Goal: Transaction & Acquisition: Purchase product/service

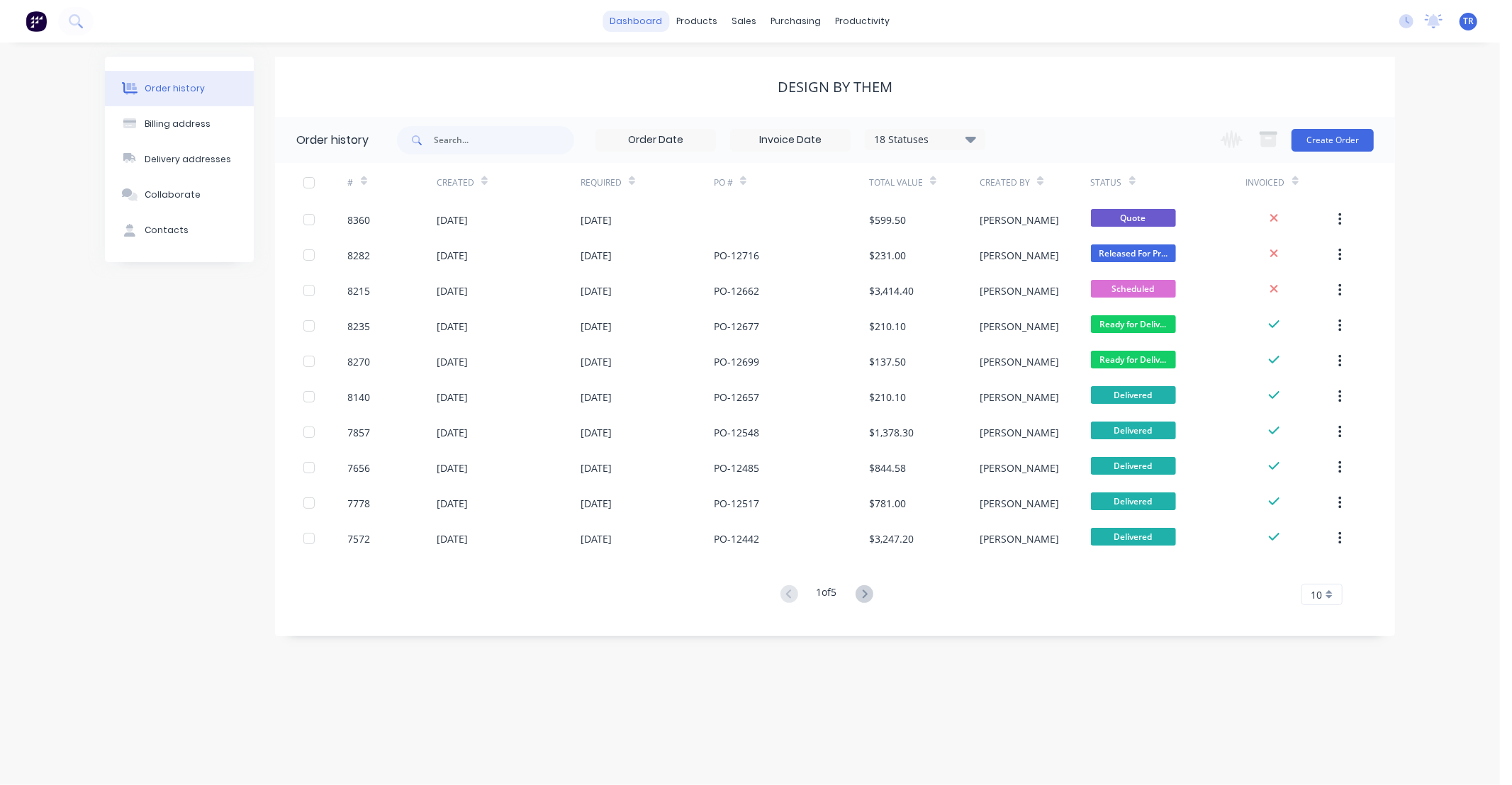
click at [624, 22] on link "dashboard" at bounding box center [636, 21] width 66 height 21
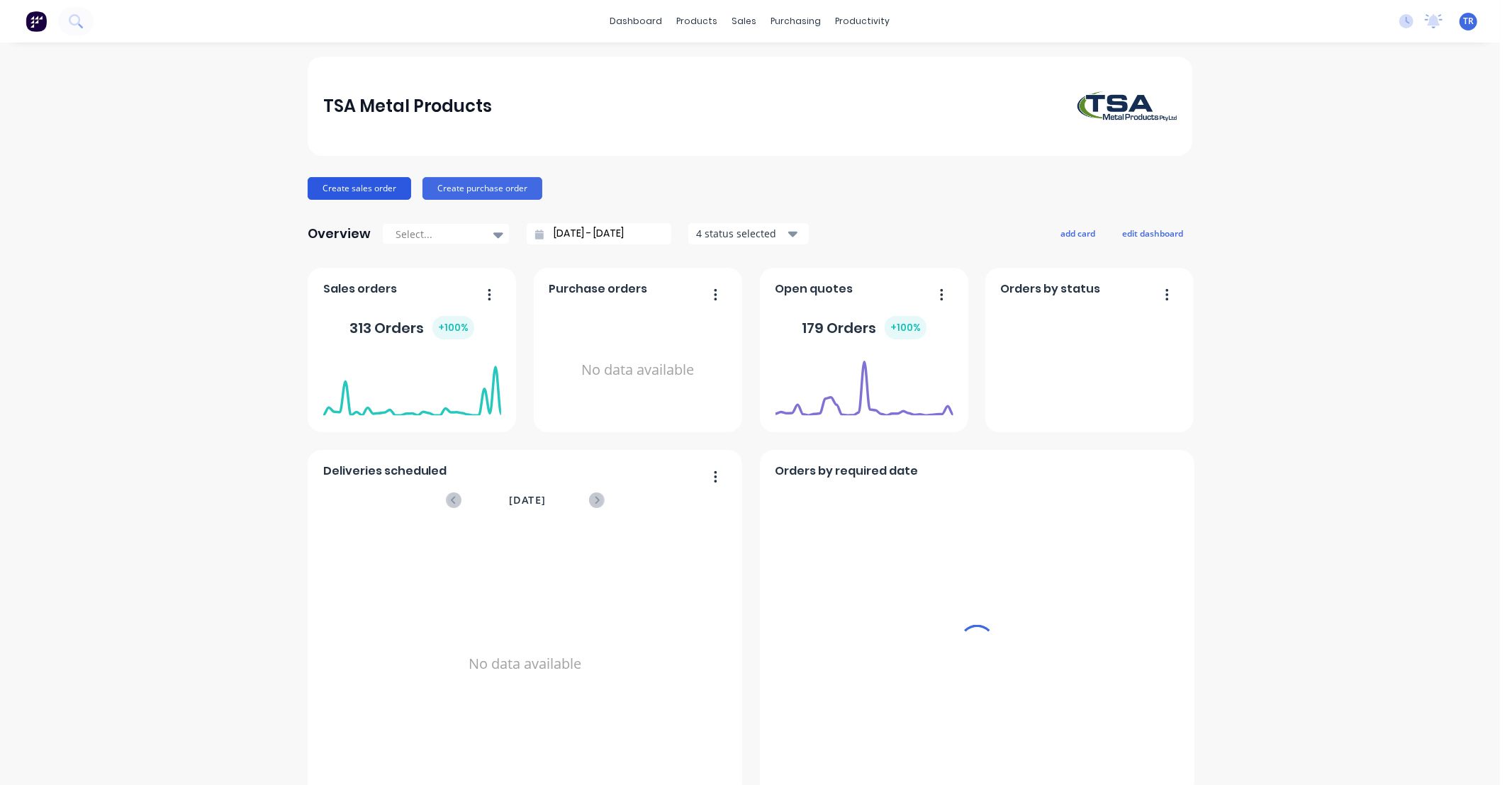
click at [353, 188] on button "Create sales order" at bounding box center [359, 189] width 103 height 23
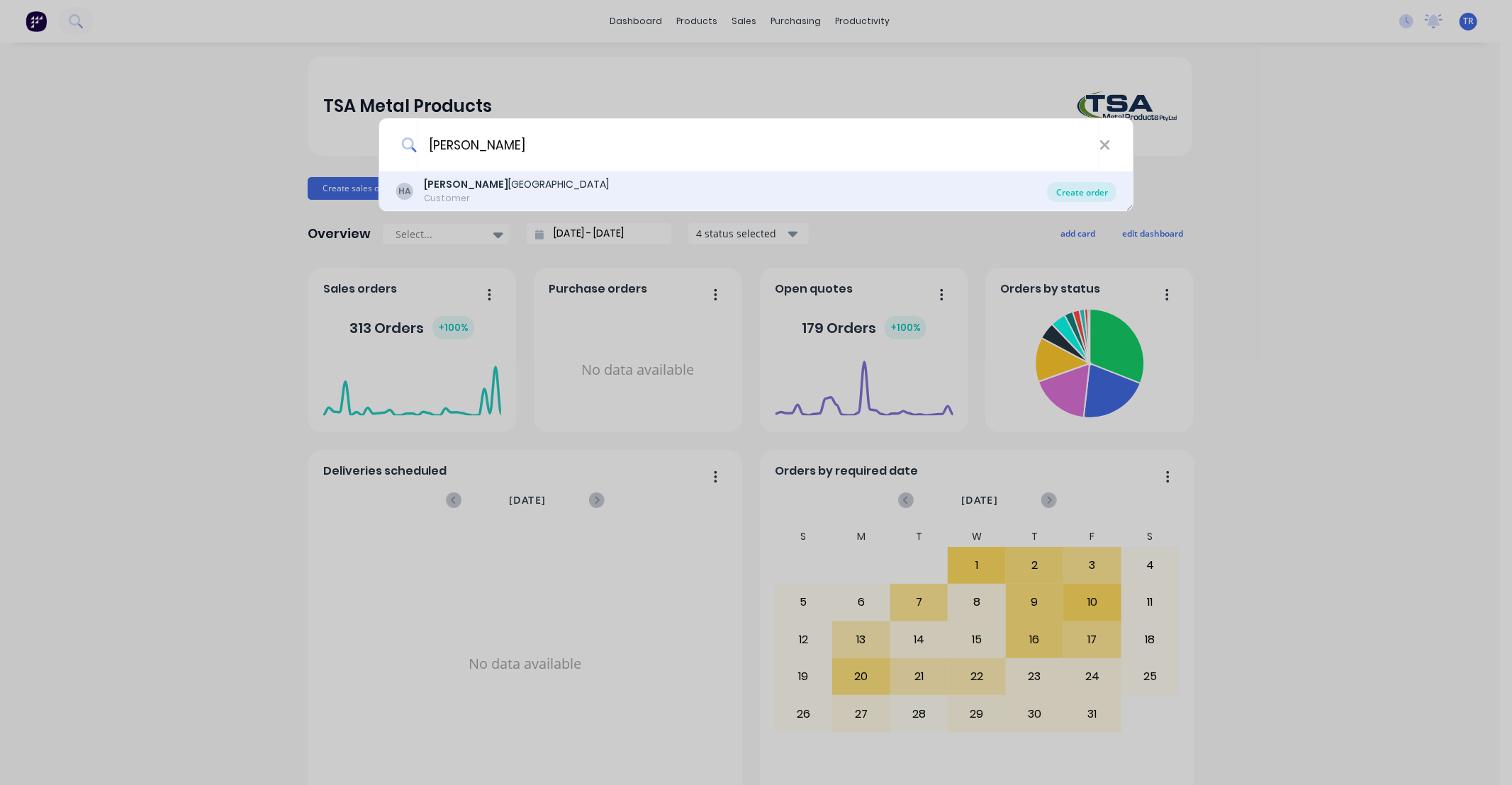
type input "[PERSON_NAME]"
click at [1087, 195] on div "Create order" at bounding box center [1082, 192] width 69 height 20
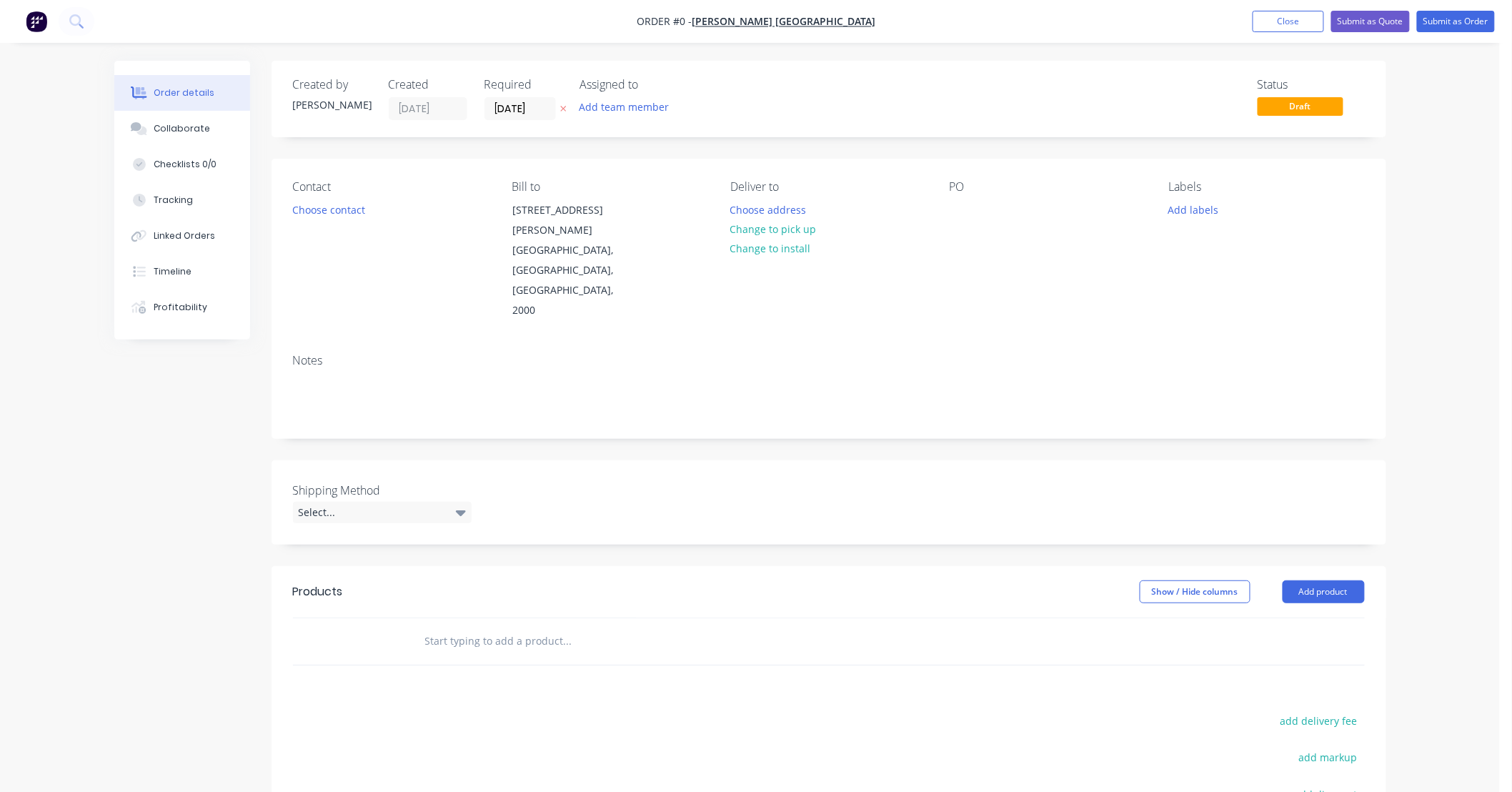
drag, startPoint x: 540, startPoint y: 602, endPoint x: 556, endPoint y: 619, distance: 23.3
click at [540, 627] on input "text" at bounding box center [567, 641] width 286 height 29
type input "c"
click at [1323, 581] on button "Add product" at bounding box center [1323, 593] width 82 height 23
click at [1291, 618] on div "Product catalogue" at bounding box center [1297, 628] width 110 height 21
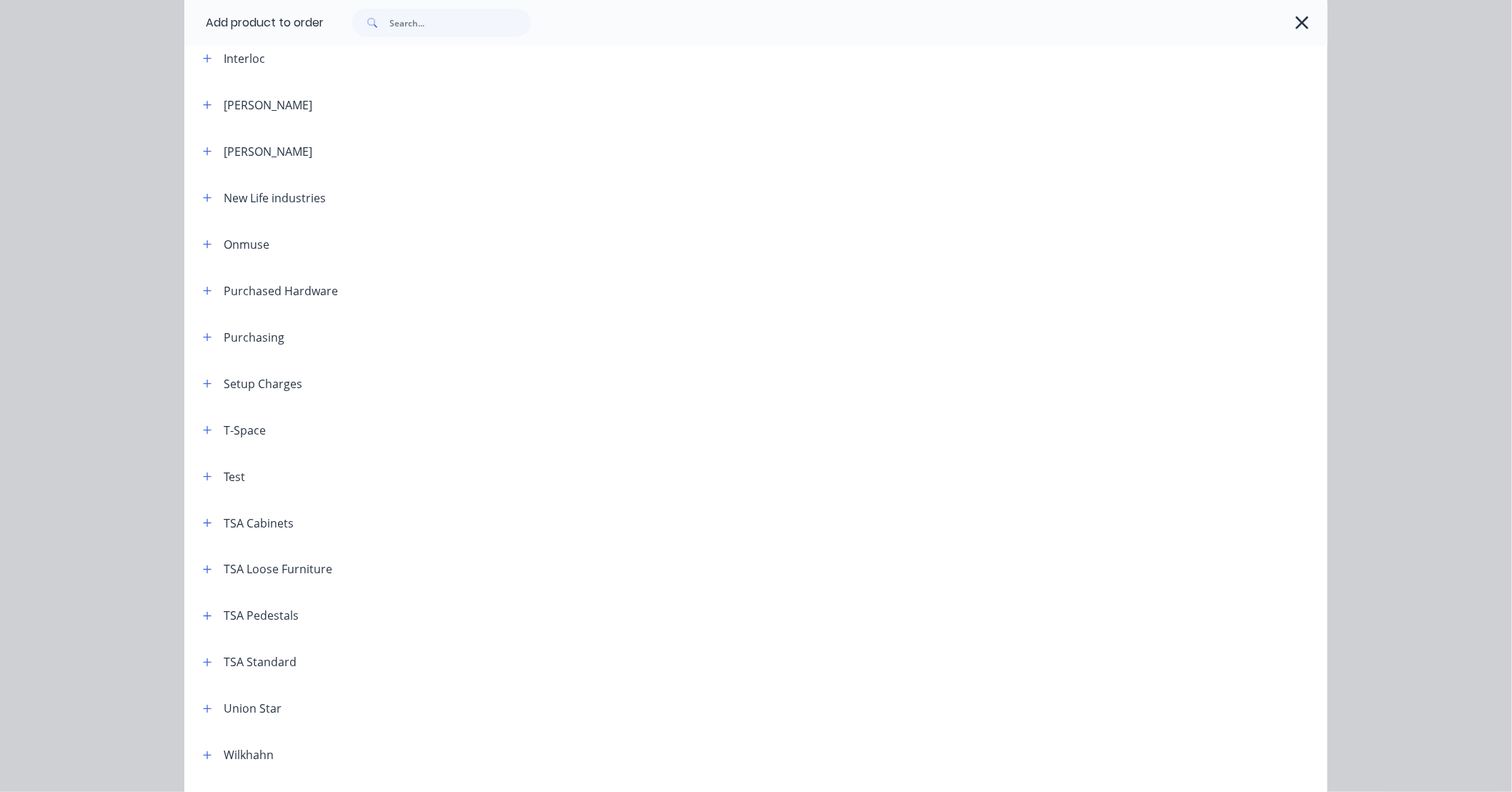
scroll to position [635, 0]
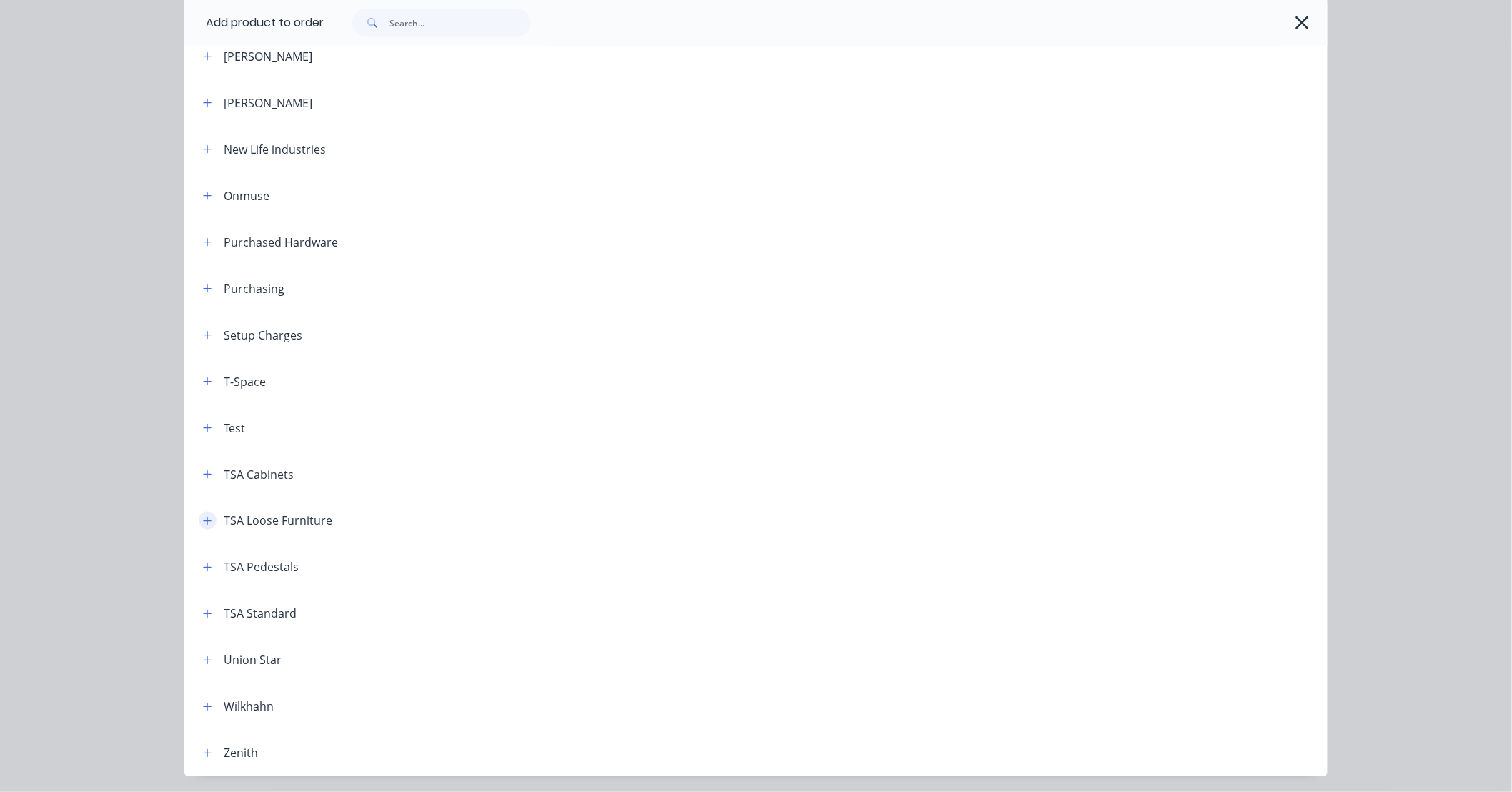
click at [203, 518] on icon "button" at bounding box center [207, 521] width 8 height 10
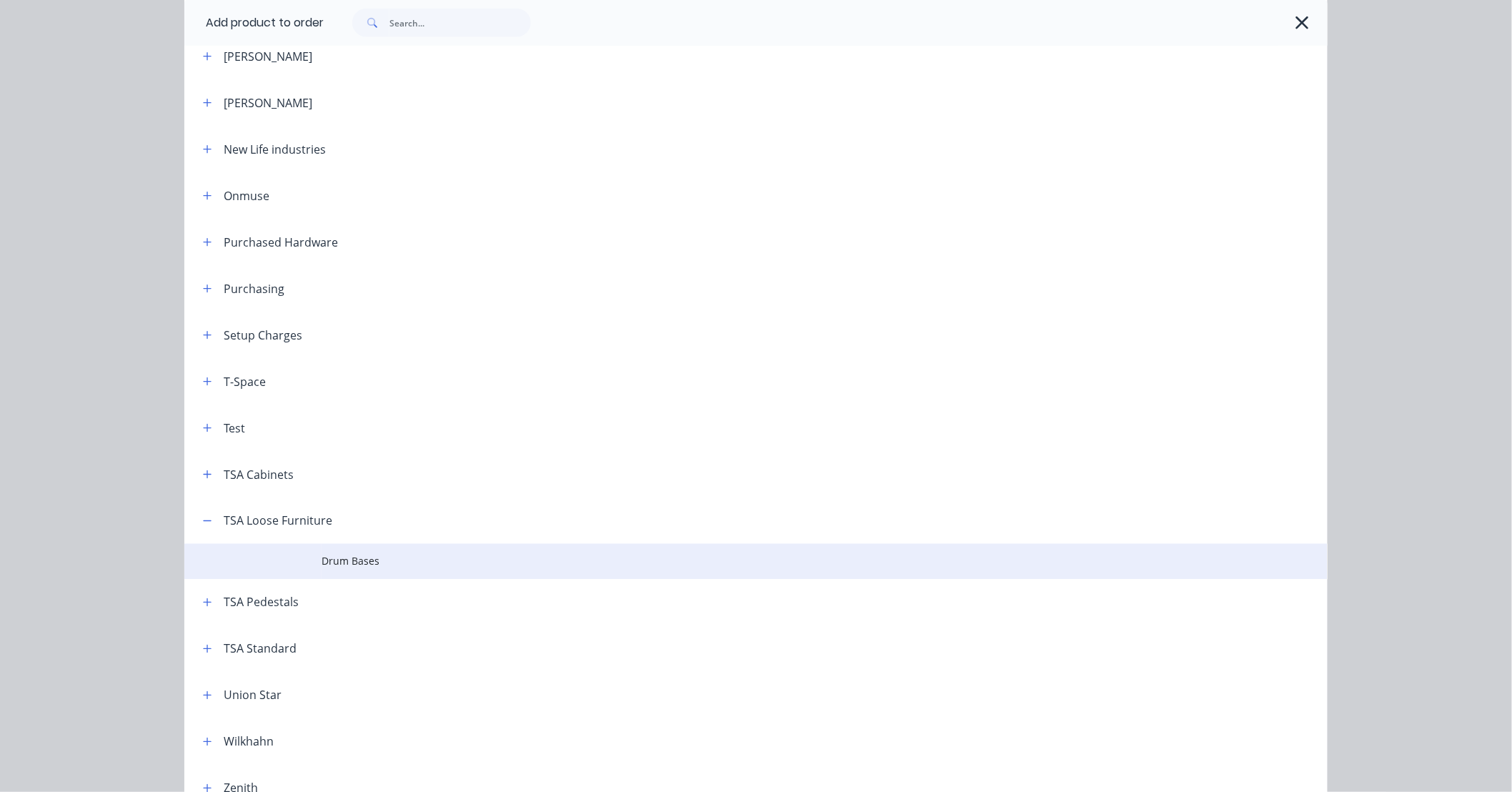
click at [355, 559] on span "Drum Bases" at bounding box center [724, 562] width 805 height 15
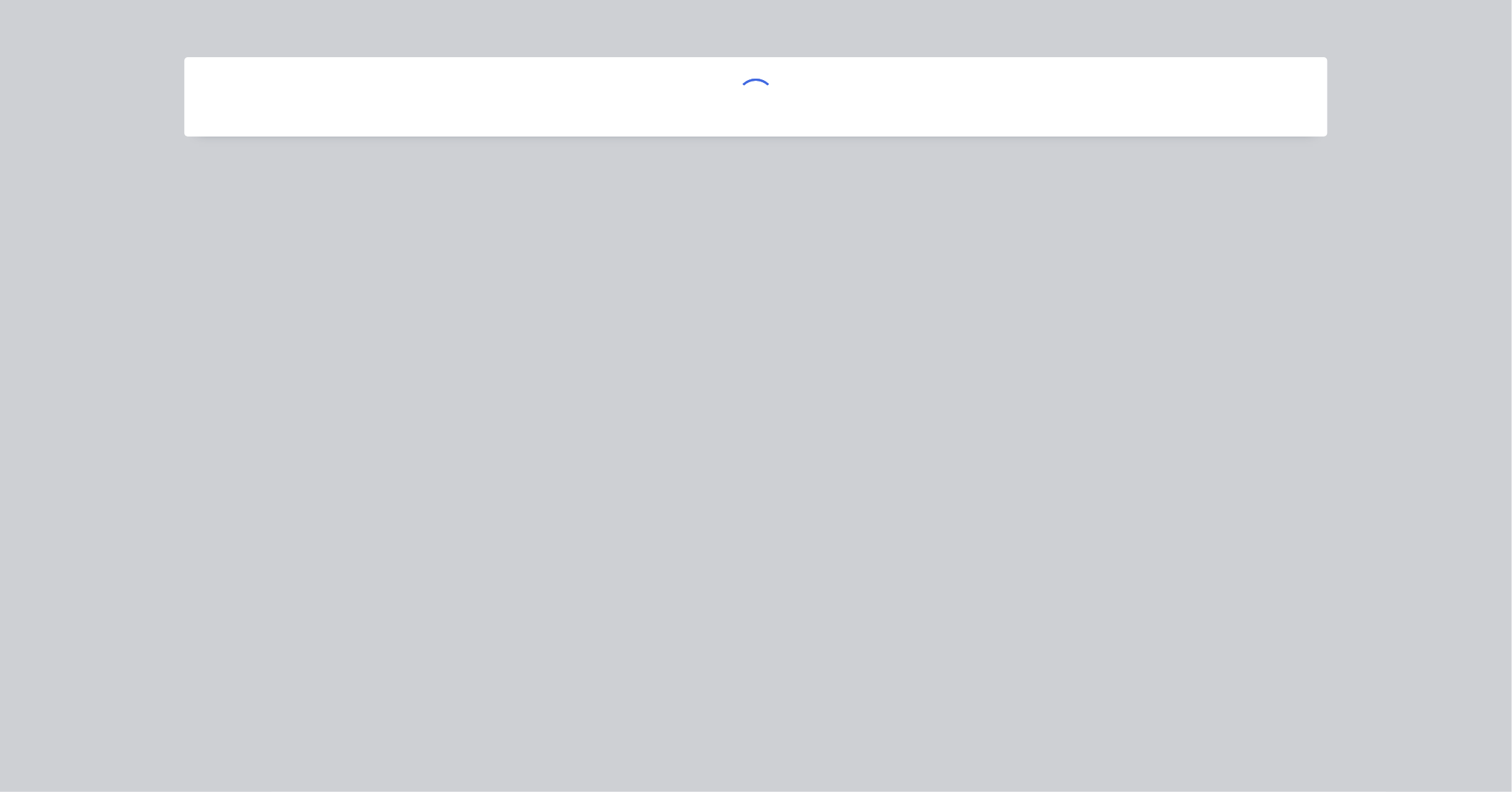
scroll to position [0, 0]
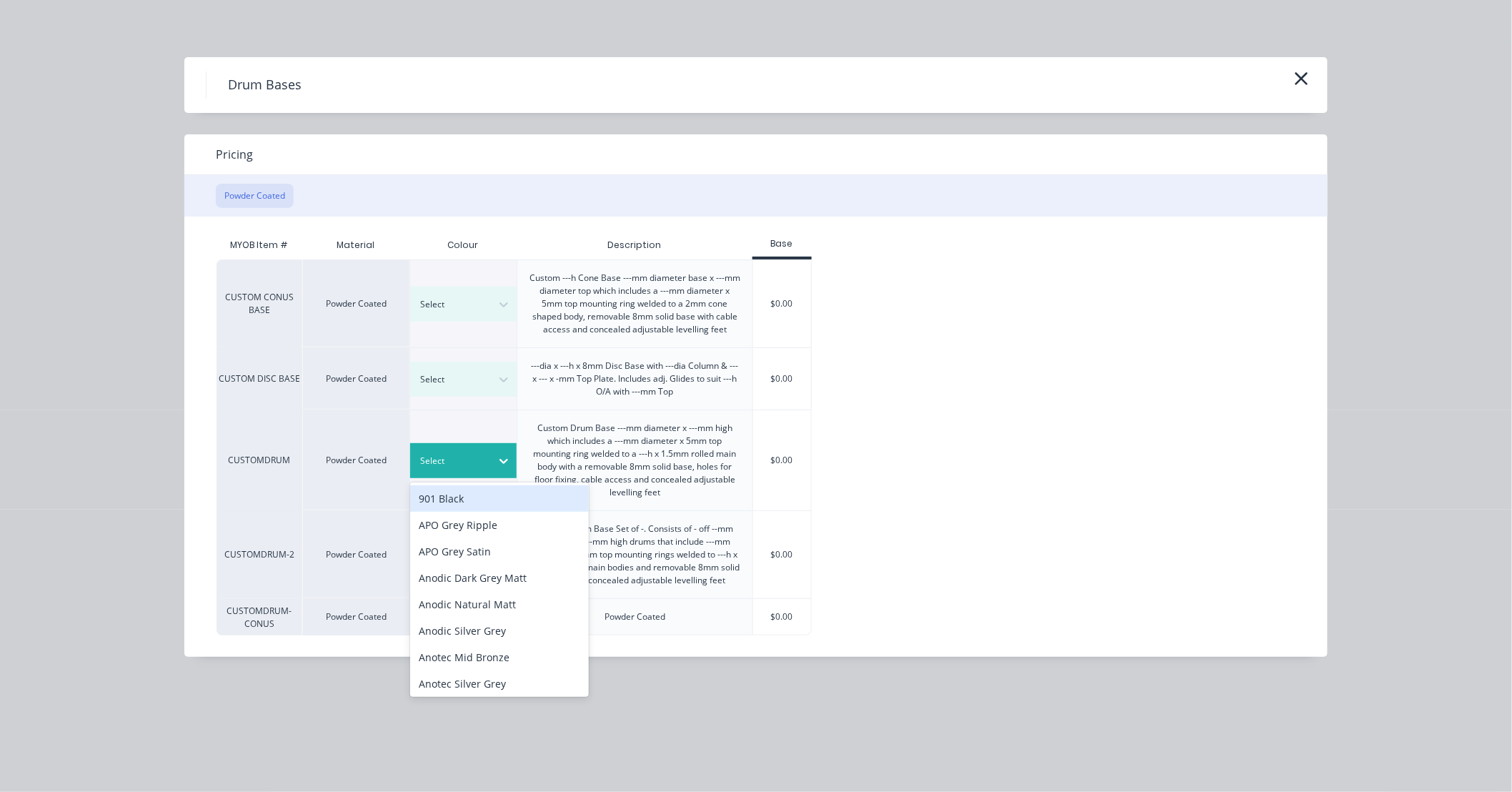
click at [504, 460] on icon at bounding box center [504, 462] width 8 height 5
type input "tbc"
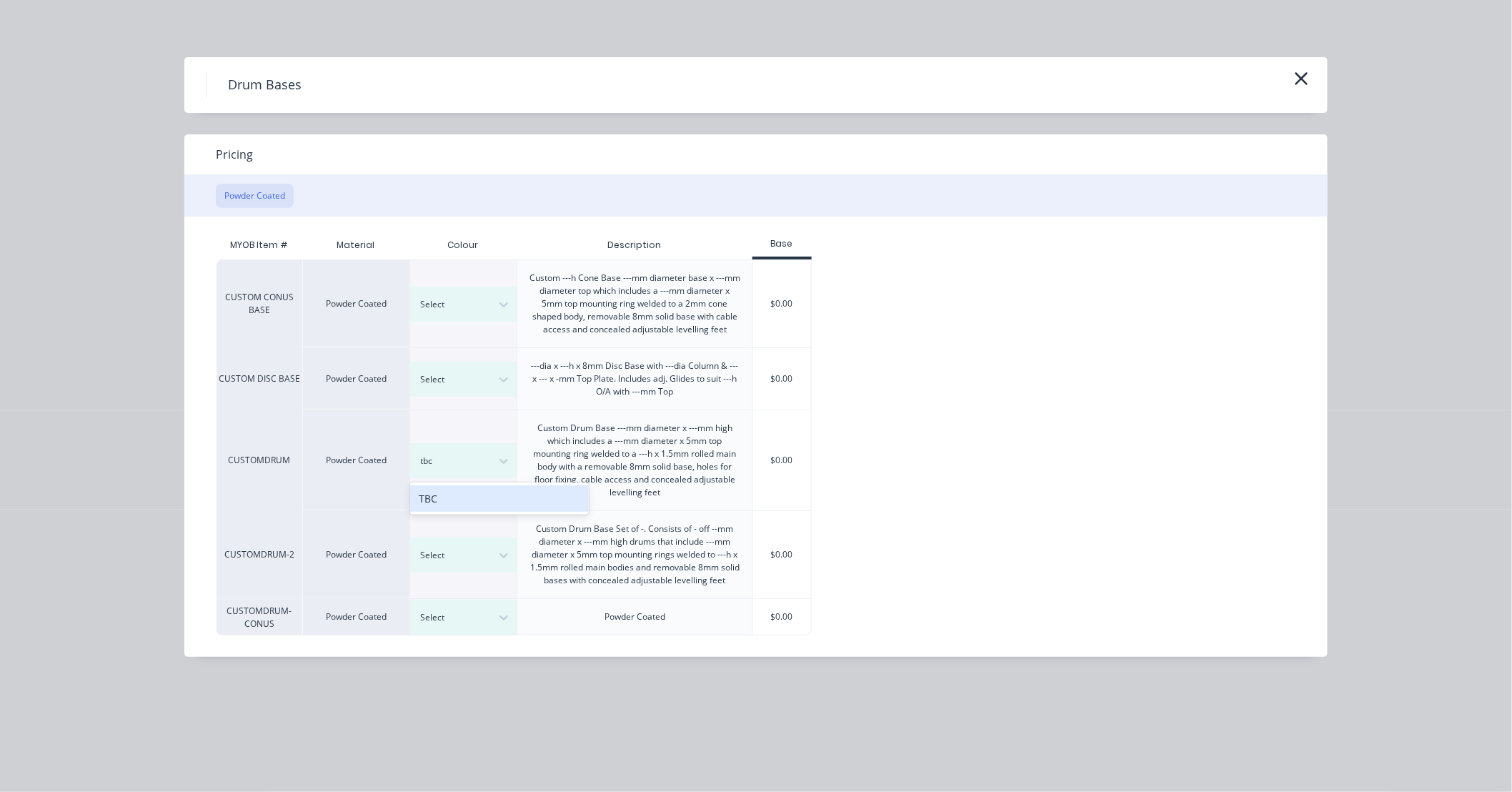
click at [510, 496] on div "TBC" at bounding box center [500, 499] width 179 height 26
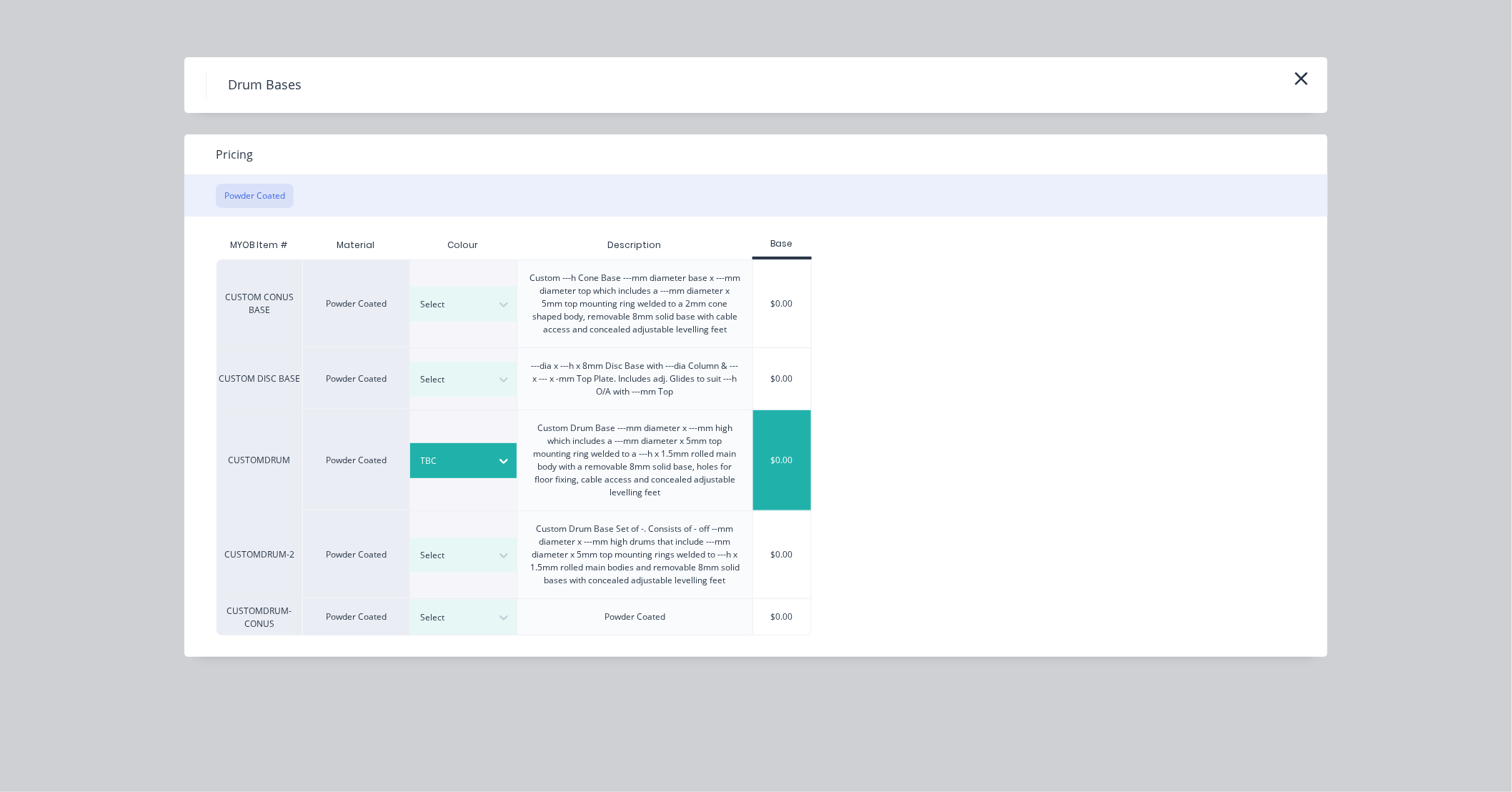
click at [794, 459] on div "$0.00" at bounding box center [782, 460] width 58 height 100
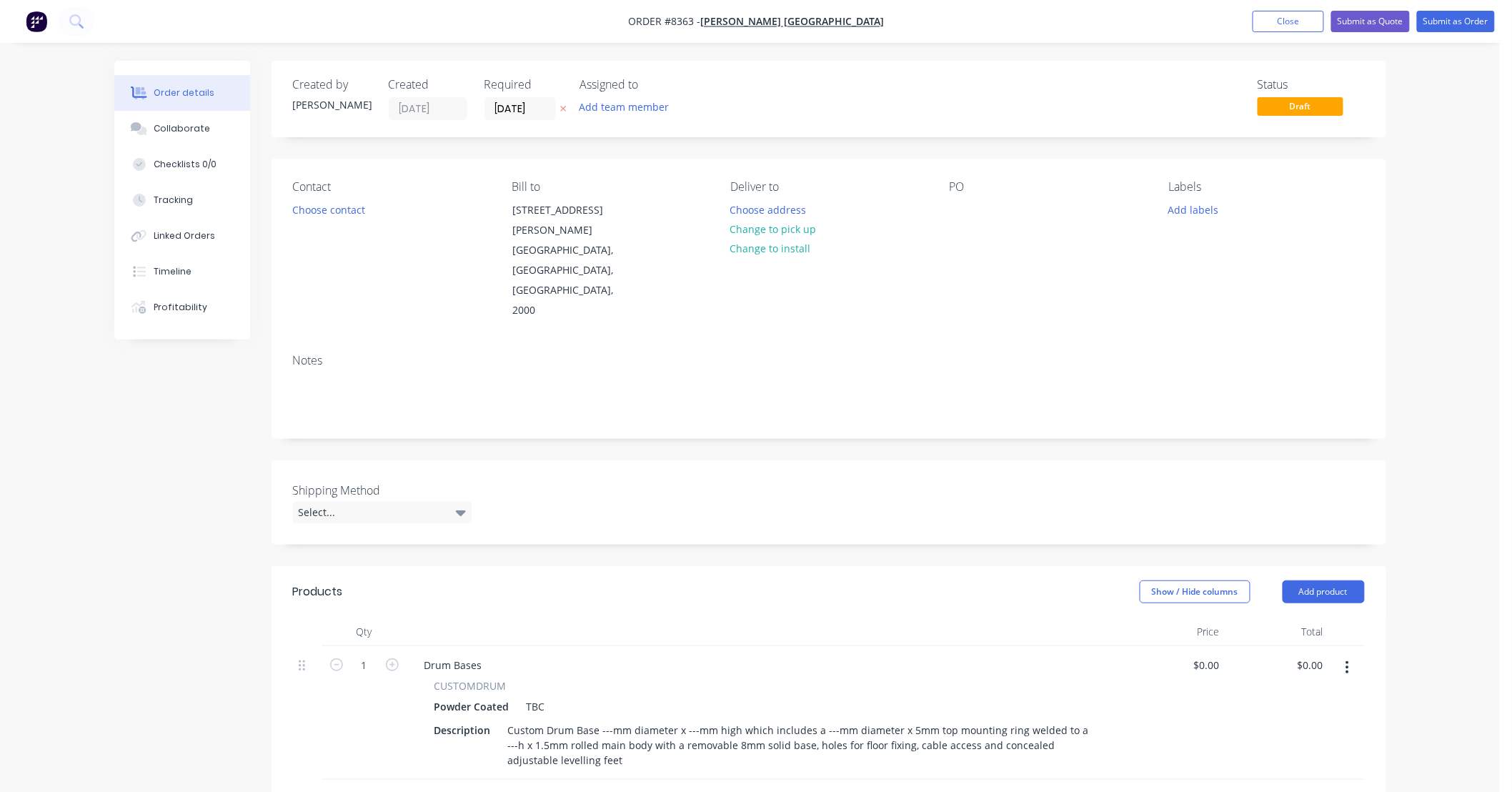
scroll to position [212, 0]
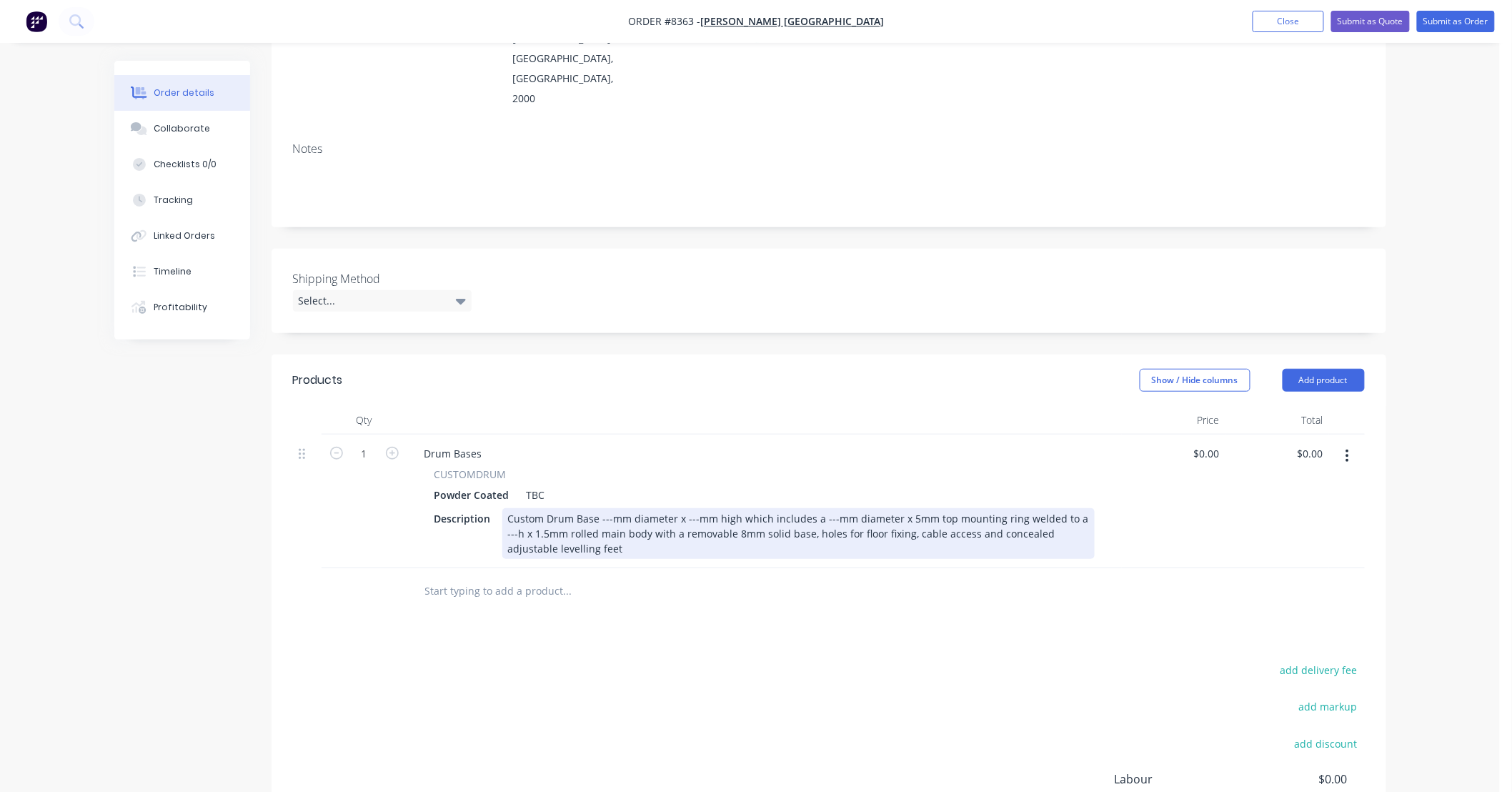
drag, startPoint x: 572, startPoint y: 475, endPoint x: 663, endPoint y: 501, distance: 94.6
click at [572, 508] on div "Custom Drum Base ---mm diameter x ---mm high which includes a ---mm diameter x …" at bounding box center [798, 533] width 592 height 50
click at [655, 508] on div "Custom Obround Drum Base ---mm diameter x ---mm high which includes a ---mm dia…" at bounding box center [798, 533] width 592 height 50
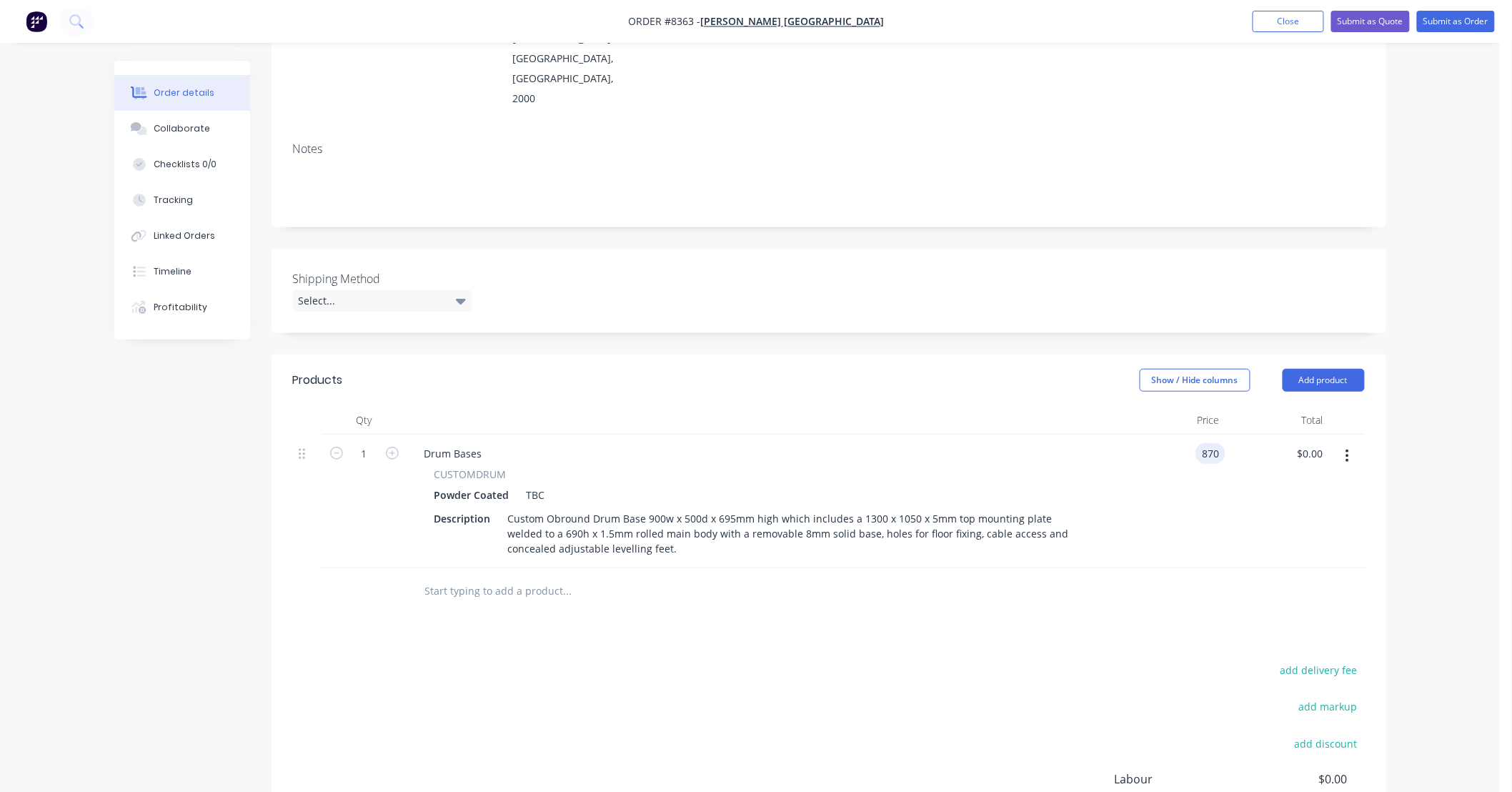
type input "$870.00"
click at [938, 602] on div "Products Show / Hide columns Add product Qty Price Total 1 Drum Bases CUSTOMDRU…" at bounding box center [829, 641] width 1115 height 572
type input "5"
type input "$4,350.00"
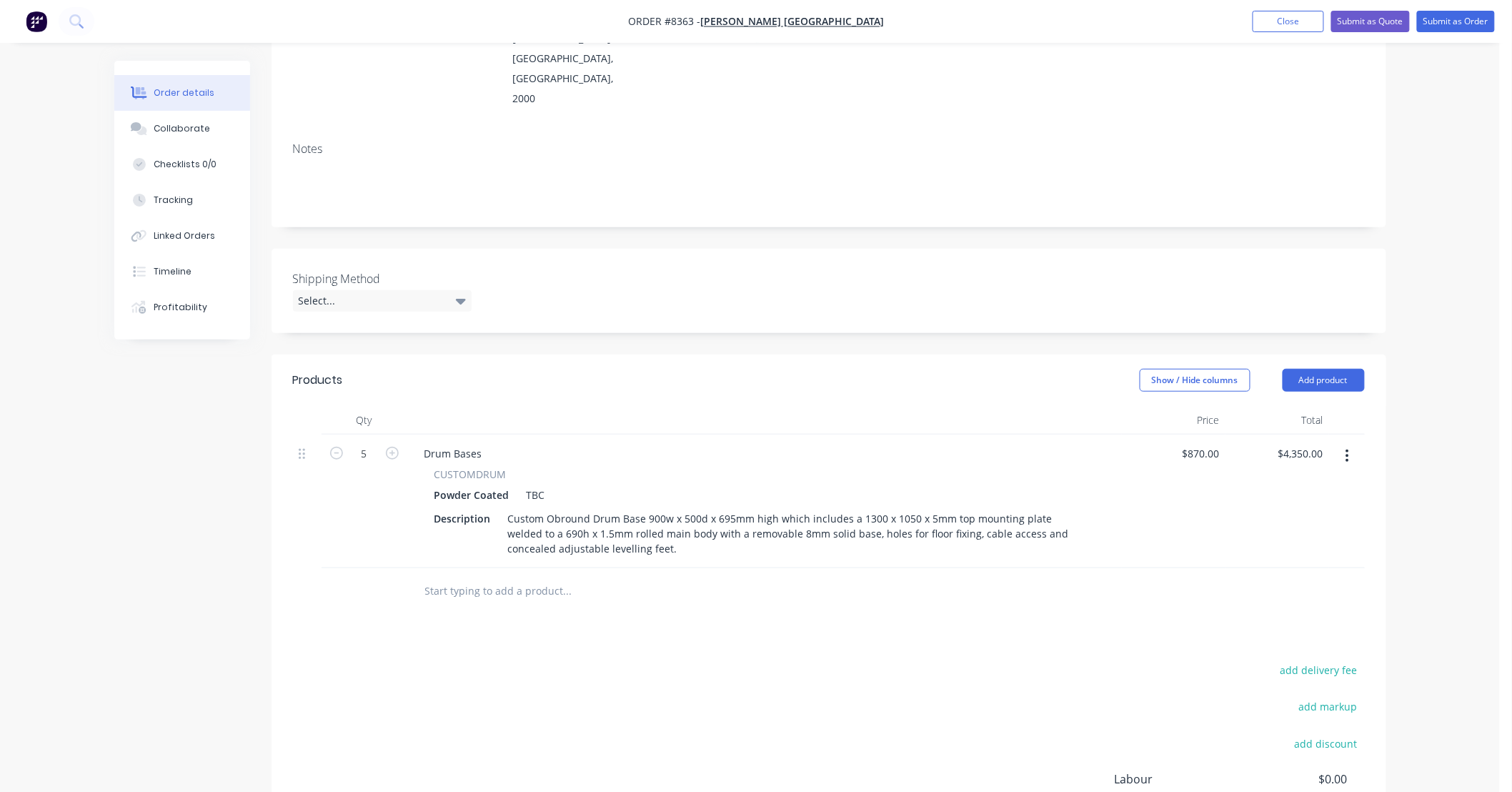
click at [529, 577] on input "text" at bounding box center [567, 591] width 286 height 29
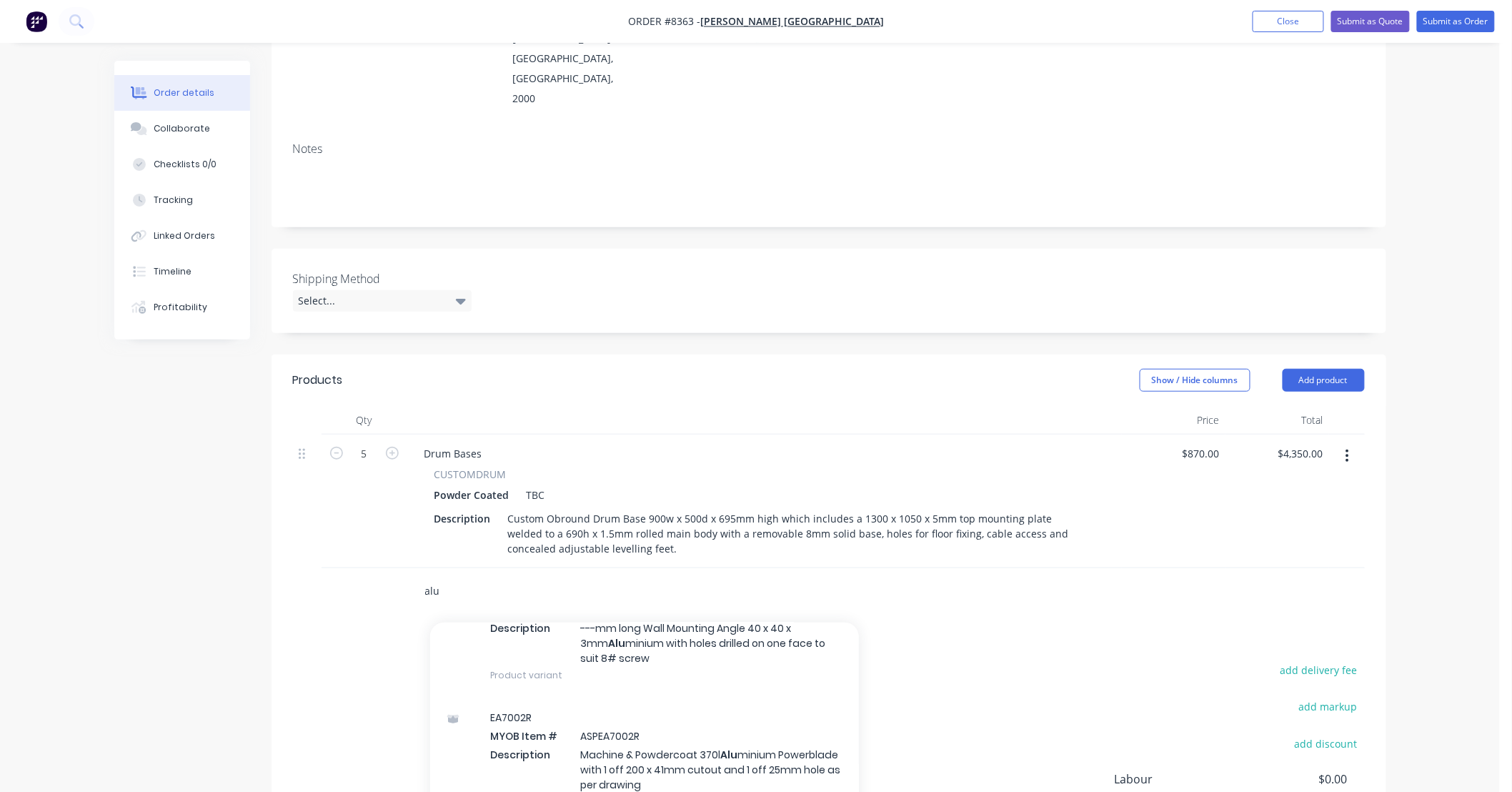
scroll to position [424, 0]
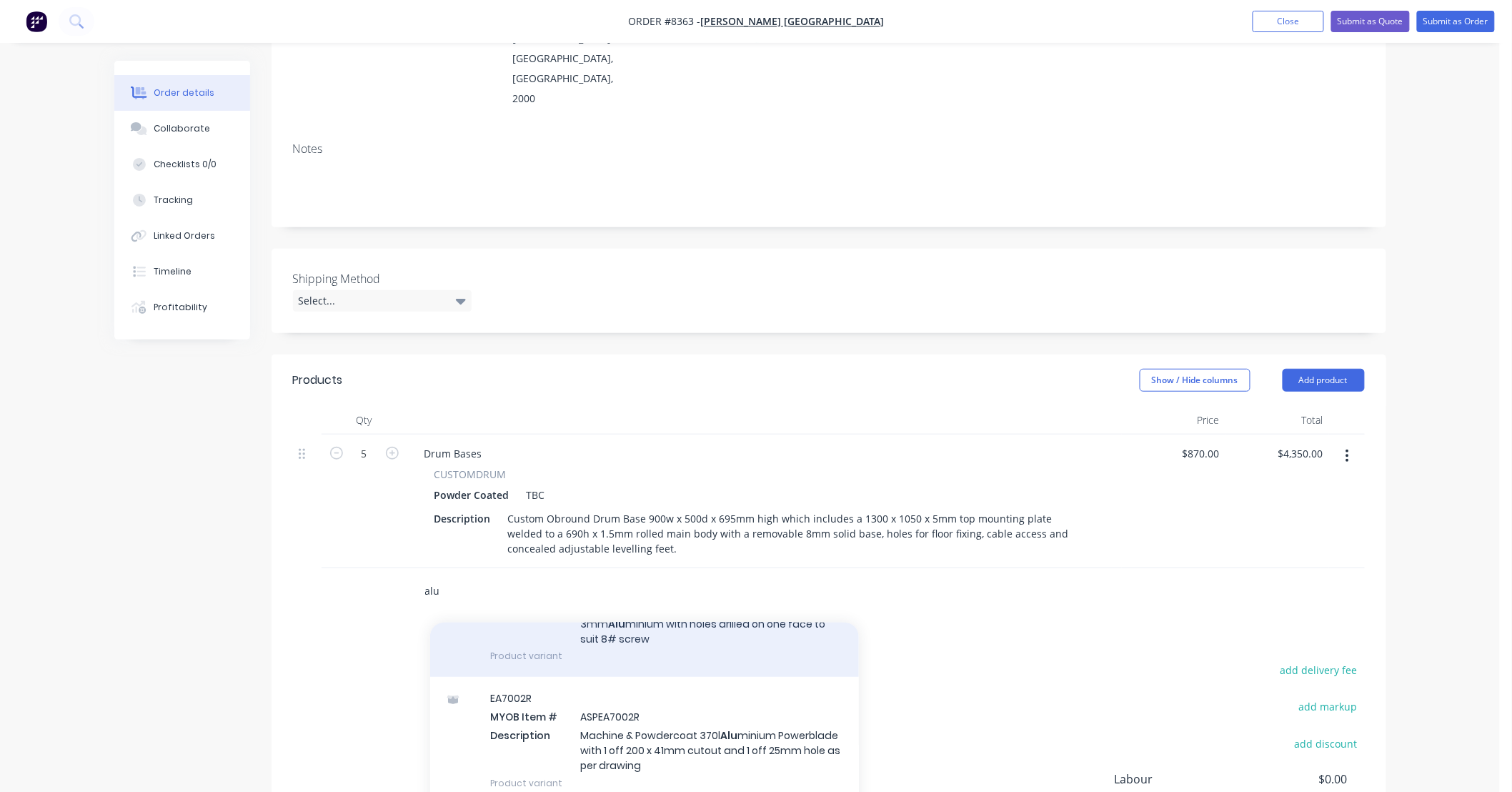
type input "alu"
click at [681, 602] on div "Miscellaneous Fabrication MYOB Item # ALU MWALLMOUNT Description ---mm long Wal…" at bounding box center [644, 613] width 428 height 127
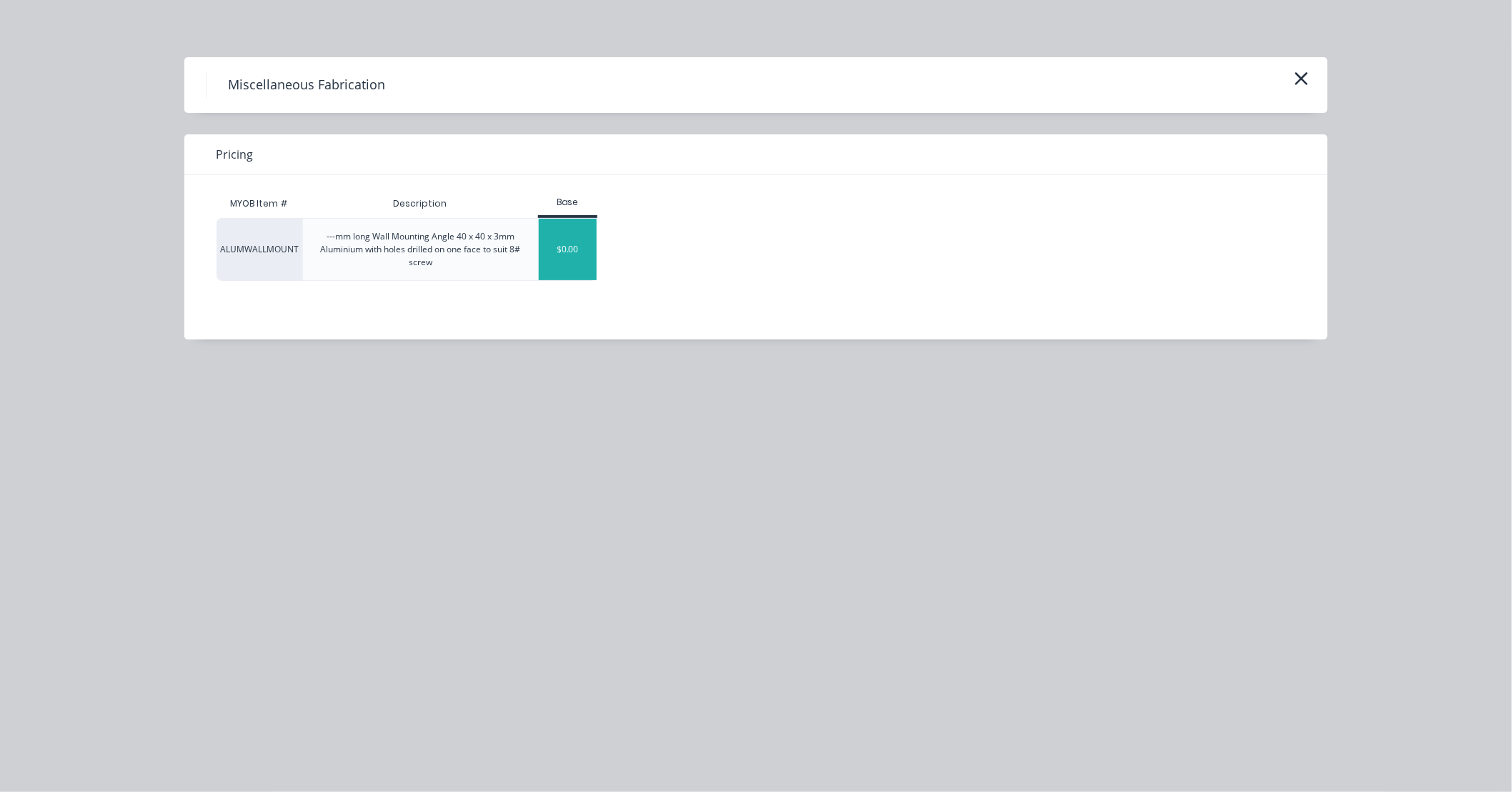
click at [558, 252] on div "$0.00" at bounding box center [567, 249] width 58 height 61
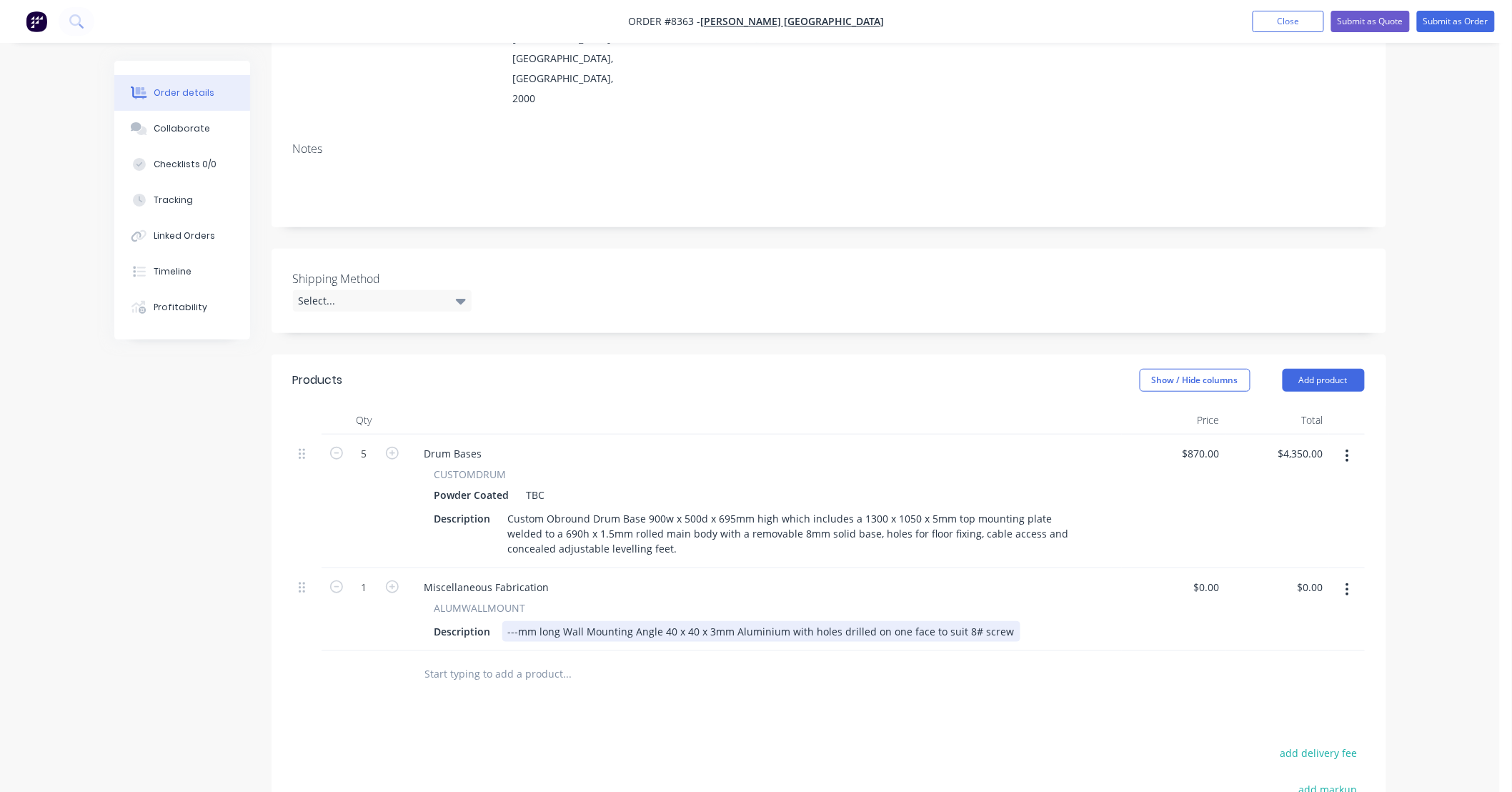
click at [517, 622] on div "---mm long Wall Mounting Angle 40 x 40 x 3mm Aluminium with holes drilled on on…" at bounding box center [761, 631] width 518 height 21
type input "5"
drag, startPoint x: 1011, startPoint y: 590, endPoint x: 1039, endPoint y: 602, distance: 30.5
click at [1012, 622] on div "1100mm long Wall Mounting Angle 40 x 40 x 3mm Aluminium with holes drilled on o…" at bounding box center [767, 631] width 530 height 21
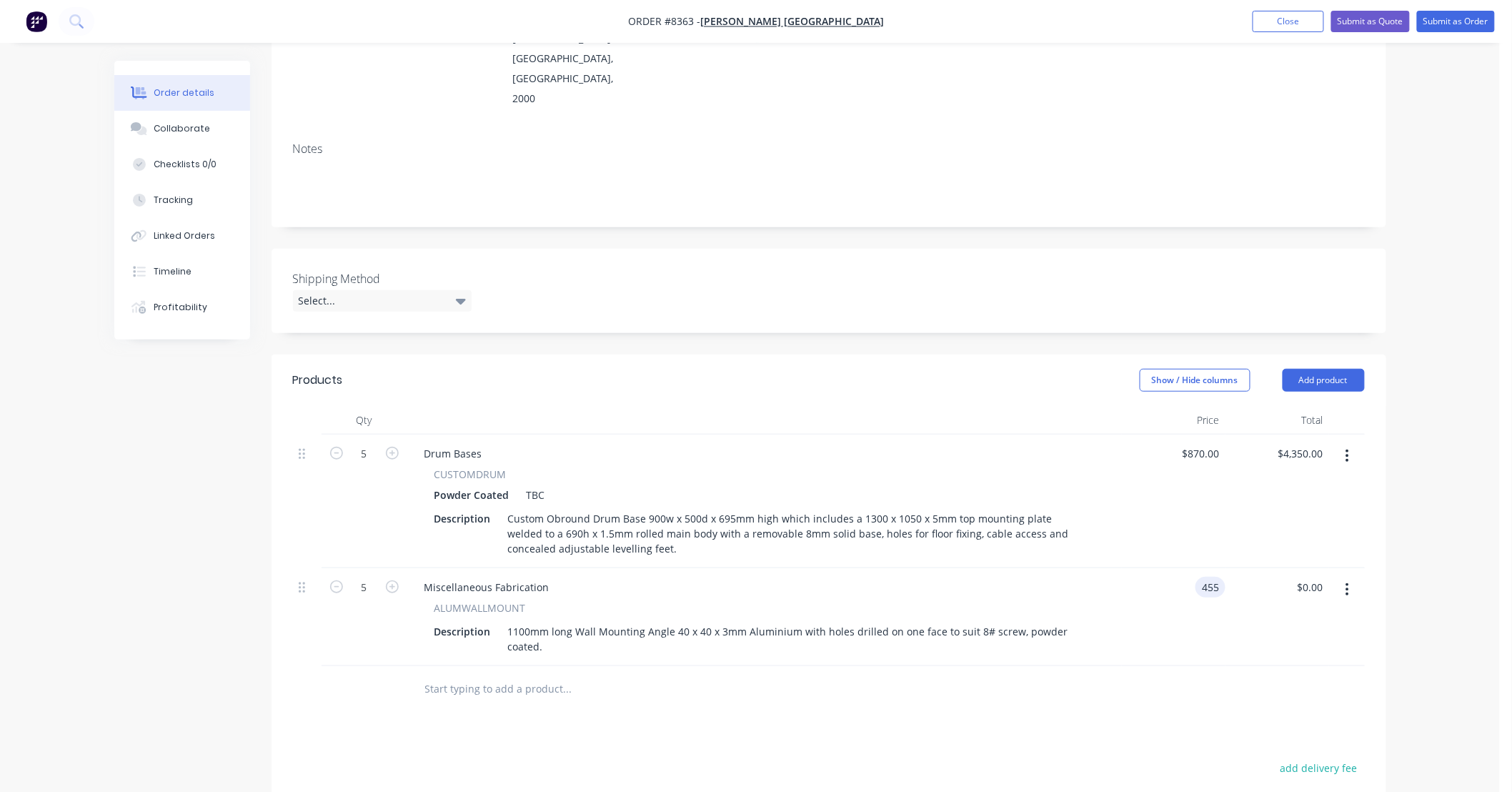
type input "$455.00"
type input "2275.00"
type input "455"
type input "$2,275.00"
click at [1194, 569] on div "455 455" at bounding box center [1174, 617] width 103 height 98
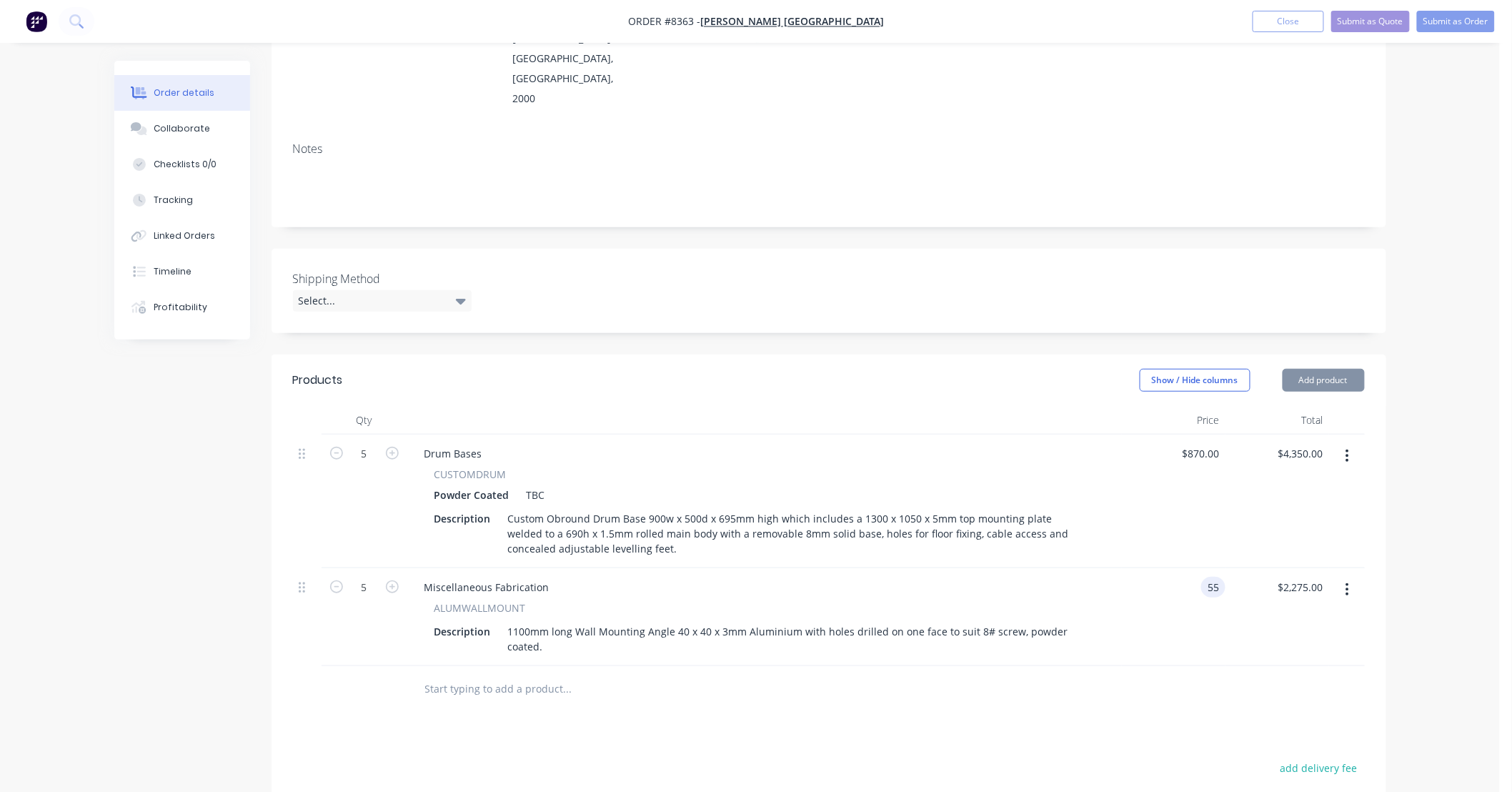
type input "5"
type input "$45.00"
type input "$225.00"
click at [987, 674] on div "Products Show / Hide columns Add product Qty Price Total 5 Drum Bases CUSTOMDRU…" at bounding box center [829, 690] width 1115 height 670
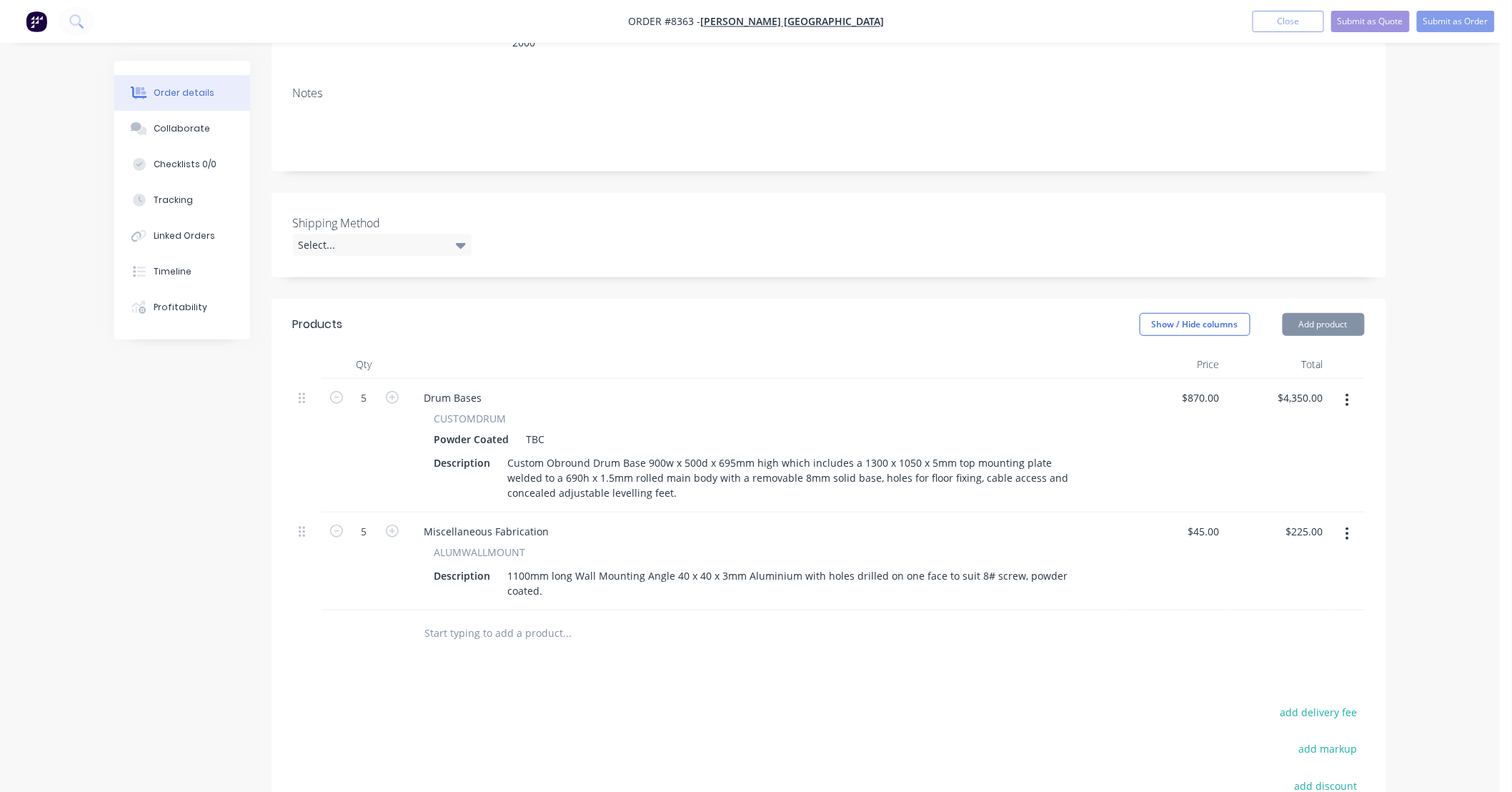
scroll to position [318, 0]
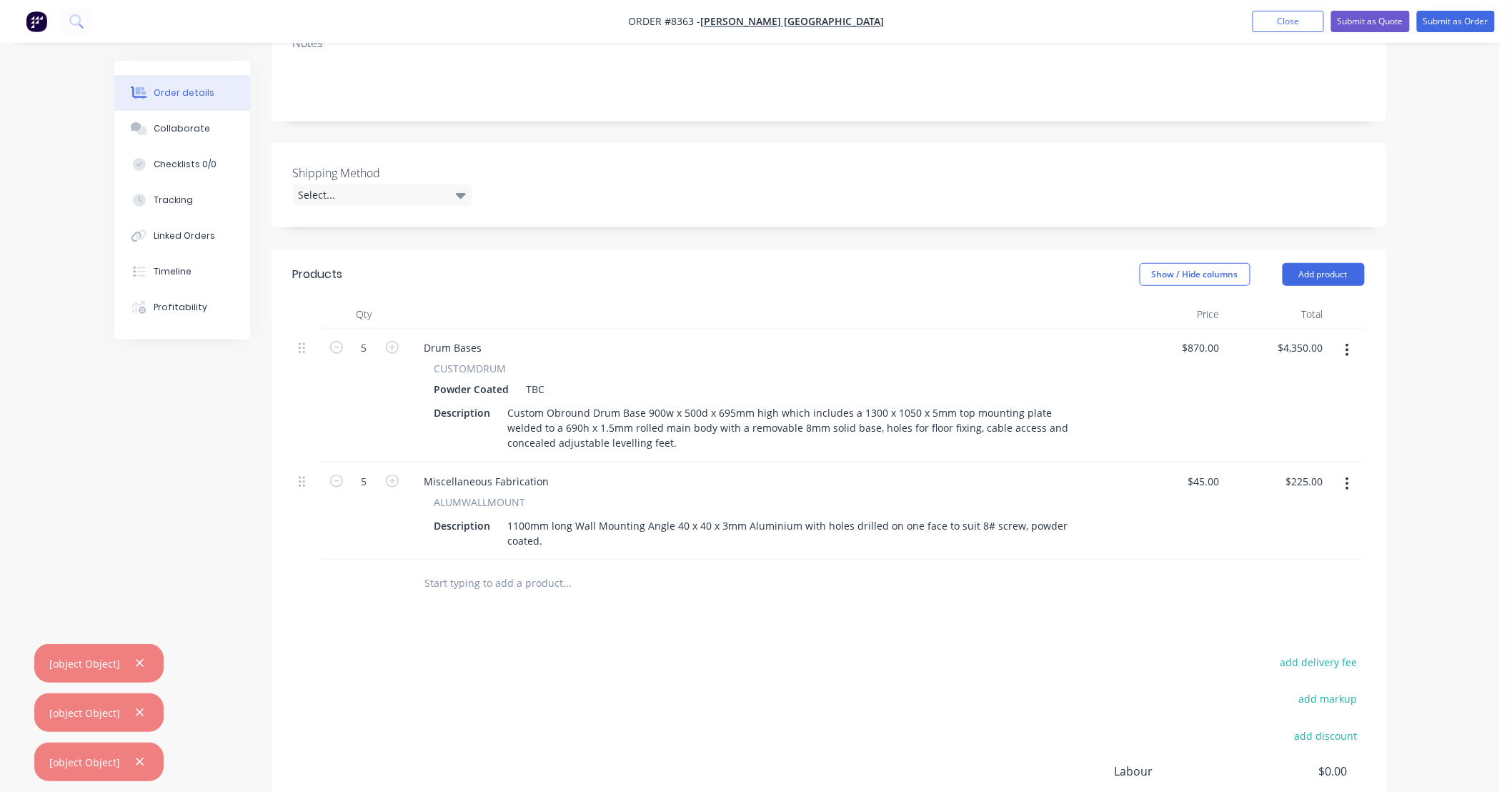
click at [907, 584] on div "Products Show / Hide columns Add product Qty Price Total 5 Drum Bases CUSTOMDRU…" at bounding box center [829, 584] width 1115 height 670
click at [553, 569] on input "text" at bounding box center [567, 583] width 286 height 29
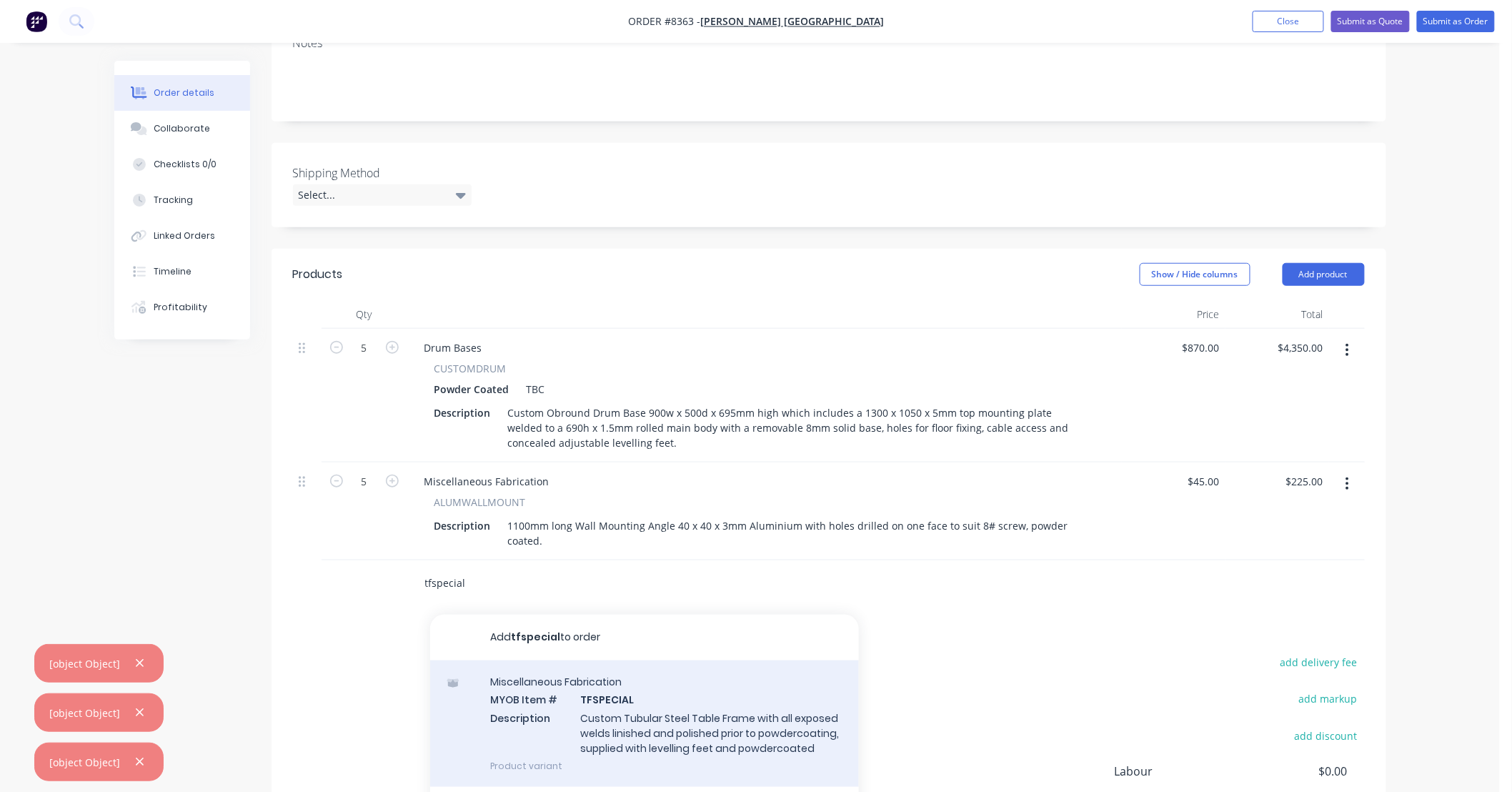
type input "tfspecial"
click at [646, 660] on div "Miscellaneous Fabrication MYOB Item # TFSPECIAL Description Custom Tubular Stee…" at bounding box center [644, 723] width 428 height 127
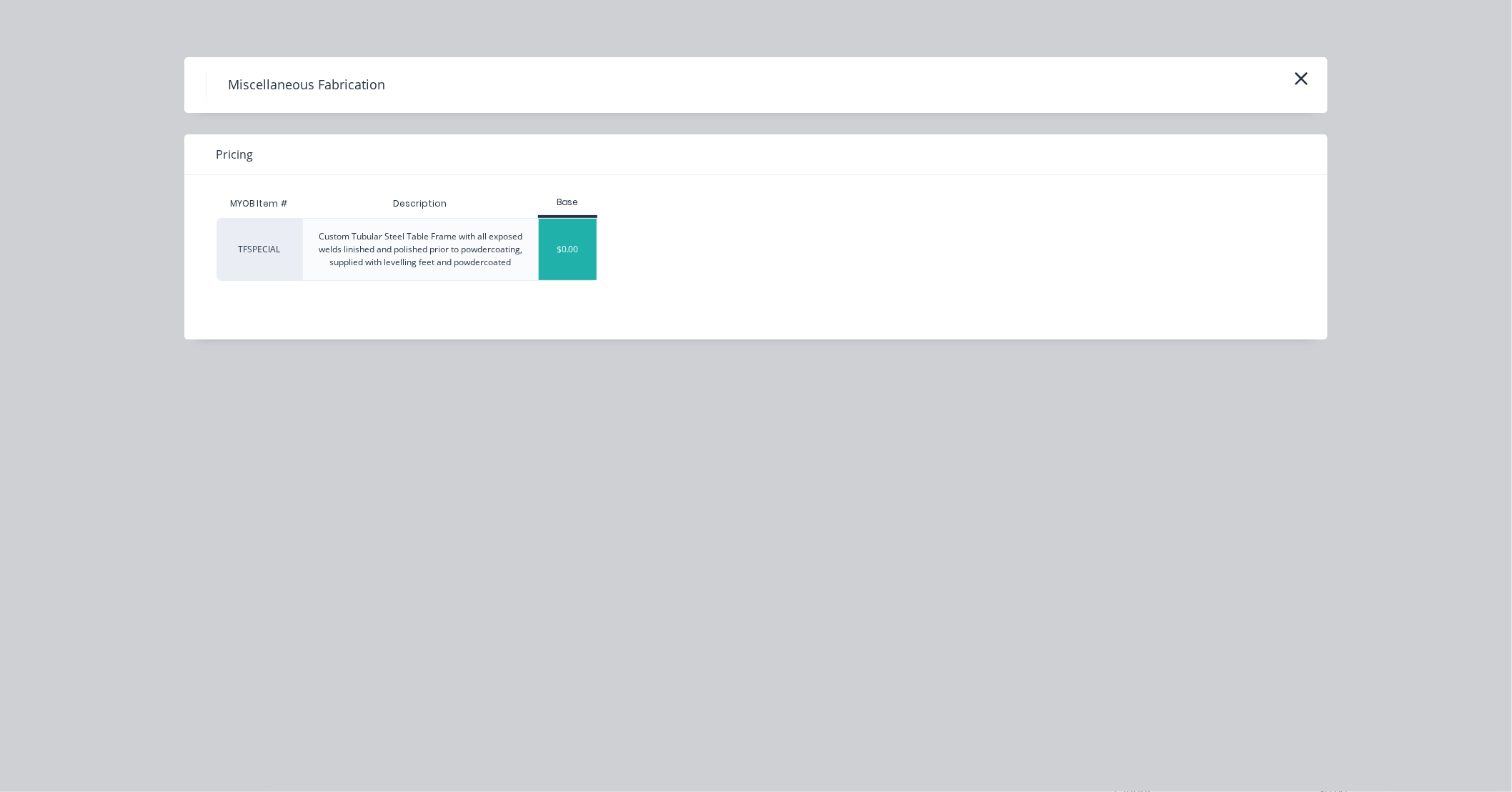
click at [570, 258] on div "$0.00" at bounding box center [567, 249] width 58 height 61
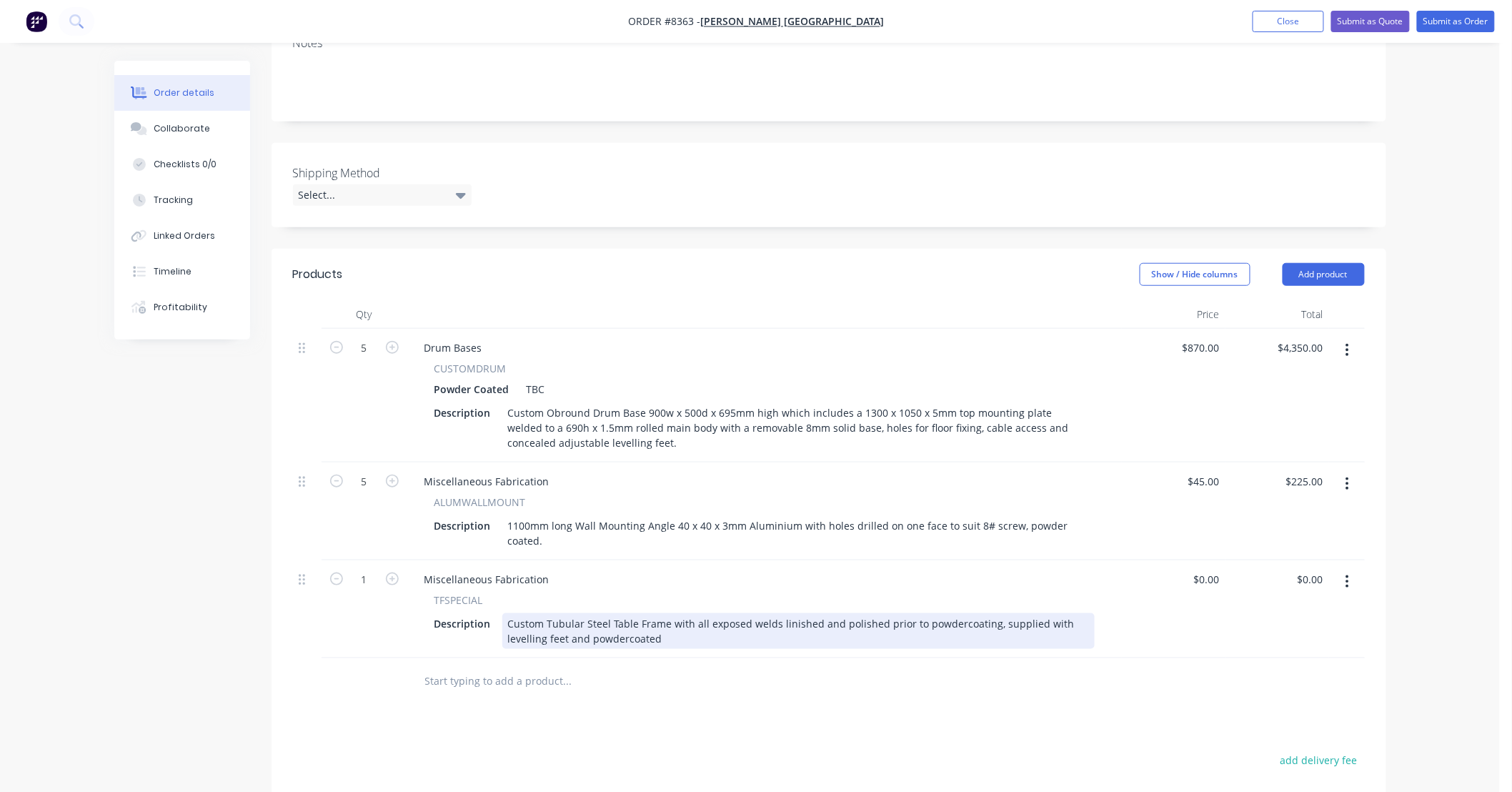
drag, startPoint x: 665, startPoint y: 568, endPoint x: 693, endPoint y: 568, distance: 28.0
click at [665, 613] on div "Custom Tubular Steel Table Frame with all exposed welds linished and polished p…" at bounding box center [798, 631] width 592 height 36
click at [668, 613] on div "Custom Tubular Steel Table Frame with 76mm dia legs and 50sq rails with all exp…" at bounding box center [798, 631] width 592 height 36
click at [883, 613] on div "Custom Tubular Steel Table Frame fully welded with 76mm dia legs and 50sq rails…" at bounding box center [798, 631] width 592 height 36
drag, startPoint x: 907, startPoint y: 568, endPoint x: 655, endPoint y: 583, distance: 252.4
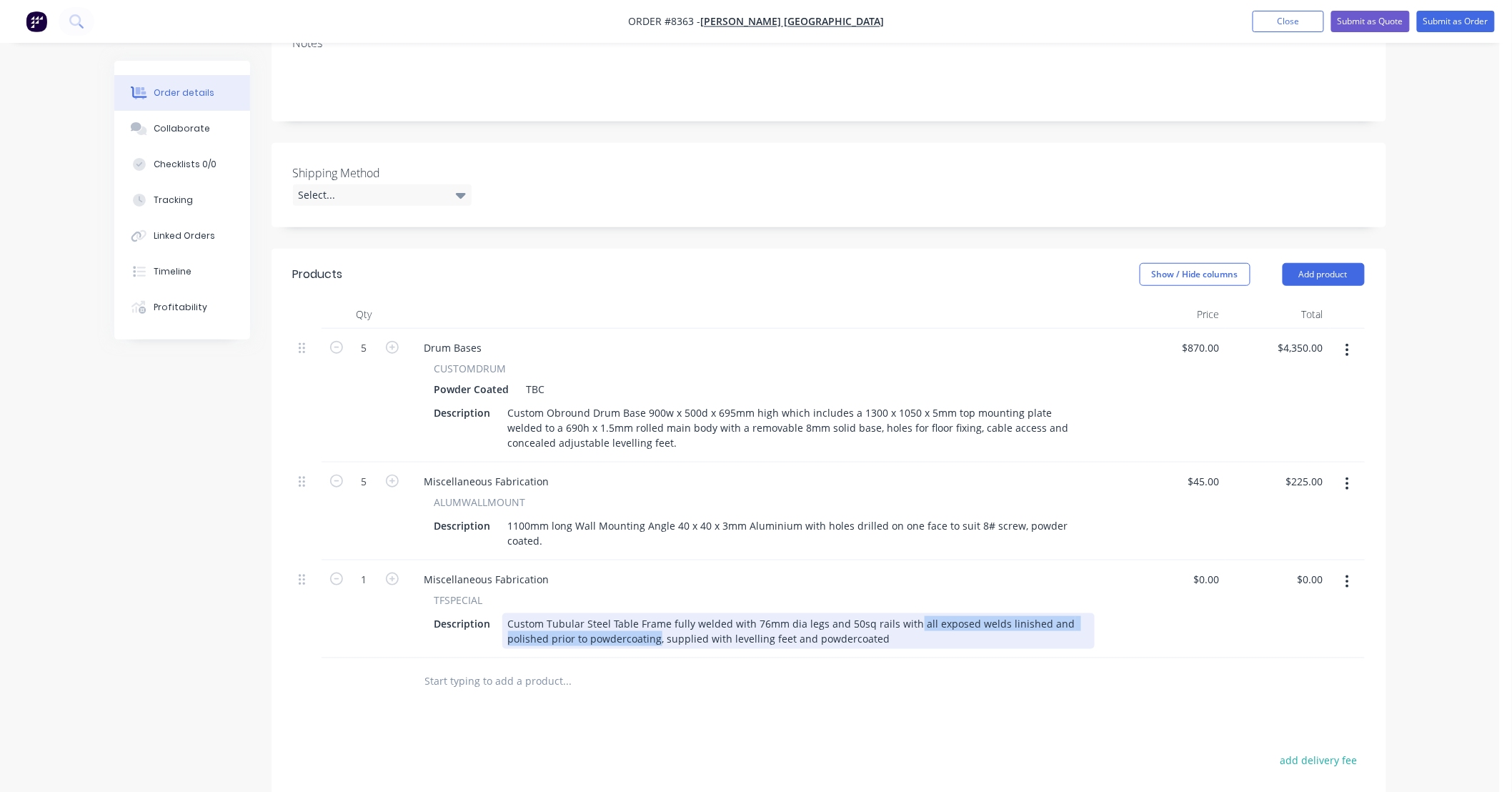
click at [655, 613] on div "Custom Tubular Steel Table Frame fully welded with 76mm dia legs and 50sq rails…" at bounding box center [798, 631] width 592 height 36
click at [954, 613] on div "Custom Tubular Steel Table Frame fully welded with 76mm dia legs and 50sq rails…" at bounding box center [798, 631] width 592 height 36
click at [523, 613] on div "Custom Tubular Steel Table Frame fully welded with 76mm dia legs and 50sq rails…" at bounding box center [798, 631] width 592 height 36
click at [581, 613] on div "Custom Tubular Steel Table Frame fully welded with 76mm dia legs and 50sq rails…" at bounding box center [798, 631] width 592 height 36
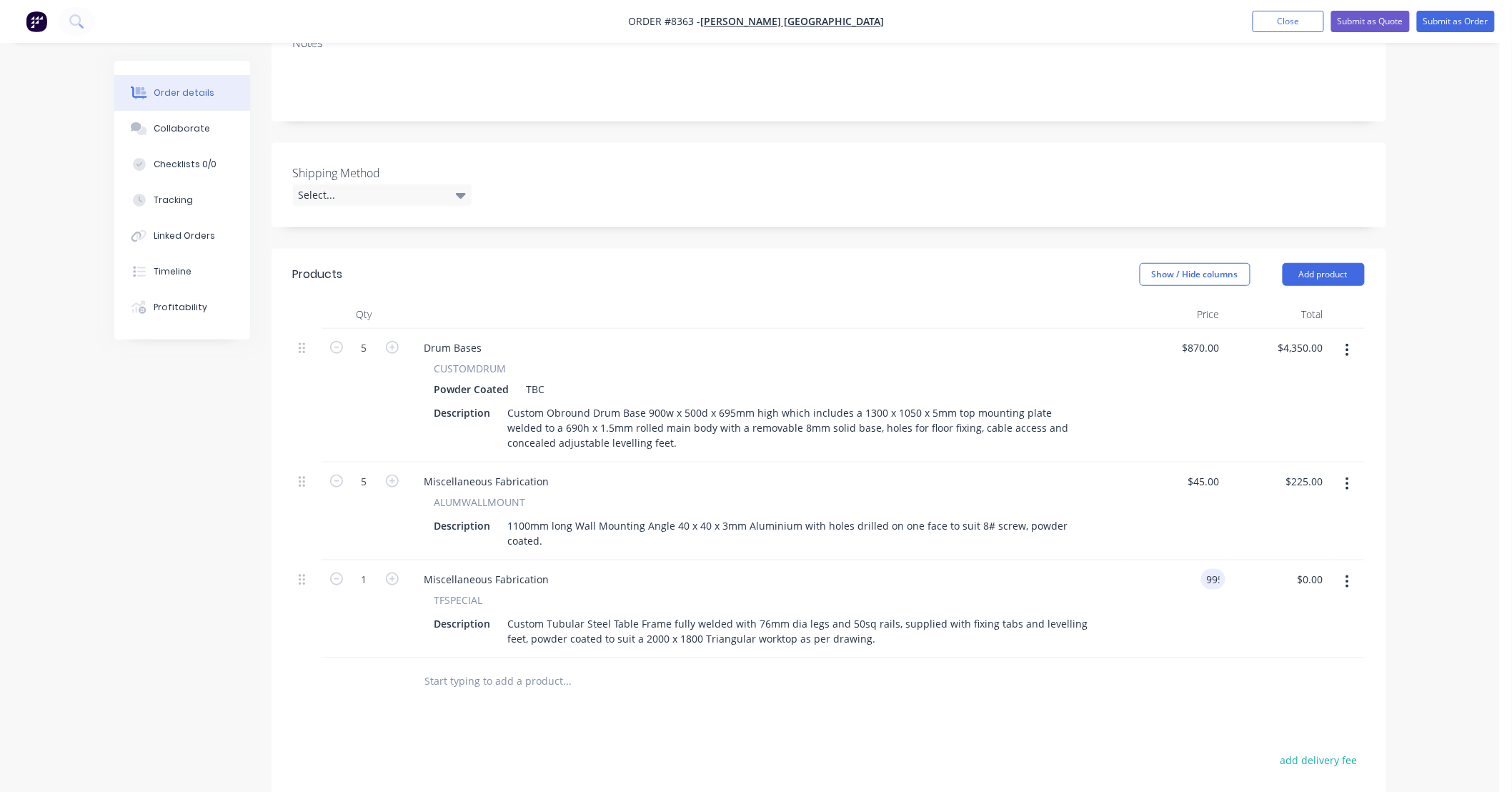
type input "$995.00"
type input "12"
type input "$11,940.00"
click at [845, 659] on div "Products Show / Hide columns Add product Qty Price Total 5 Drum Bases CUSTOMDRU…" at bounding box center [829, 633] width 1115 height 768
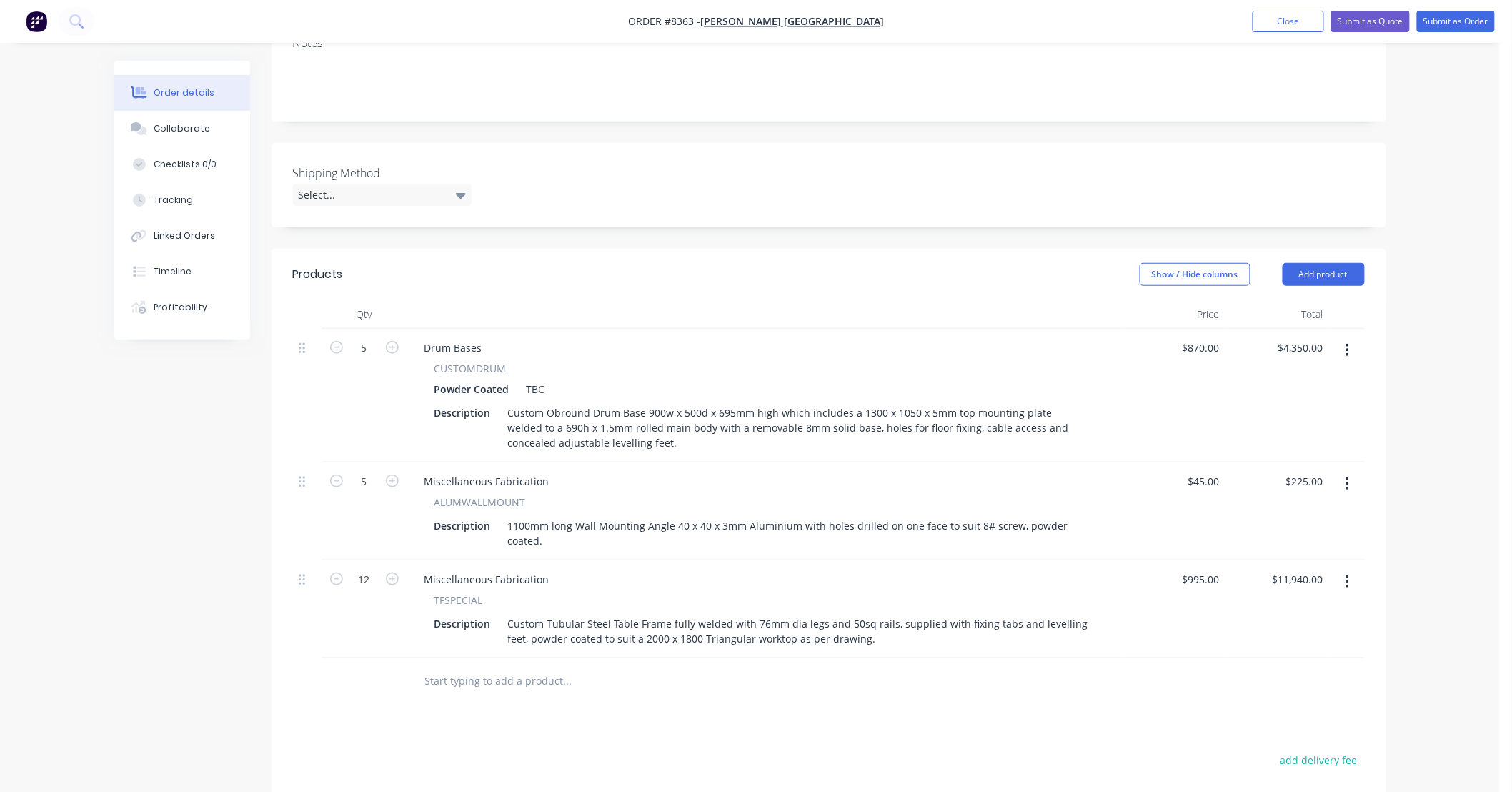
click at [634, 667] on input "text" at bounding box center [567, 681] width 286 height 29
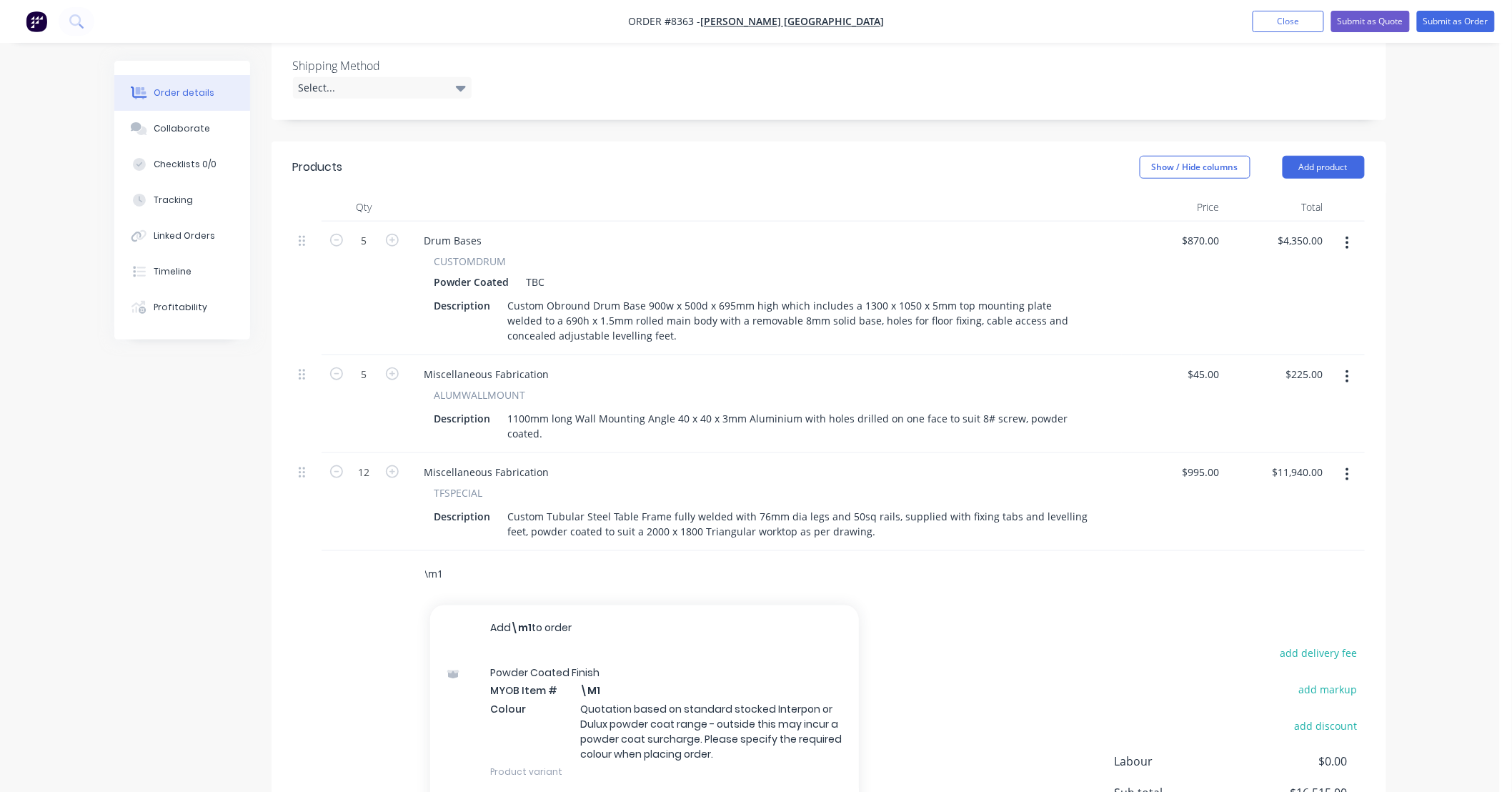
scroll to position [507, 0]
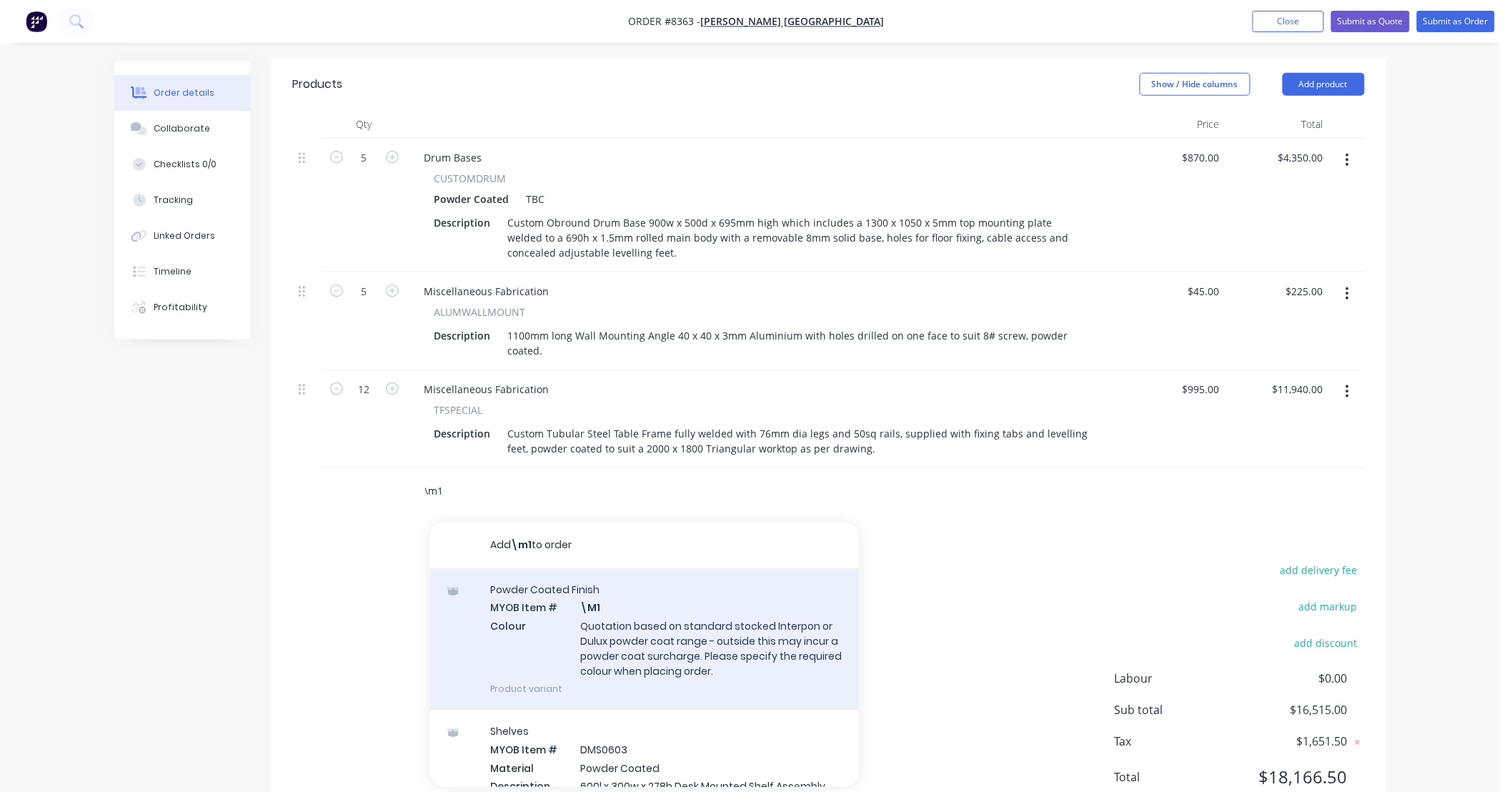
type input "\m1"
click at [746, 569] on div "Powder Coated Finish MYOB Item # \M1 Colour Quotation based on standard stocked…" at bounding box center [644, 639] width 428 height 142
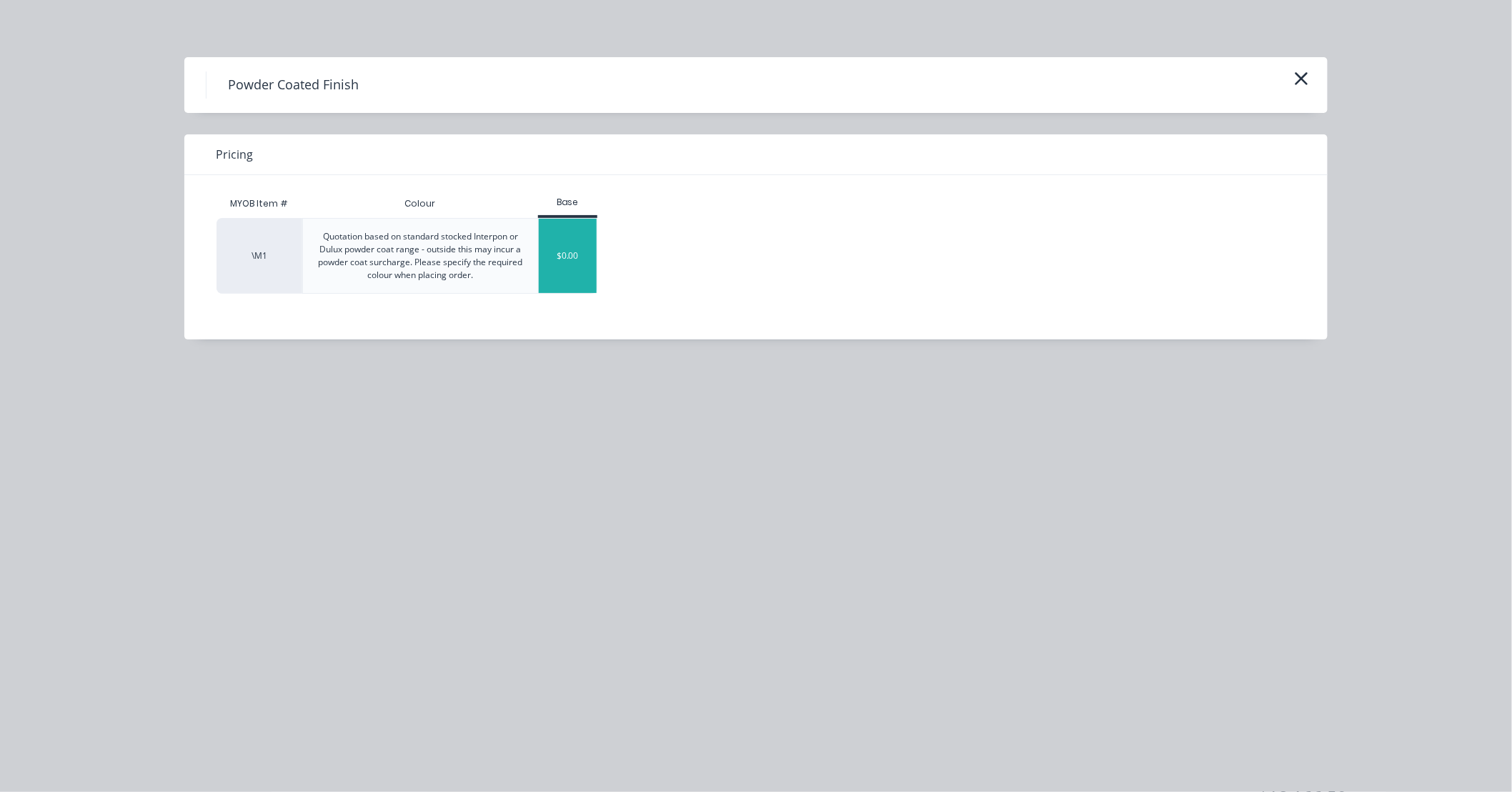
click at [576, 261] on div "$0.00" at bounding box center [567, 256] width 58 height 74
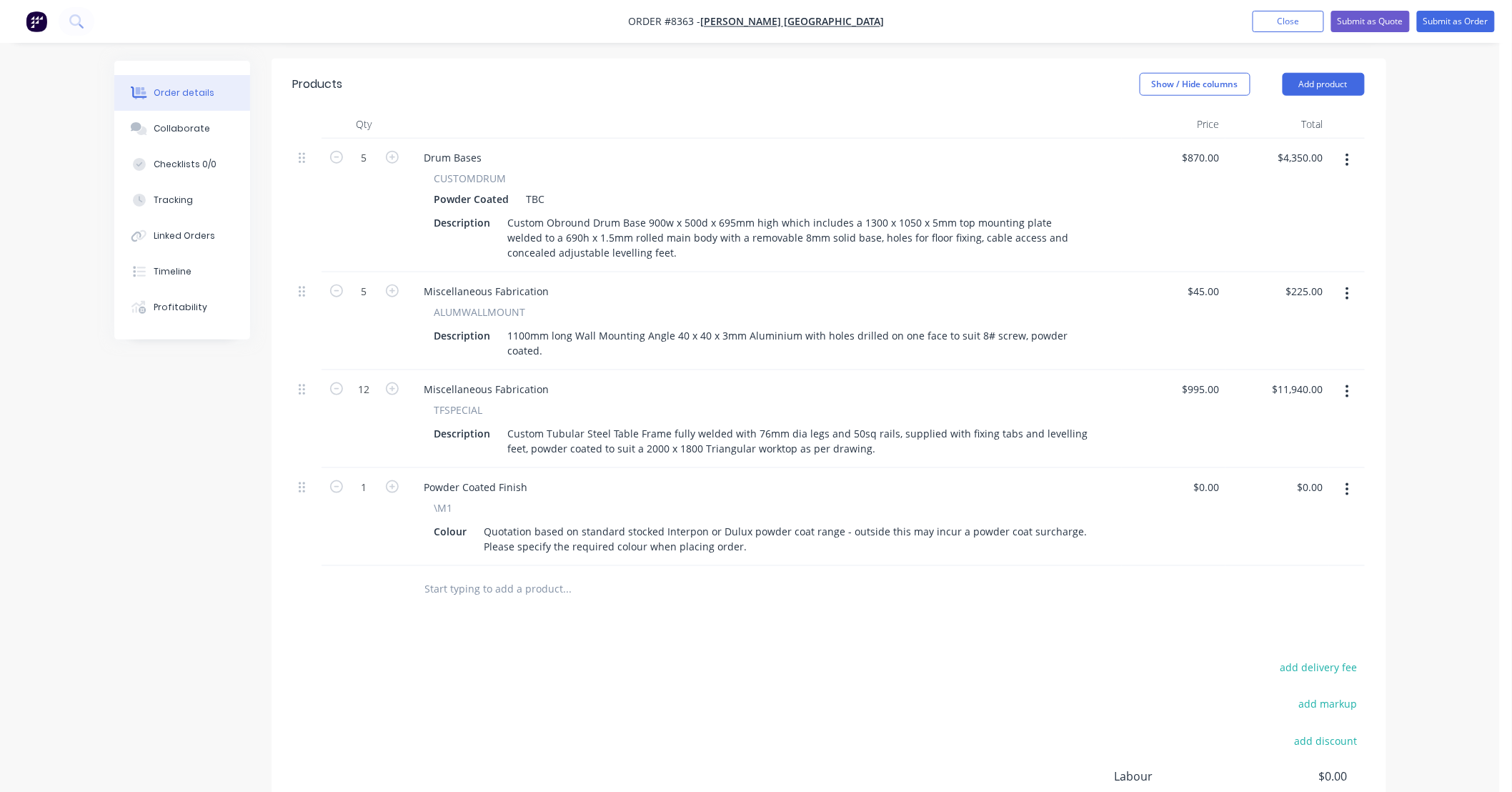
click at [602, 575] on input "text" at bounding box center [567, 589] width 286 height 29
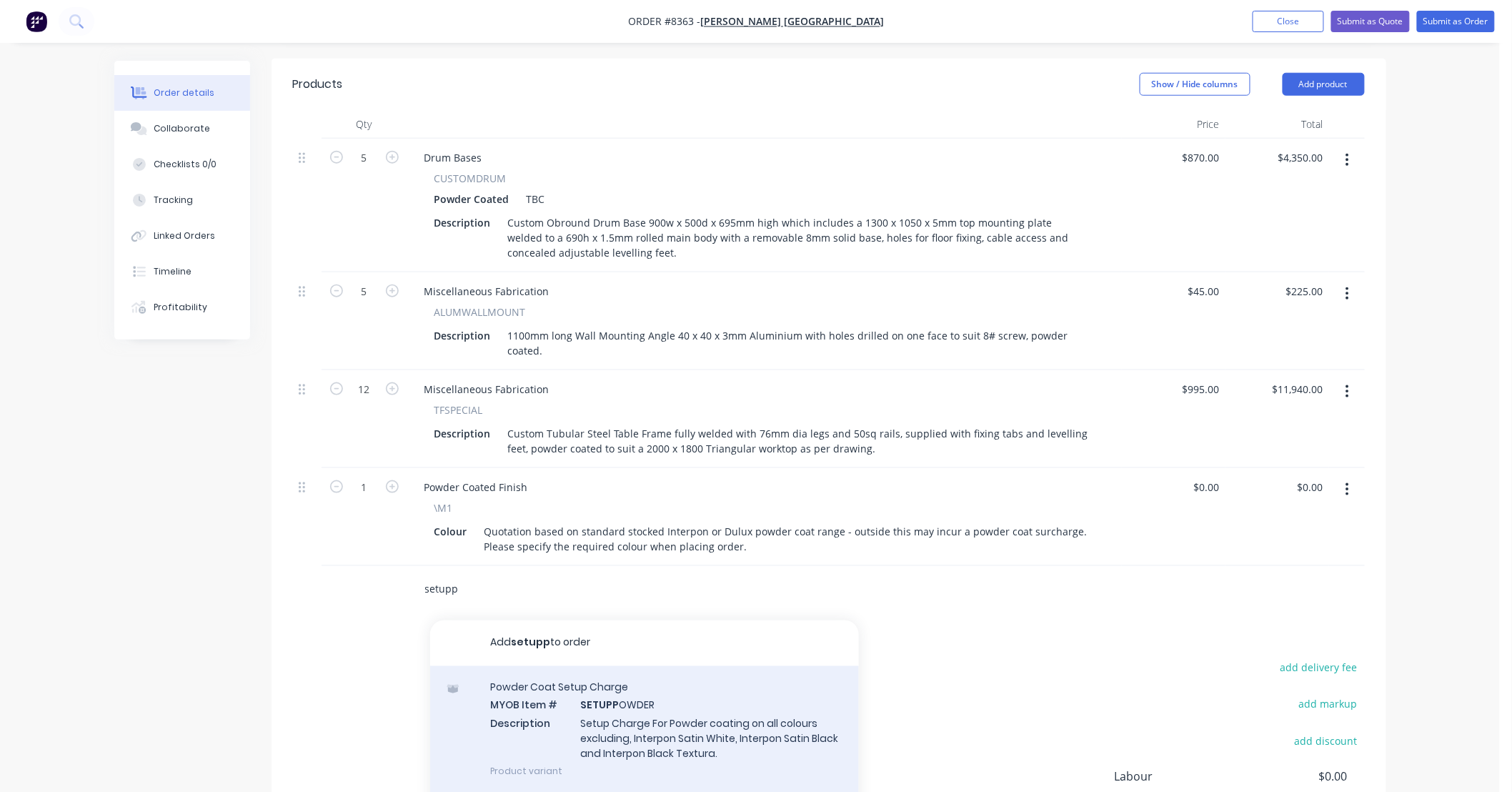
type input "setupp"
click at [734, 666] on div "Powder Coat Setup Charge MYOB Item # SETUPP OWDER Description Setup Charge For …" at bounding box center [644, 729] width 428 height 127
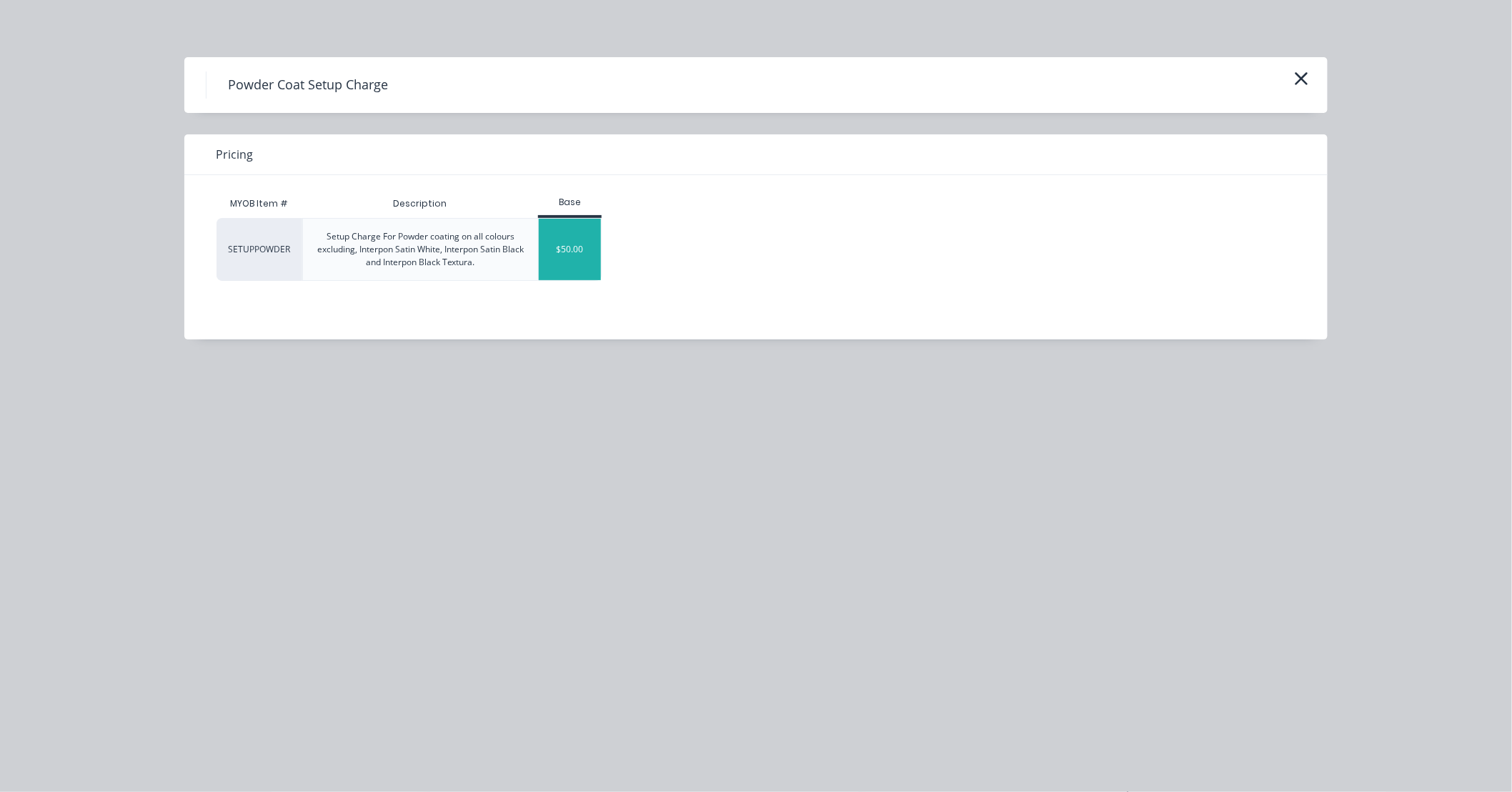
click at [587, 248] on div "$50.00" at bounding box center [569, 249] width 62 height 61
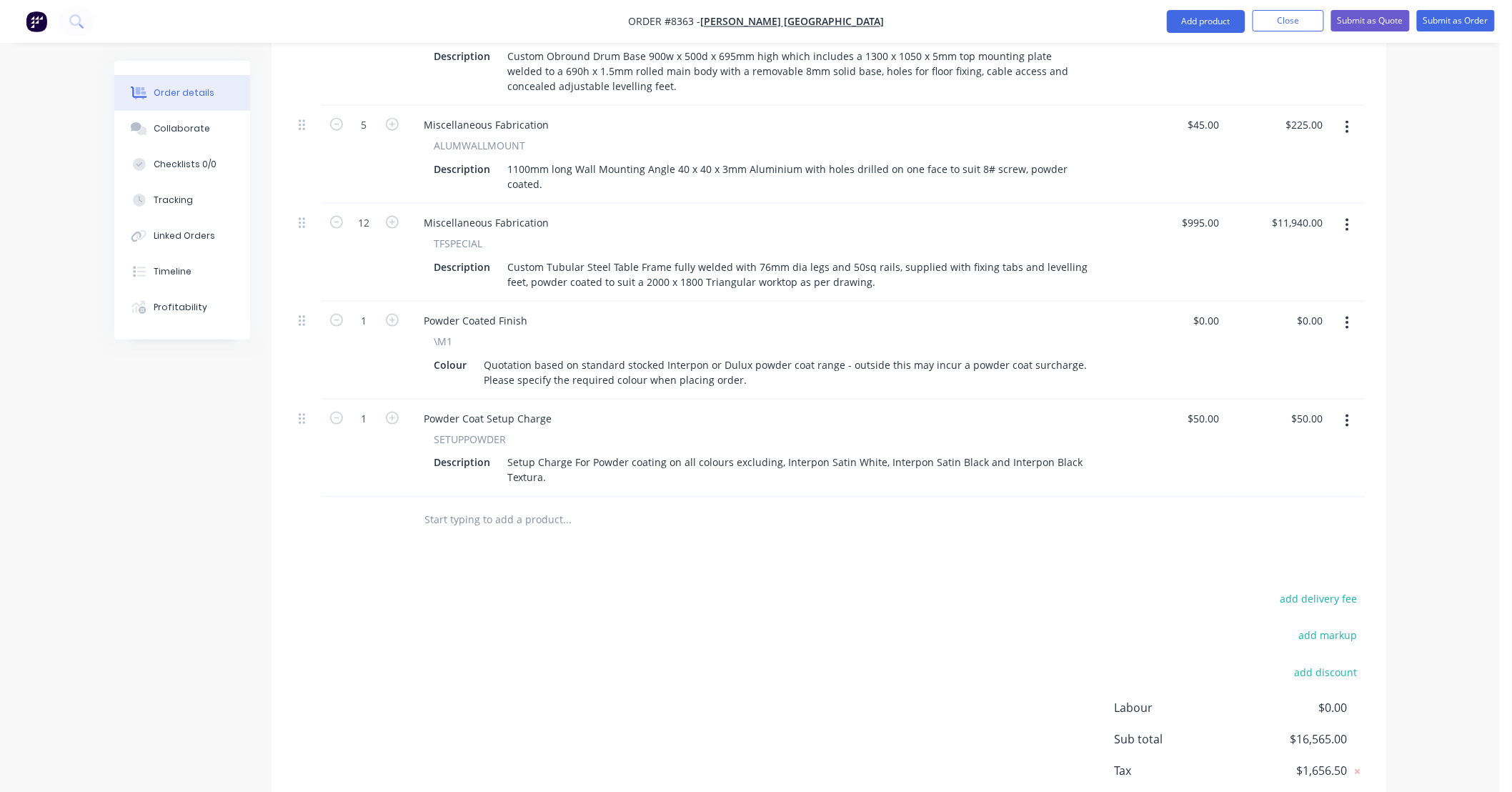
scroll to position [703, 0]
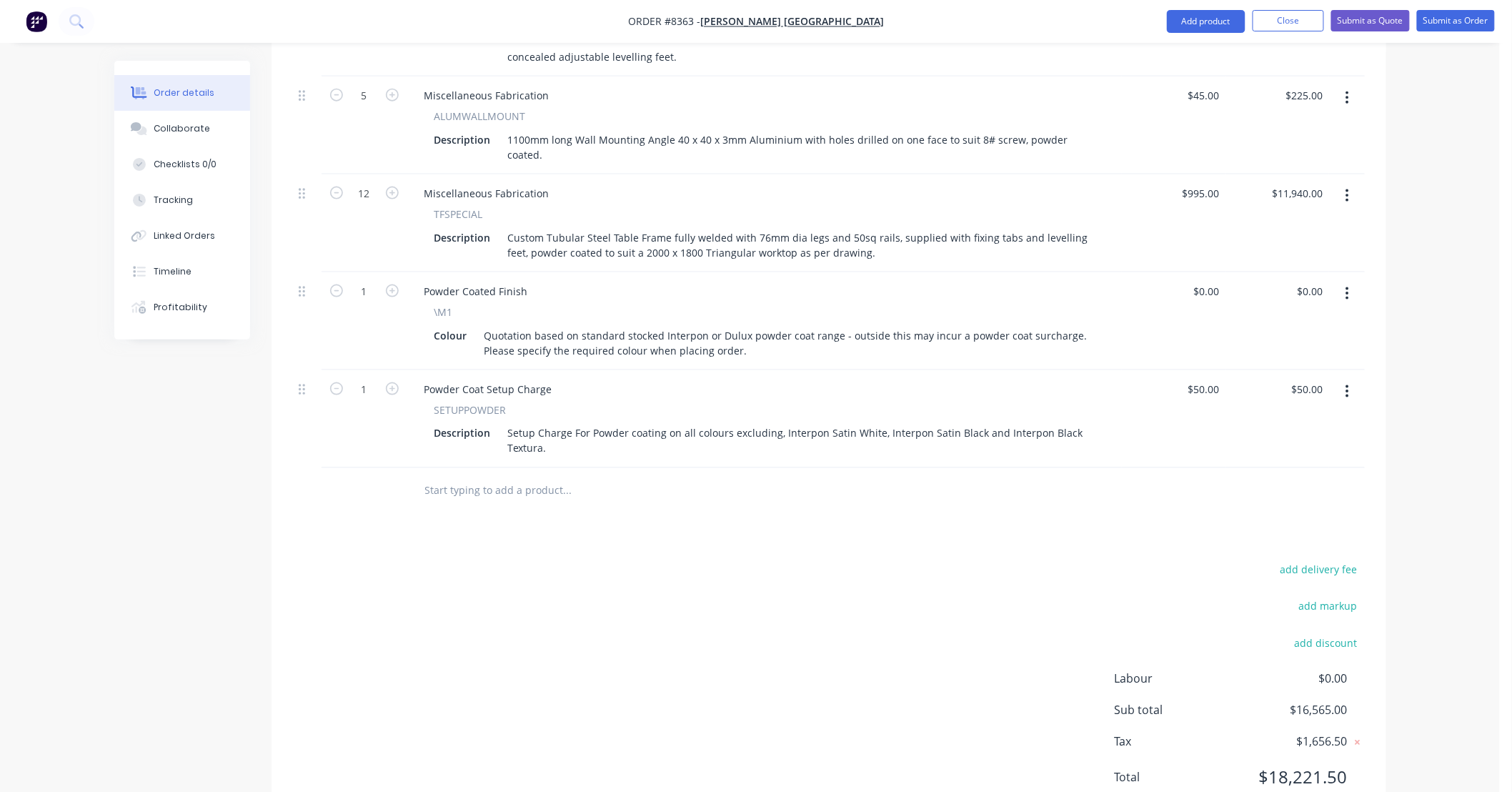
click at [573, 477] on input "text" at bounding box center [567, 491] width 286 height 29
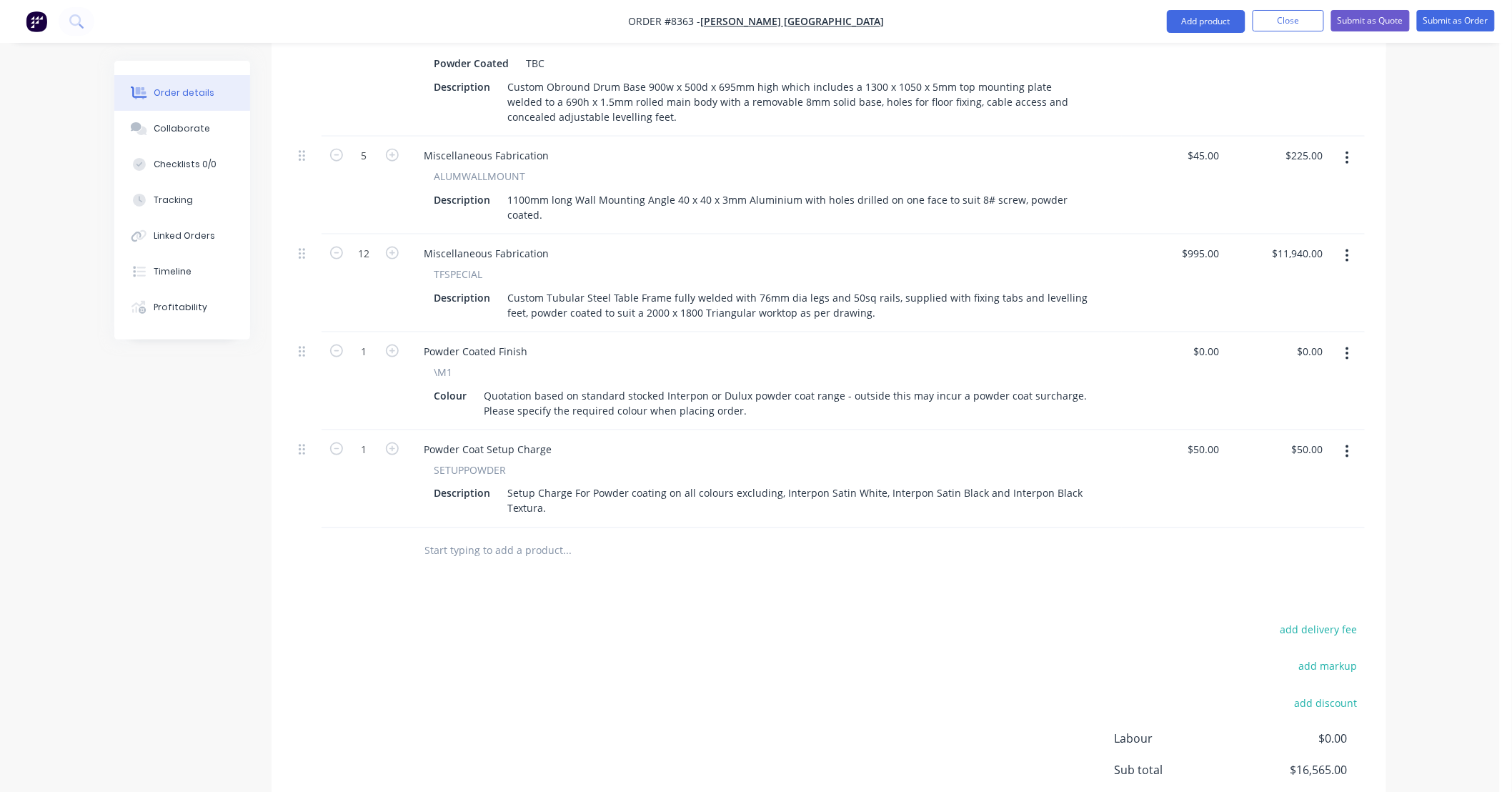
scroll to position [598, 0]
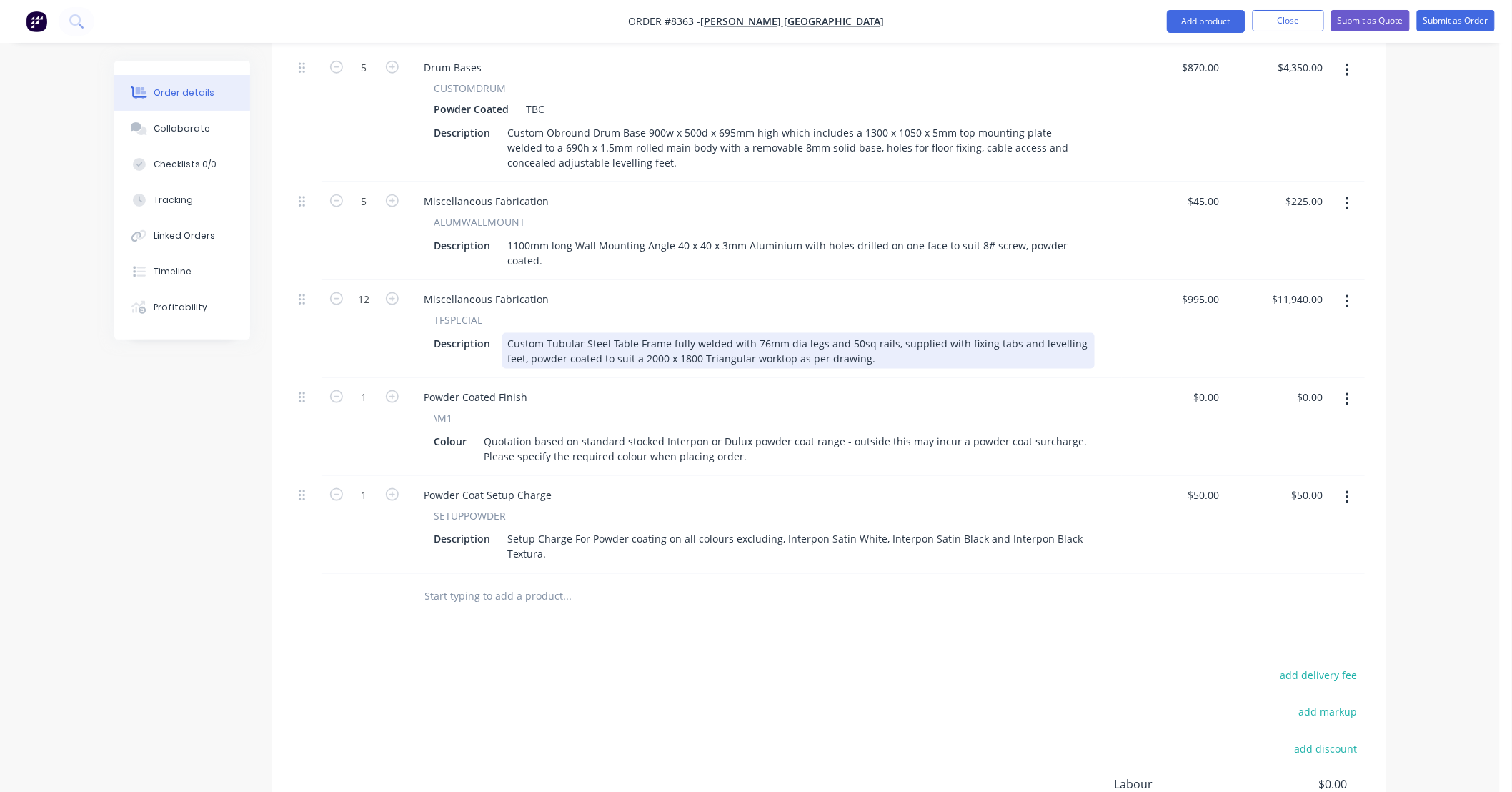
drag, startPoint x: 818, startPoint y: 286, endPoint x: 834, endPoint y: 287, distance: 16.0
click at [818, 334] on div "Custom Tubular Steel Table Frame fully welded with 76mm dia legs and 50sq rails…" at bounding box center [798, 351] width 592 height 36
click at [966, 334] on div "Custom Tubular Steel Table Frame fully welded with 76mm dia legs 711h and 50sq …" at bounding box center [798, 351] width 592 height 36
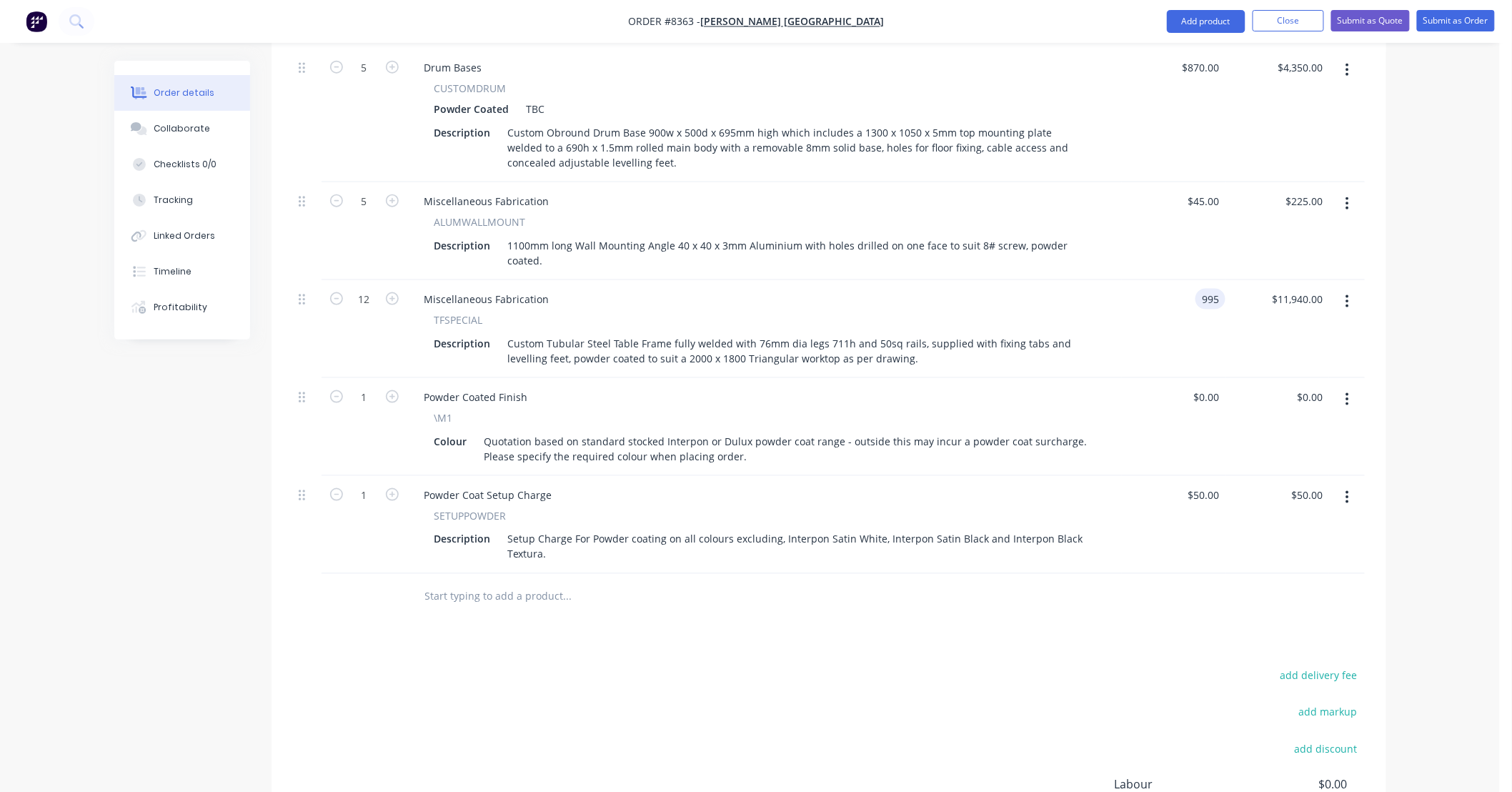
type input "$995.00"
click at [964, 588] on div "Products Show / Hide columns Add product Qty Price Total 5 Drum Bases CUSTOMDRU…" at bounding box center [829, 450] width 1115 height 964
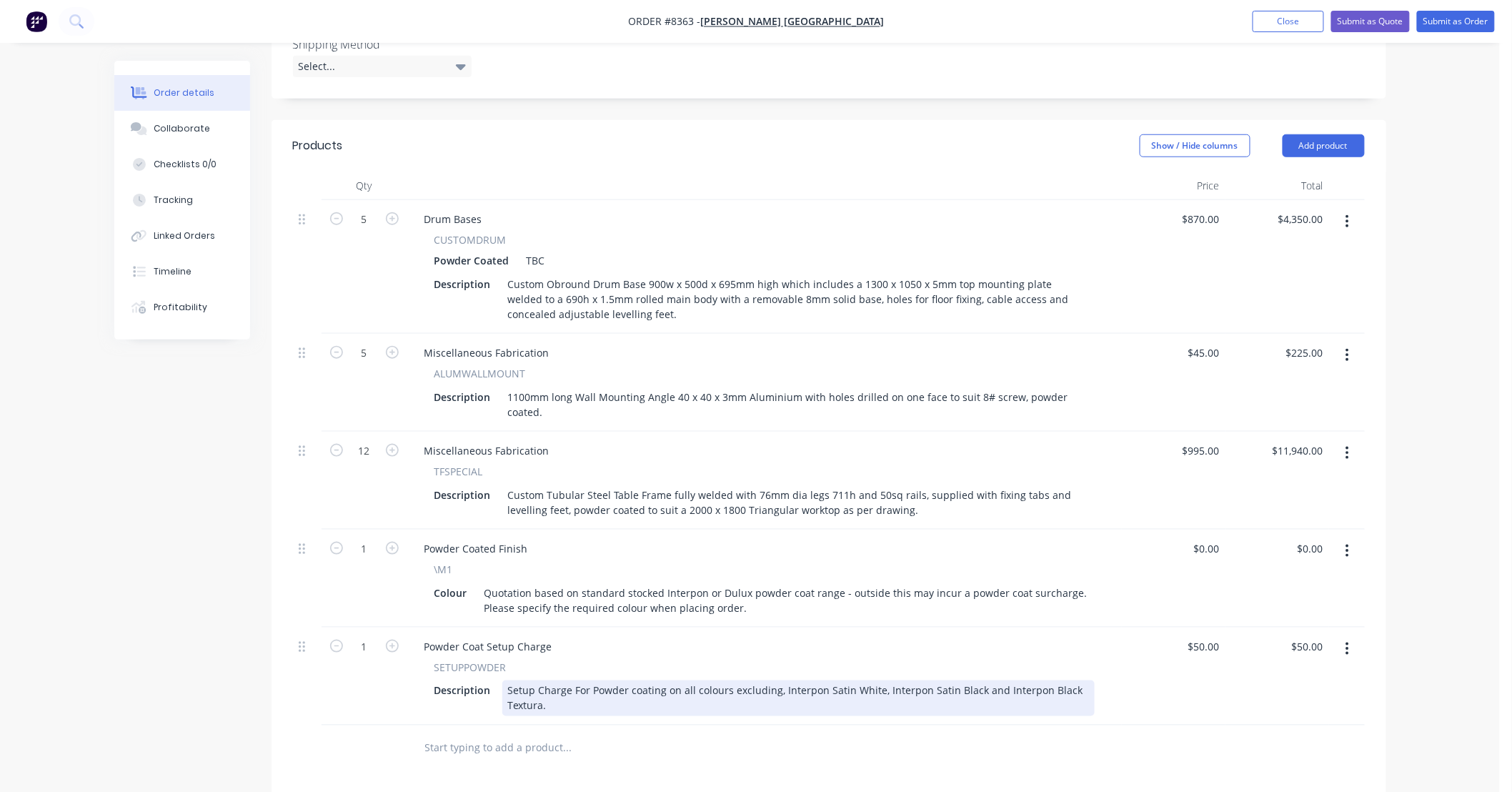
scroll to position [492, 0]
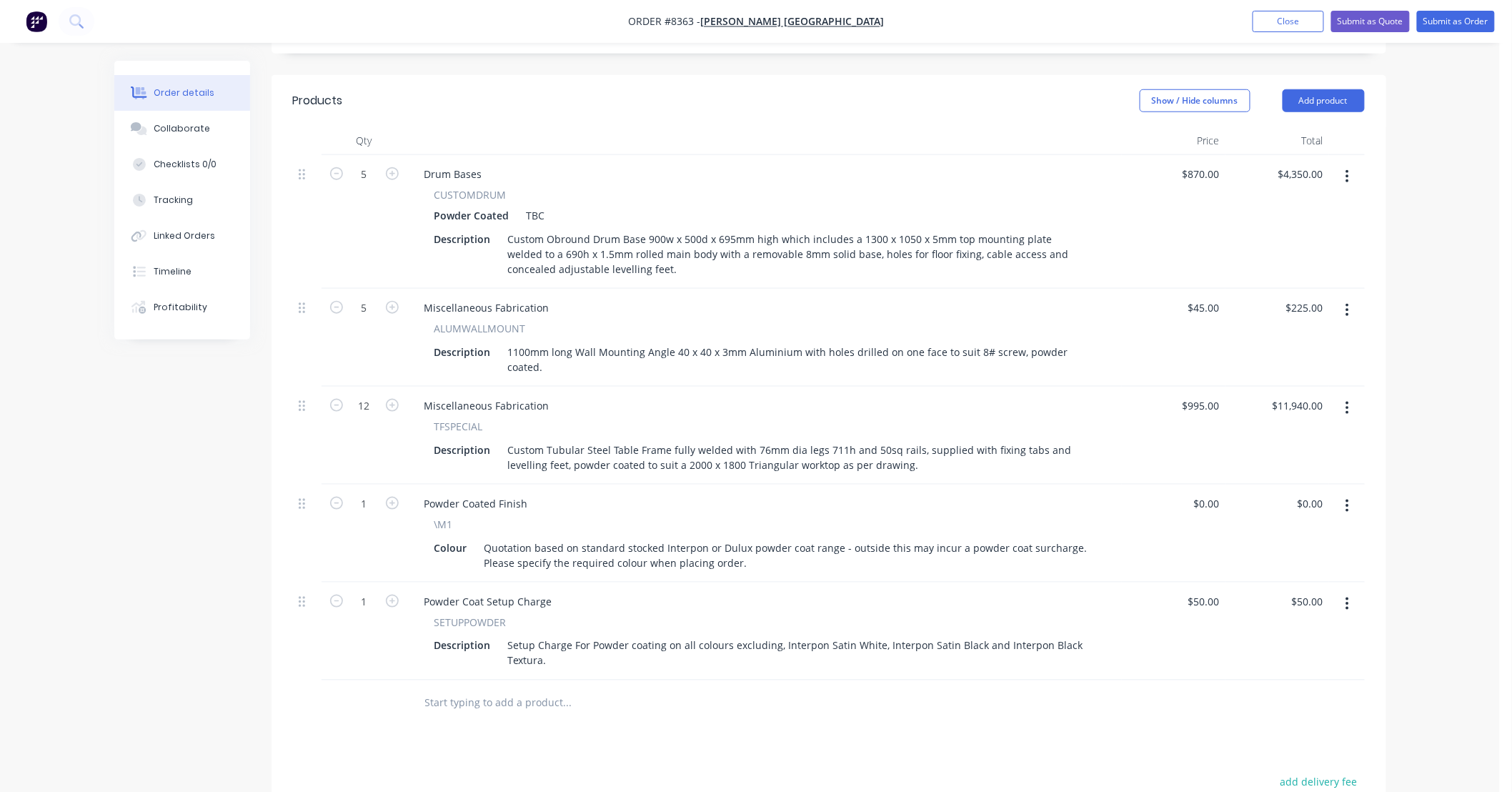
click at [504, 689] on input "text" at bounding box center [567, 703] width 286 height 29
type input "smet"
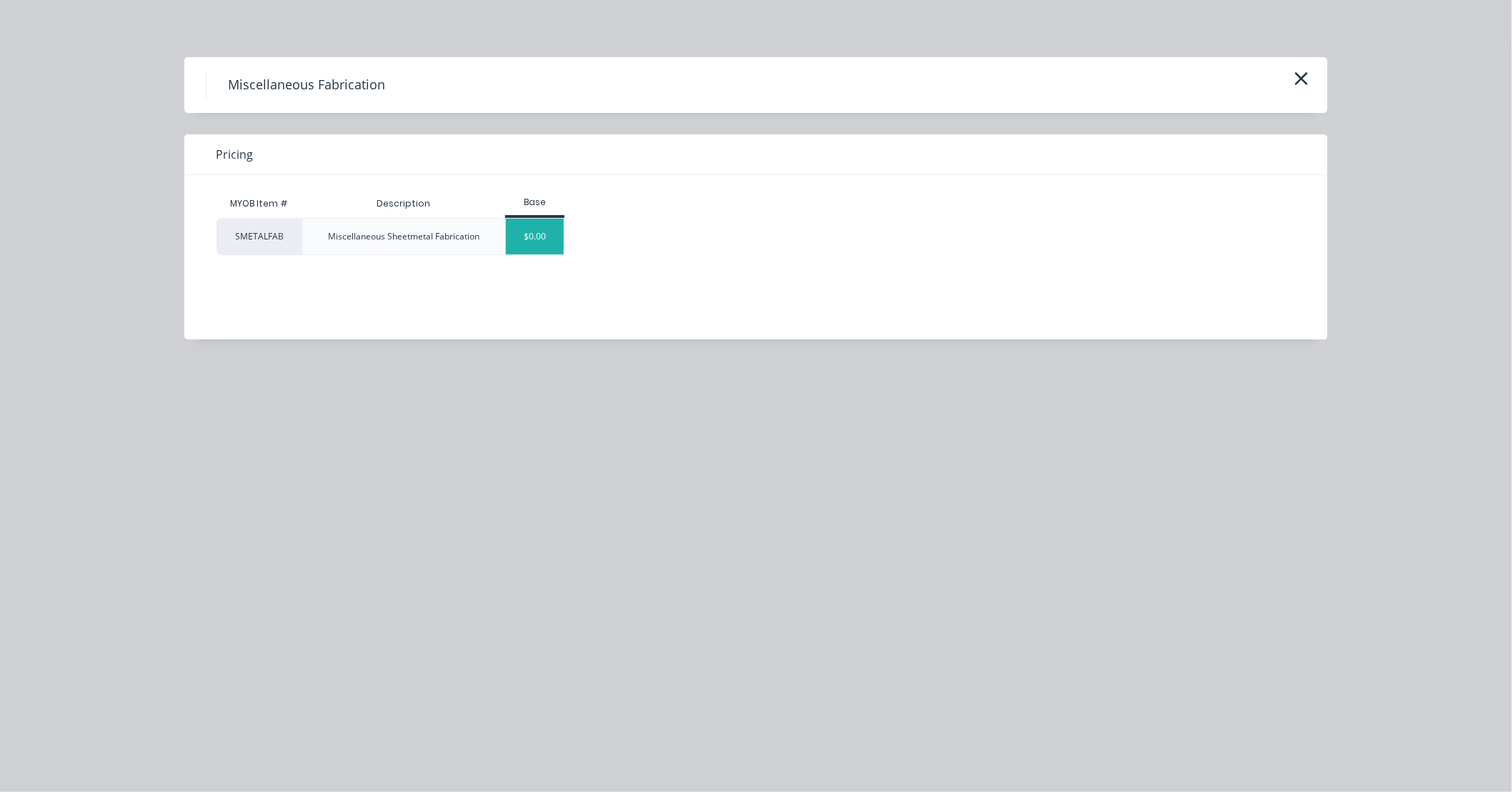
click at [555, 247] on div "$0.00" at bounding box center [535, 236] width 58 height 36
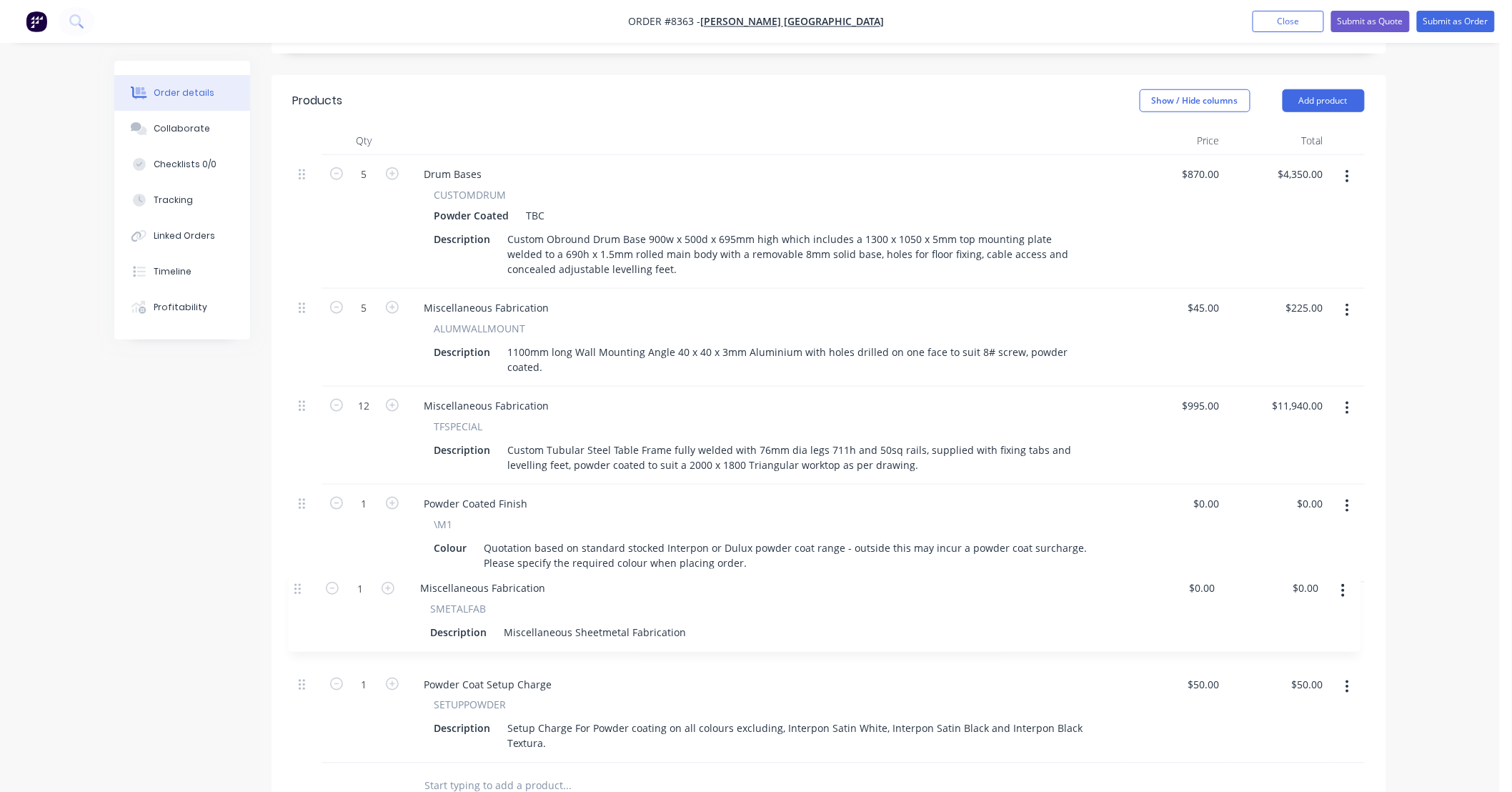
scroll to position [494, 0]
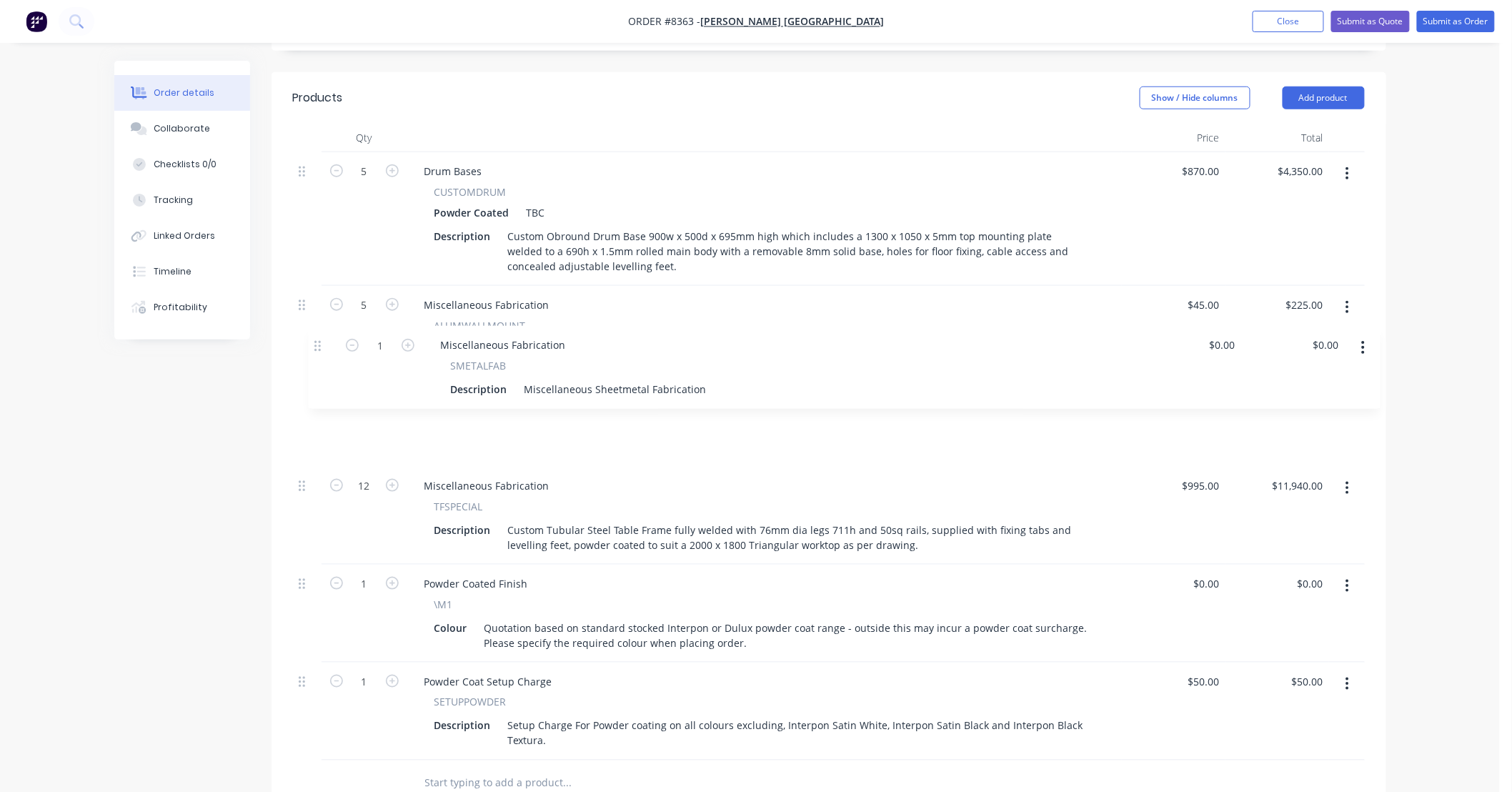
drag, startPoint x: 308, startPoint y: 648, endPoint x: 323, endPoint y: 339, distance: 309.4
click at [323, 339] on div "5 Drum Bases CUSTOMDRUM Powder Coated TBC Description Custom Obround Drum Base …" at bounding box center [829, 456] width 1072 height 608
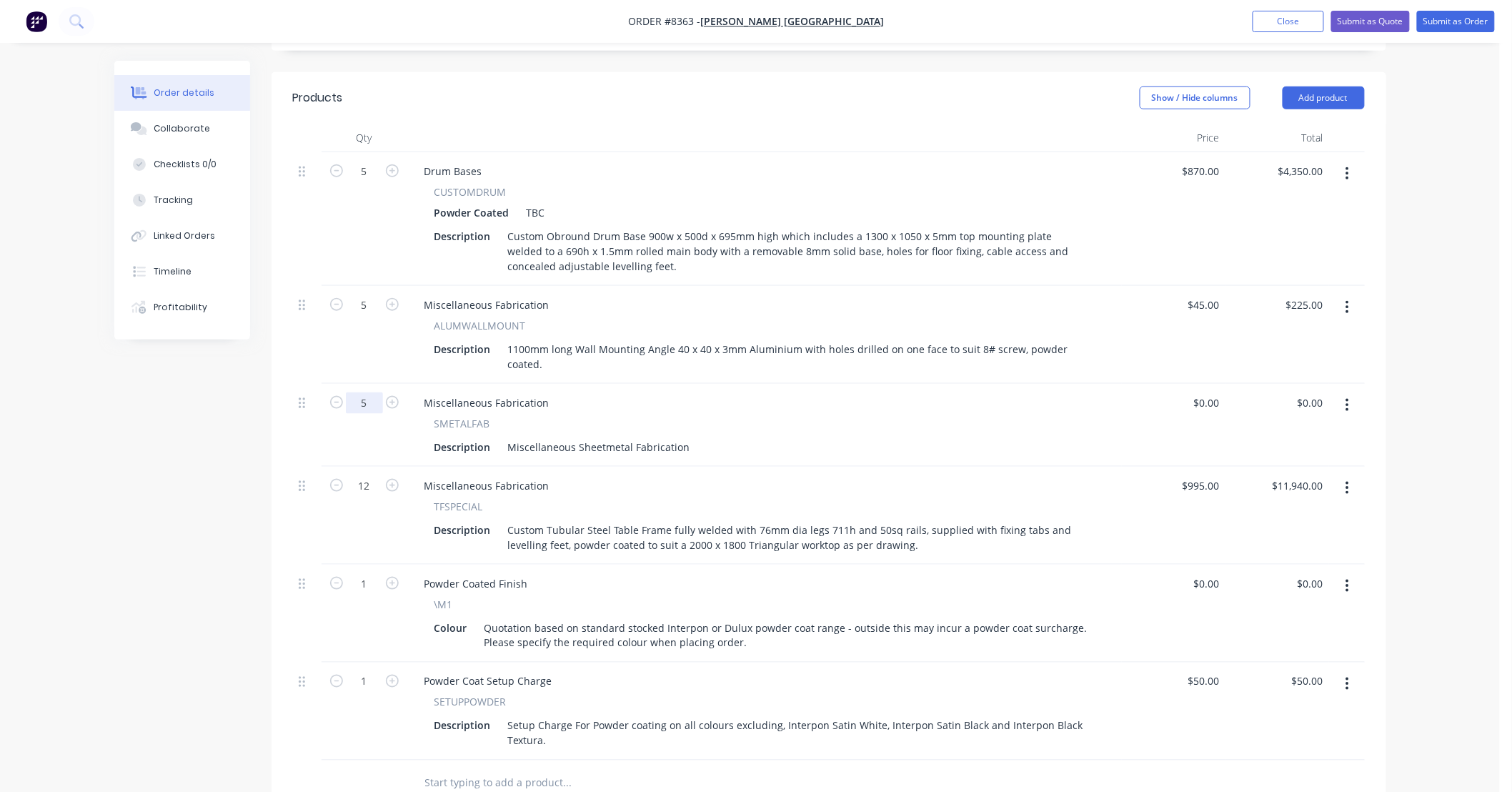
type input "5"
drag, startPoint x: 684, startPoint y: 387, endPoint x: 500, endPoint y: 393, distance: 184.1
click at [500, 437] on div "Description Miscellaneous Sheetmetal Fabrication" at bounding box center [761, 447] width 666 height 21
type input "$1,135.00"
type input "$5,675.00"
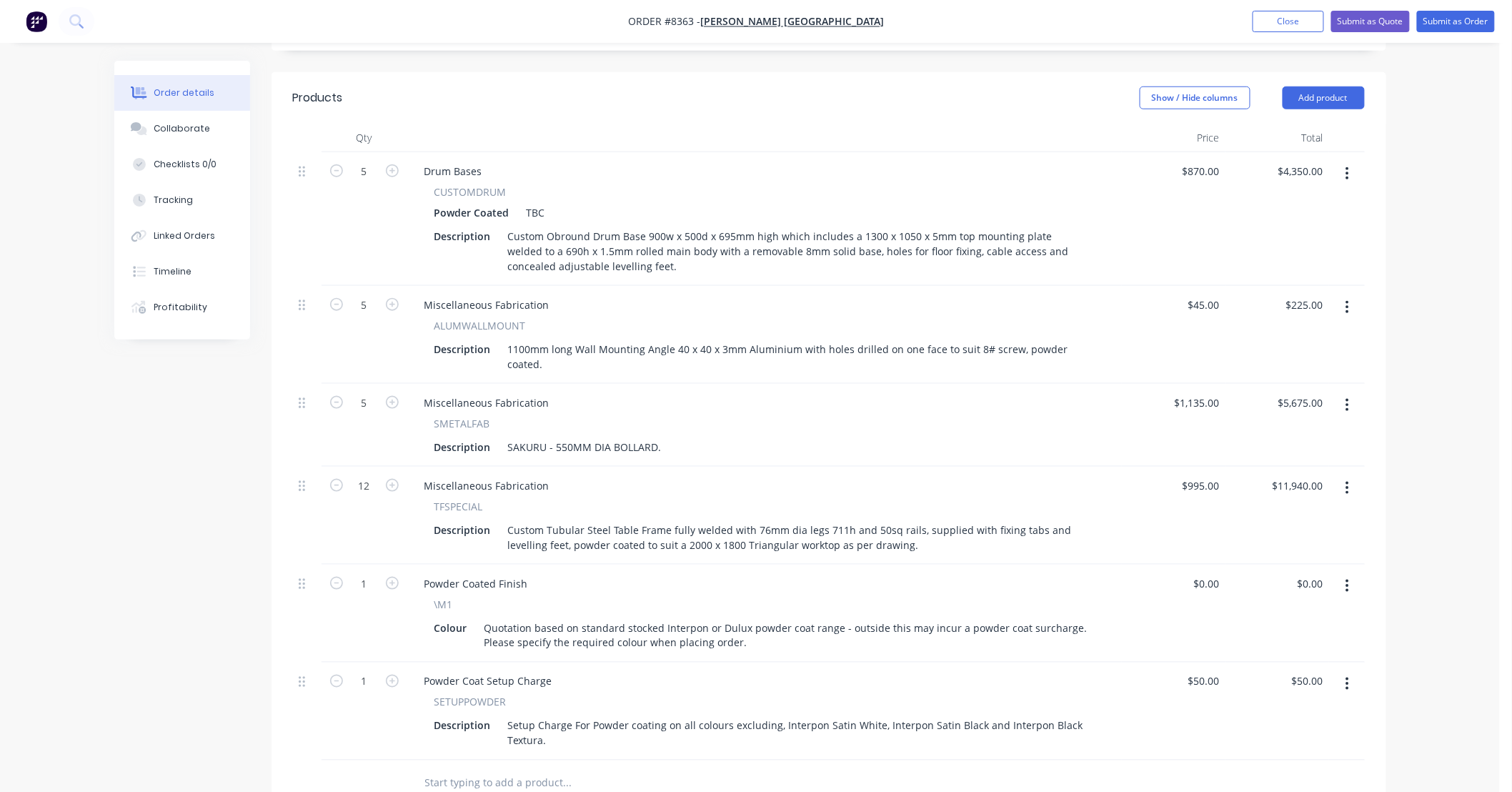
click at [1434, 570] on div "Order details Collaborate Checklists 0/0 Tracking Linked Orders Timeline Profit…" at bounding box center [750, 323] width 1500 height 1634
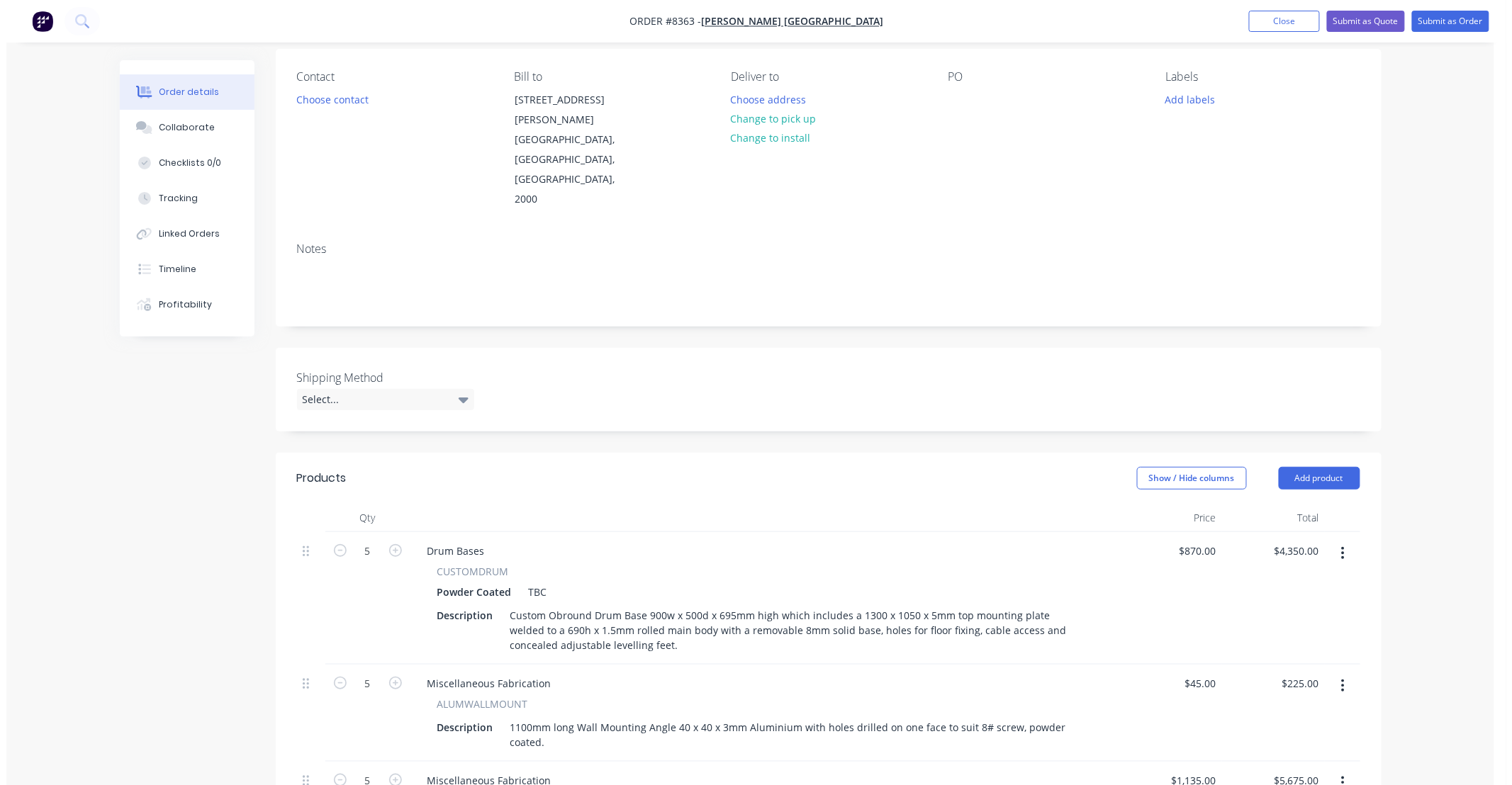
scroll to position [0, 0]
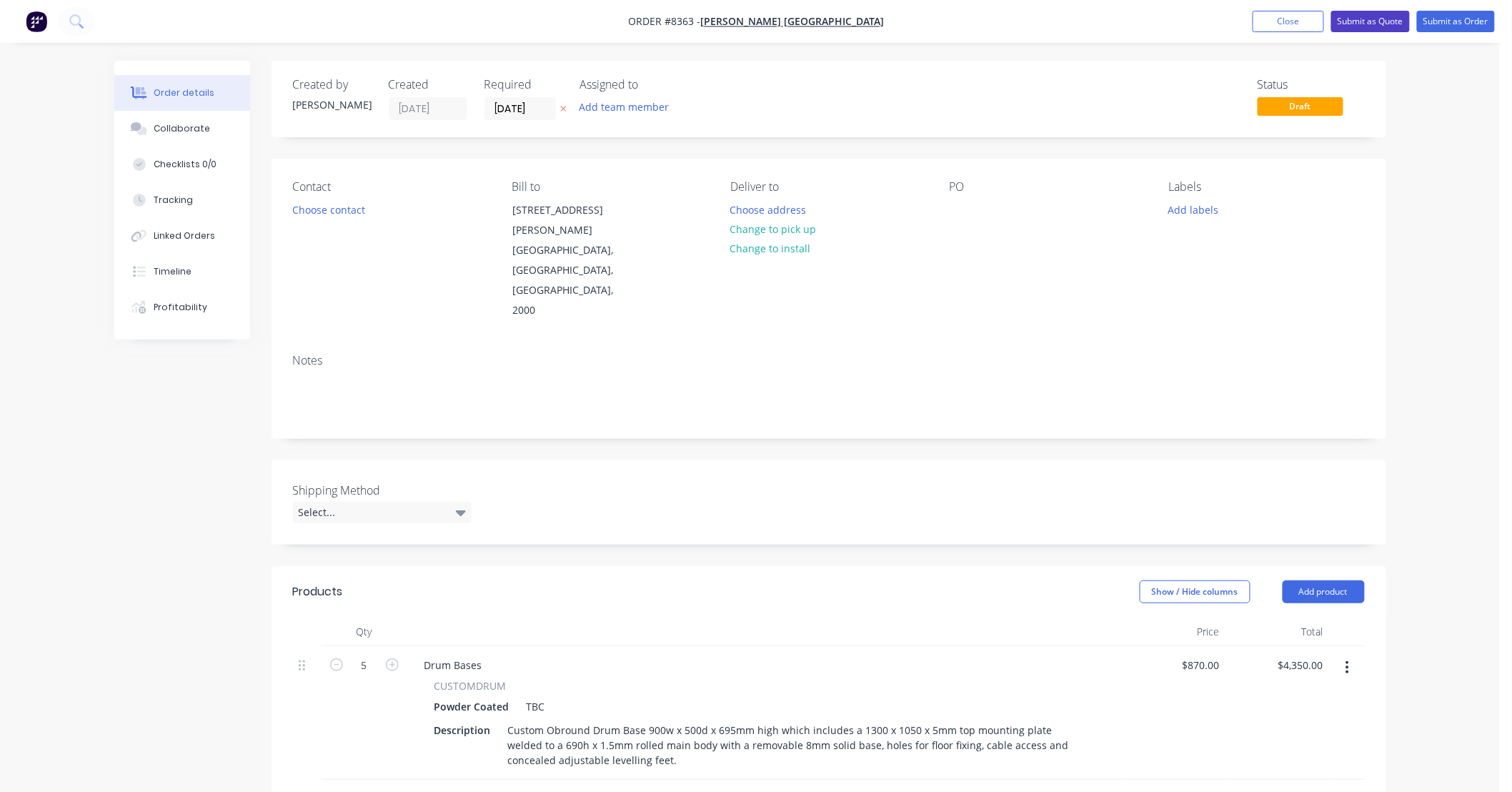
click at [1378, 18] on button "Submit as Quote" at bounding box center [1371, 22] width 79 height 22
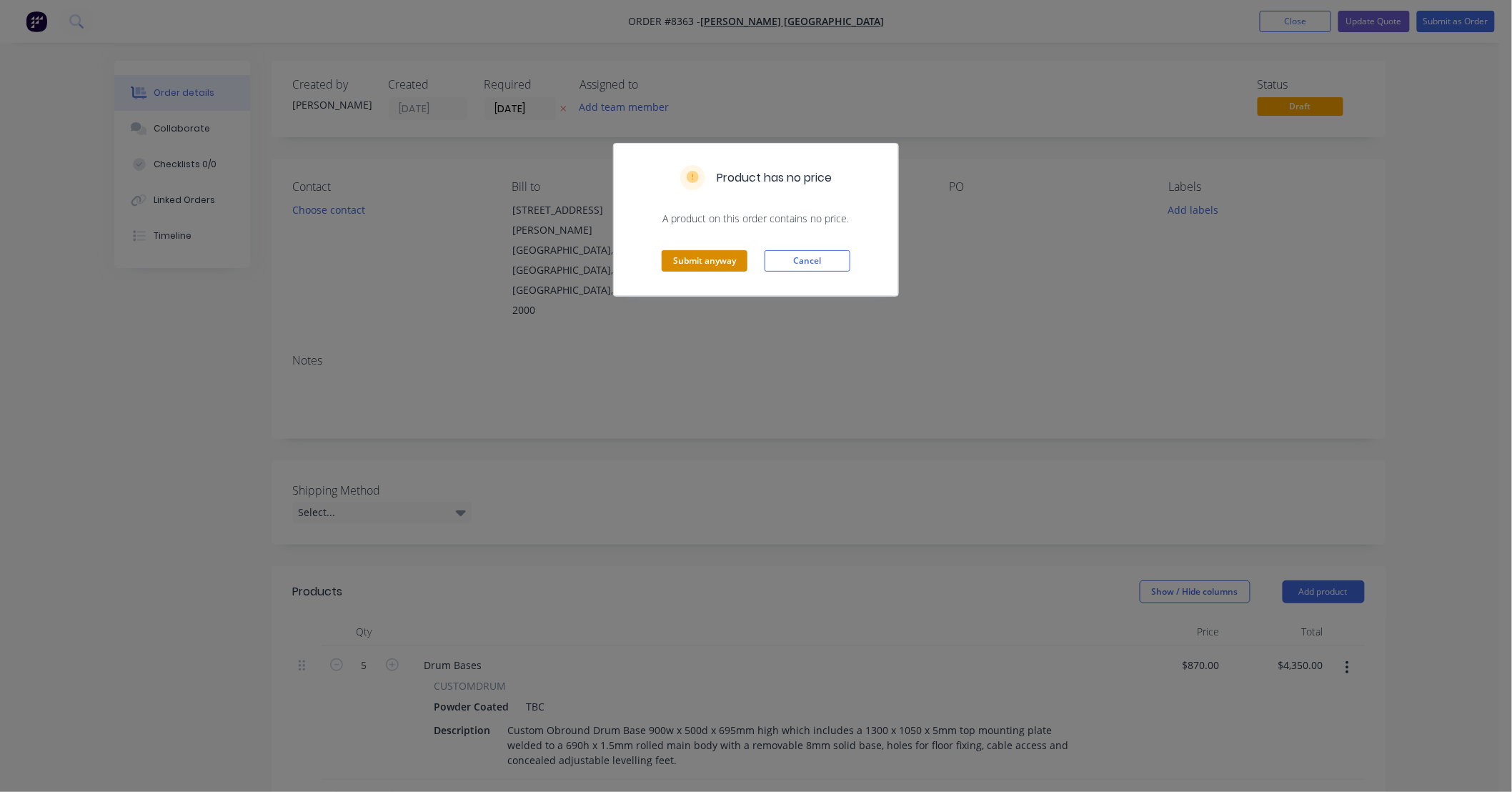
click at [687, 257] on button "Submit anyway" at bounding box center [705, 261] width 86 height 22
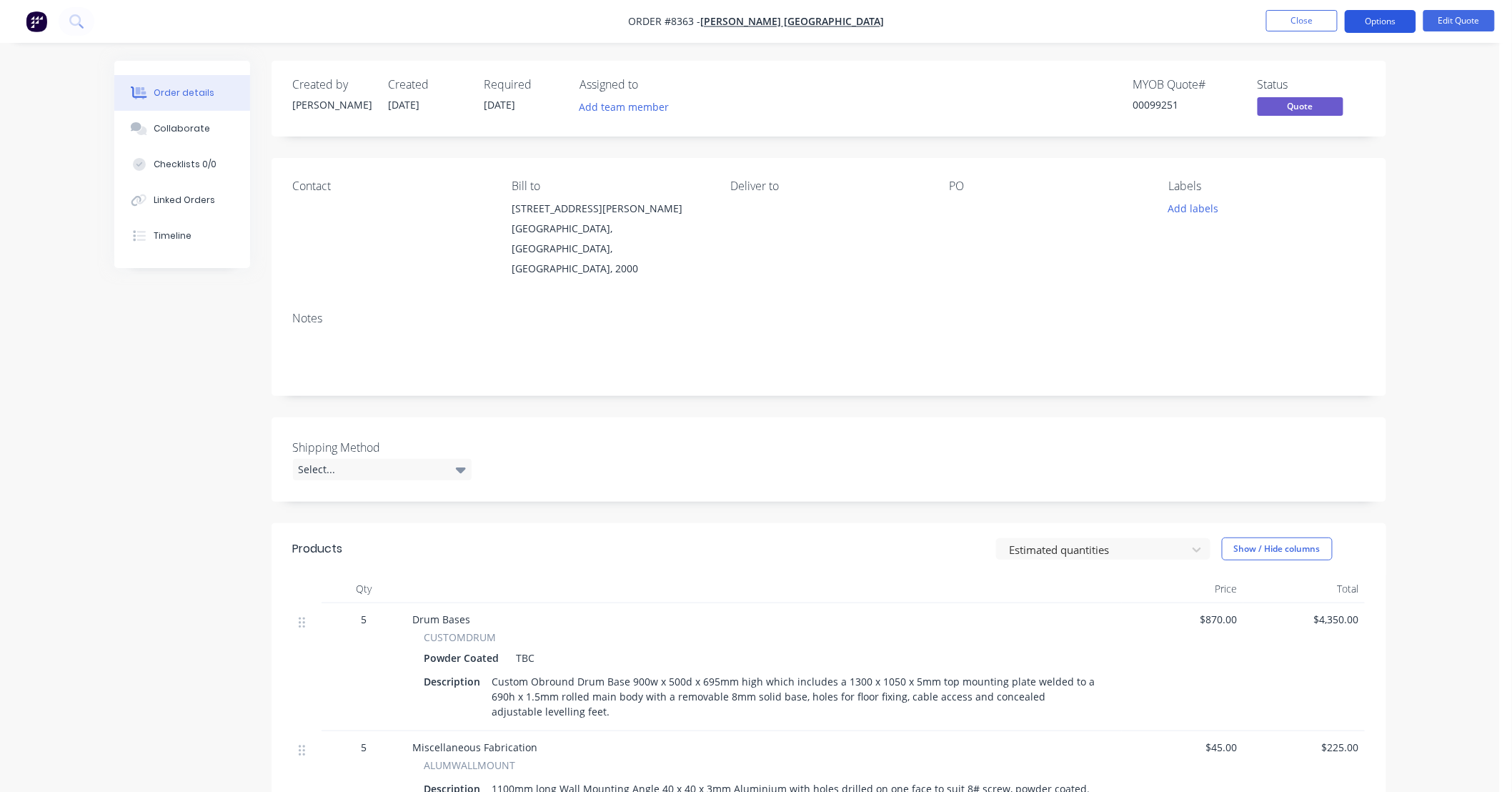
click at [1374, 18] on button "Options" at bounding box center [1380, 22] width 71 height 23
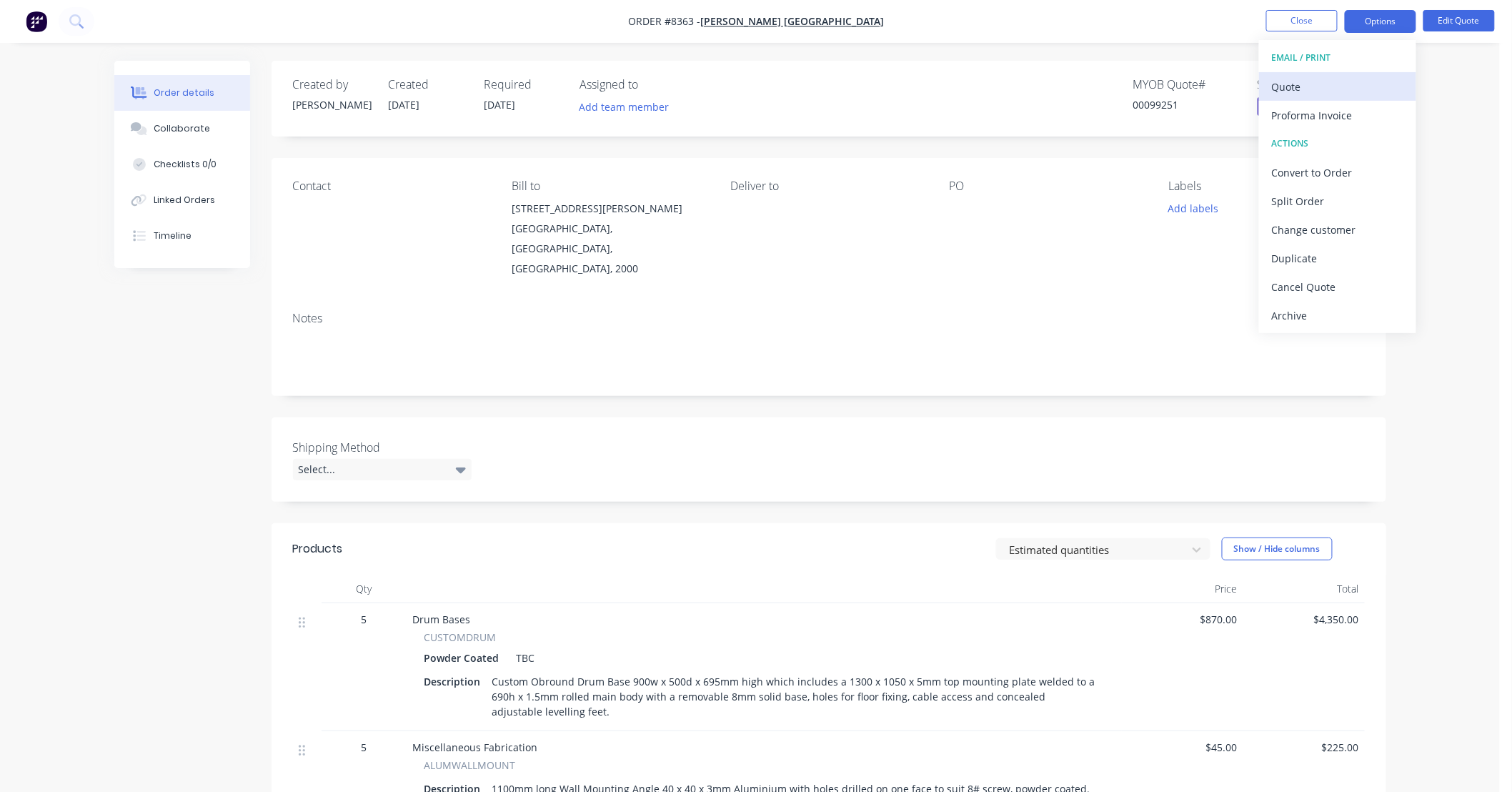
click at [1304, 82] on div "Quote" at bounding box center [1337, 86] width 132 height 21
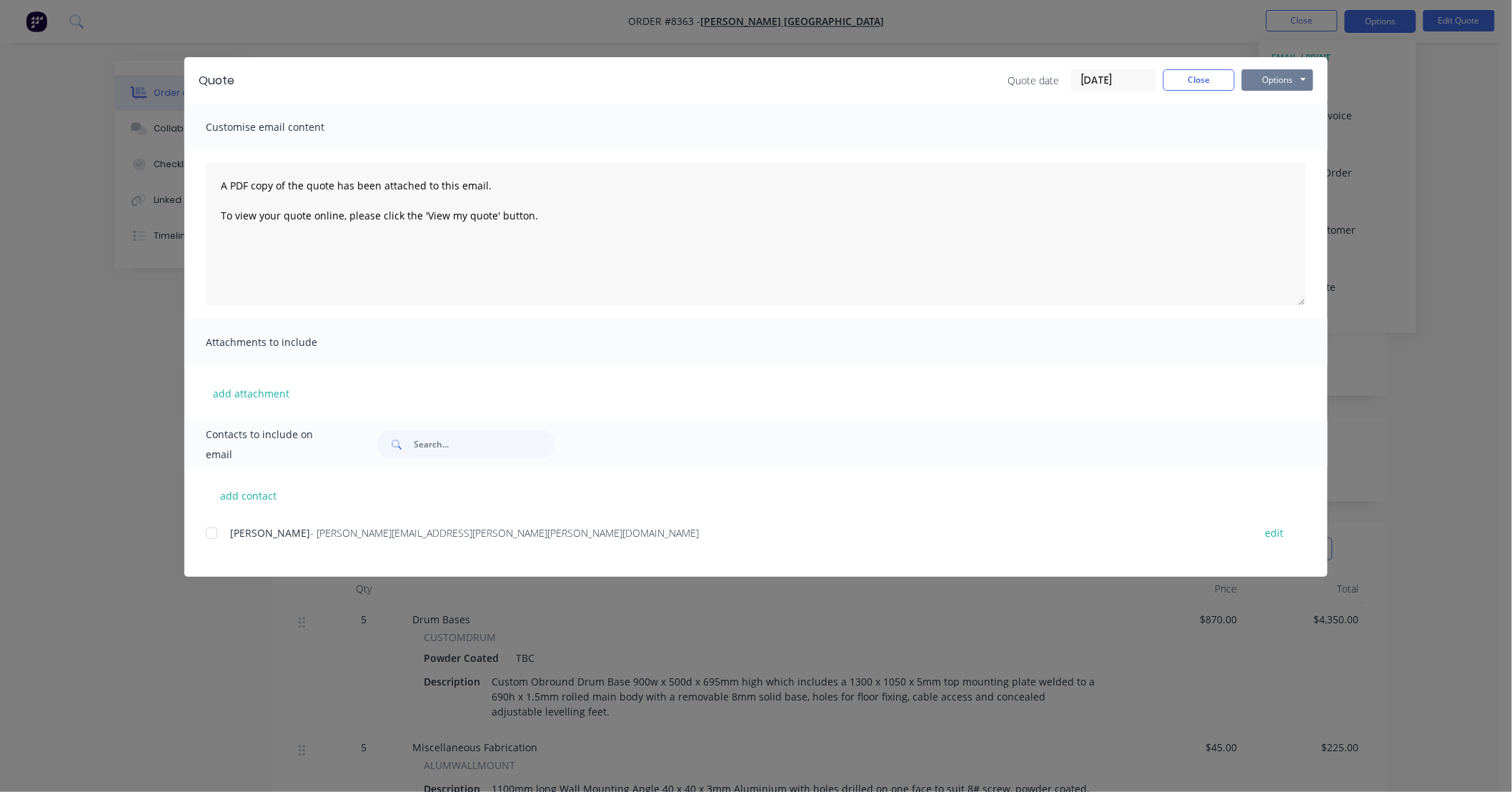
click at [1266, 82] on button "Options" at bounding box center [1278, 80] width 71 height 22
click at [1313, 104] on button "Preview" at bounding box center [1288, 105] width 92 height 24
click at [1217, 84] on button "Close" at bounding box center [1199, 80] width 71 height 22
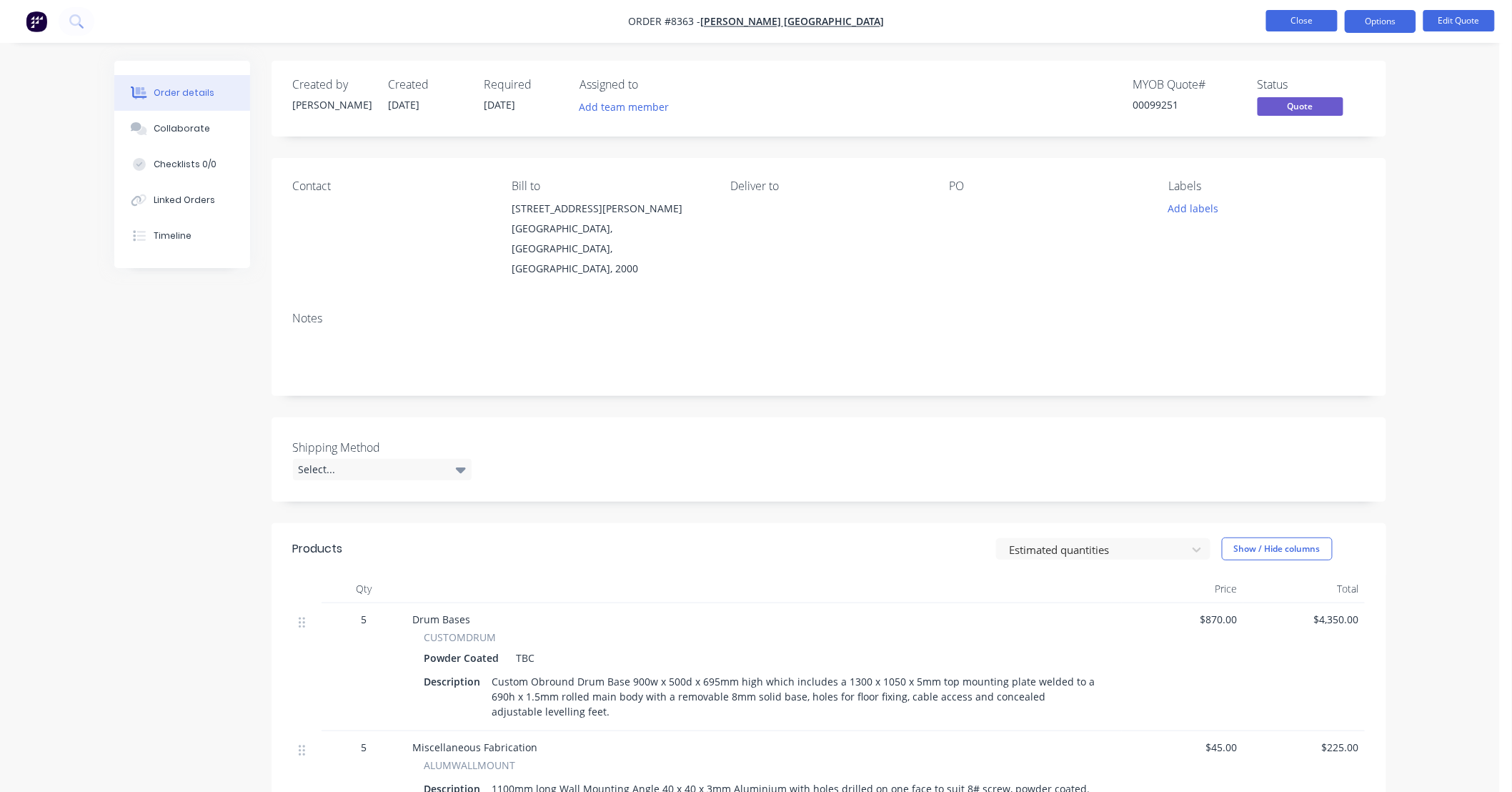
click at [1306, 30] on button "Close" at bounding box center [1302, 21] width 71 height 22
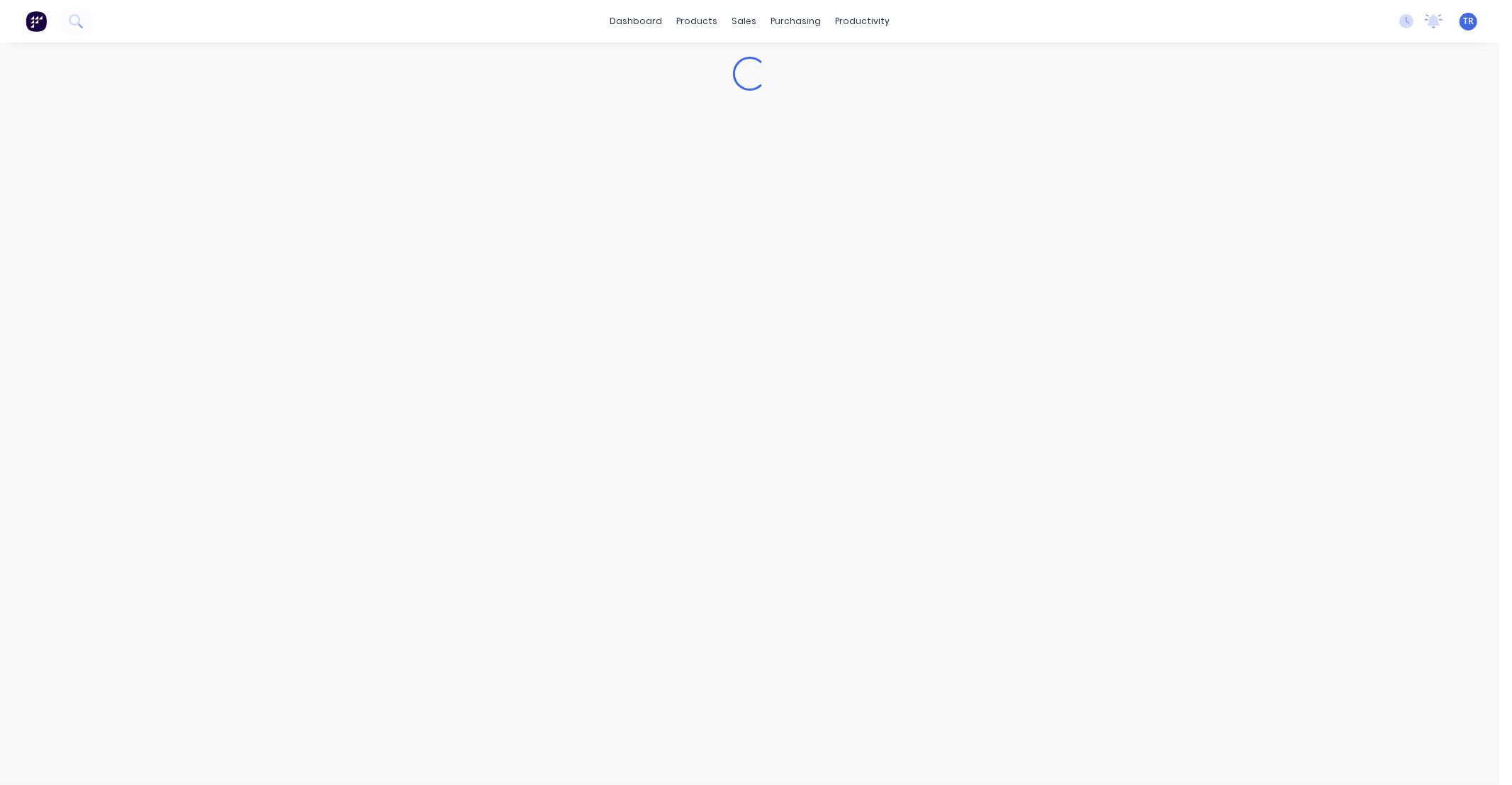
click at [1350, 167] on div "Loading..." at bounding box center [750, 414] width 1500 height 743
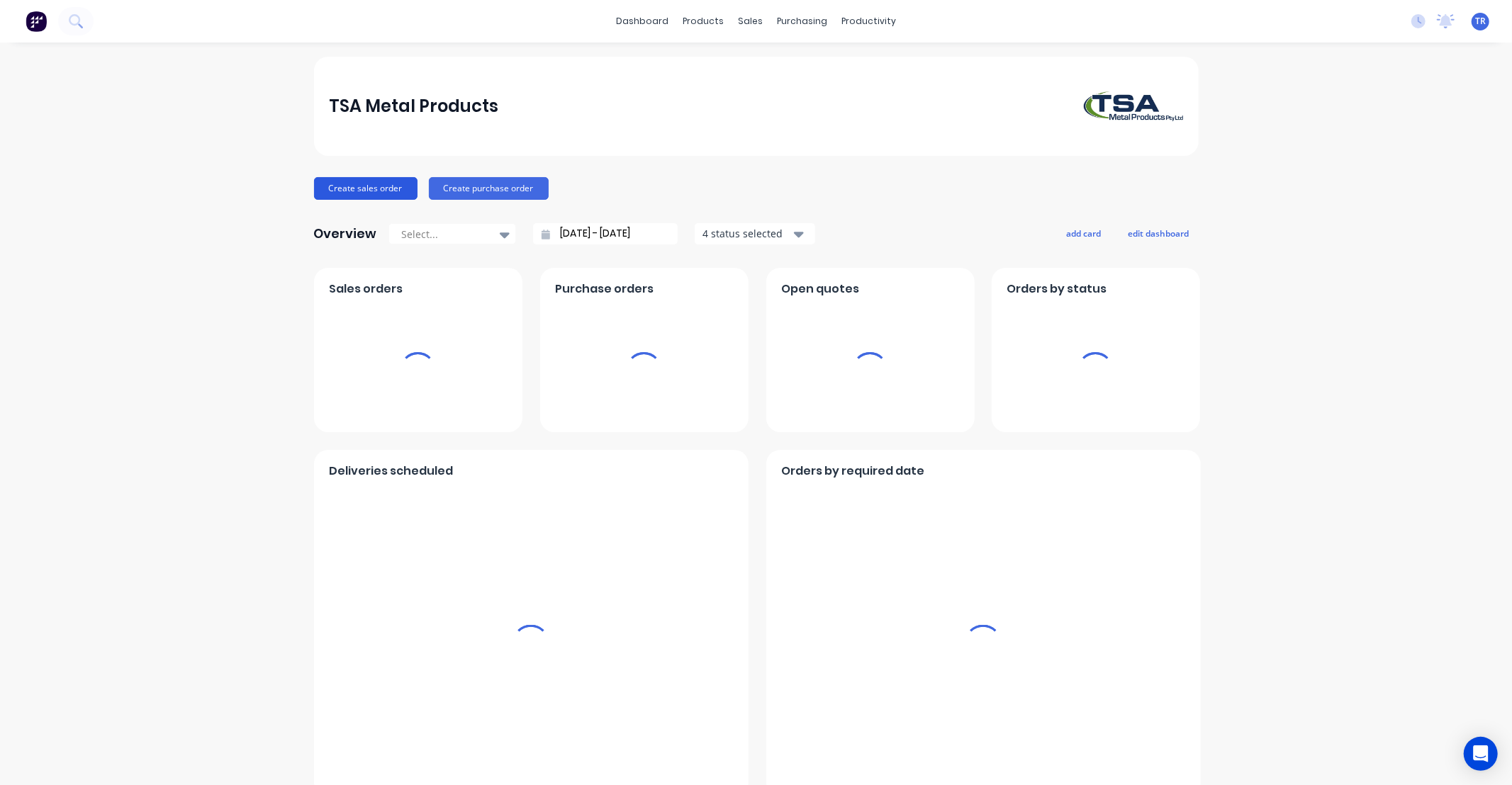
click at [363, 188] on button "Create sales order" at bounding box center [366, 189] width 103 height 23
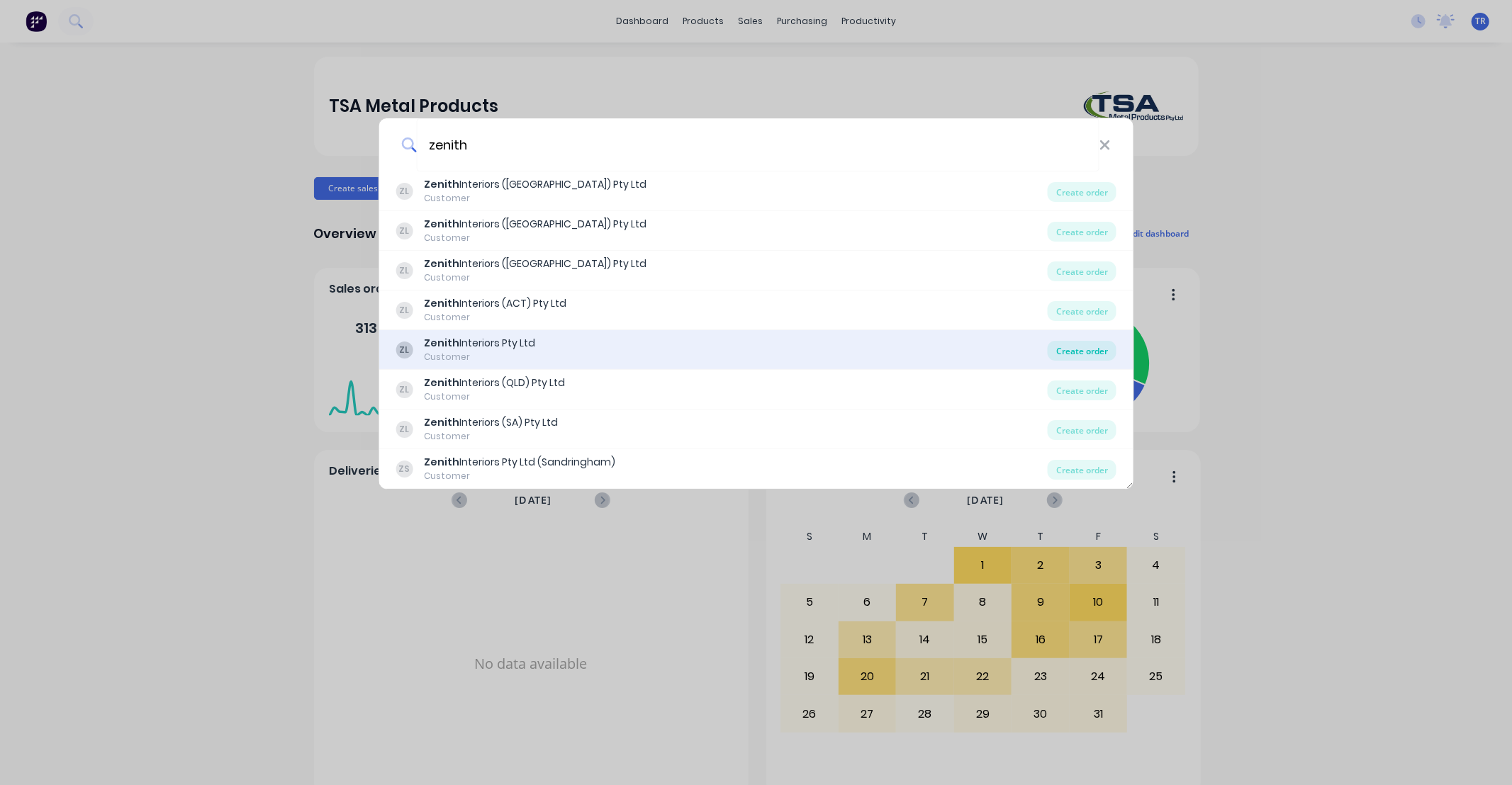
type input "zenith"
click at [1080, 349] on div "Create order" at bounding box center [1082, 351] width 69 height 20
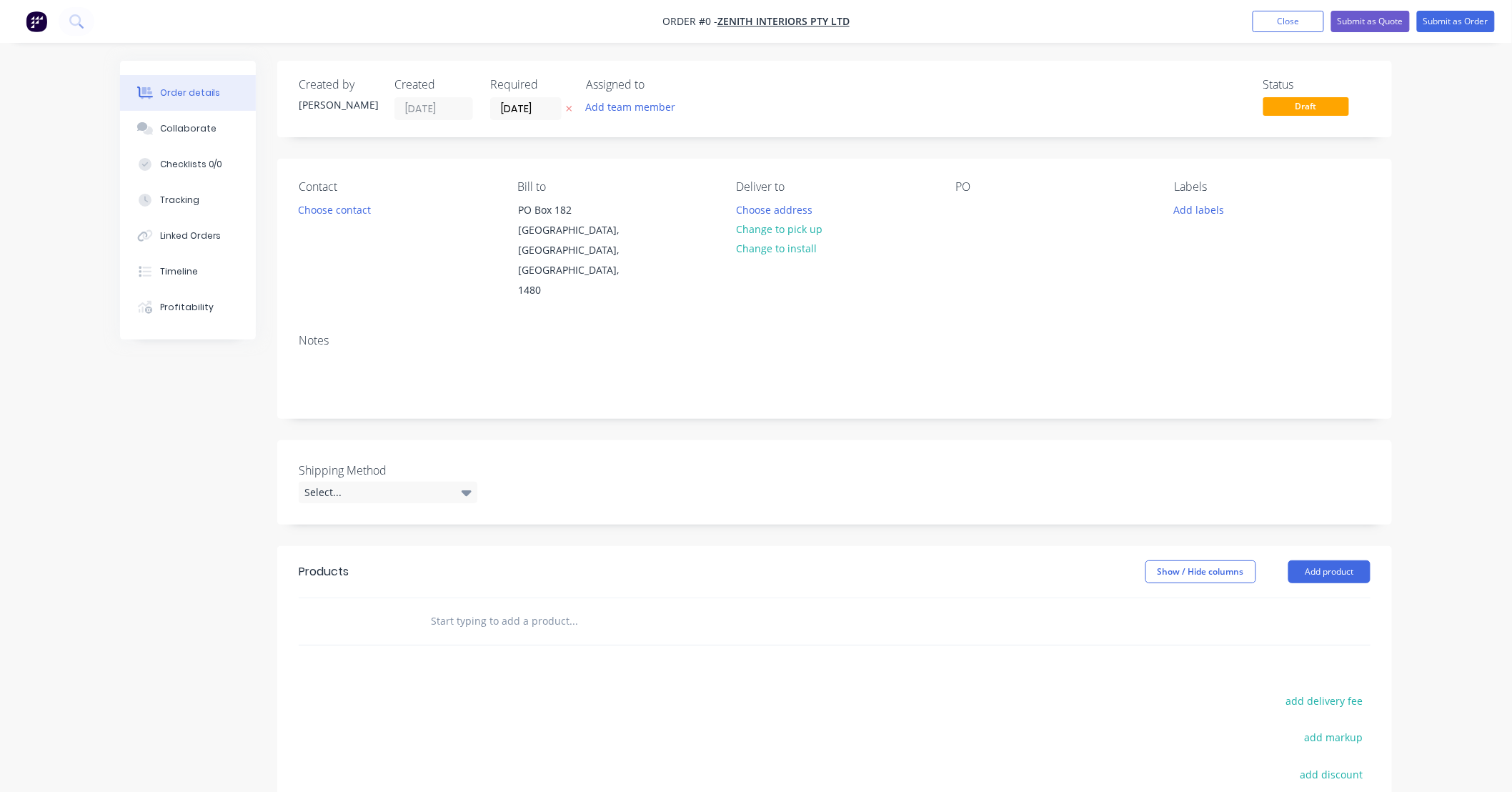
click at [542, 607] on input "text" at bounding box center [573, 622] width 286 height 29
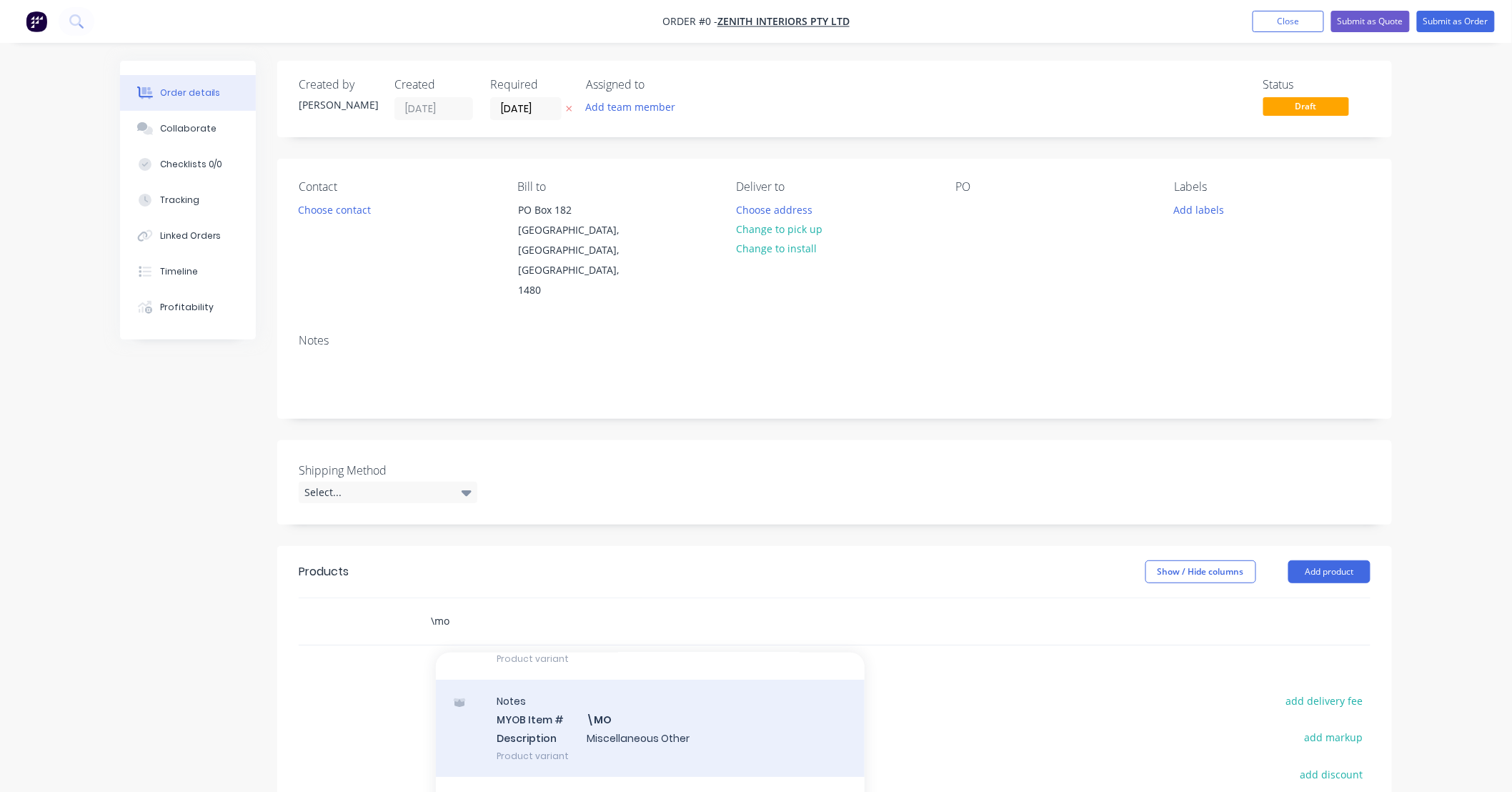
type input "\mo"
click at [701, 696] on div "Notes MYOB Item # \MO Description Miscellaneous Other Product variant" at bounding box center [650, 728] width 428 height 97
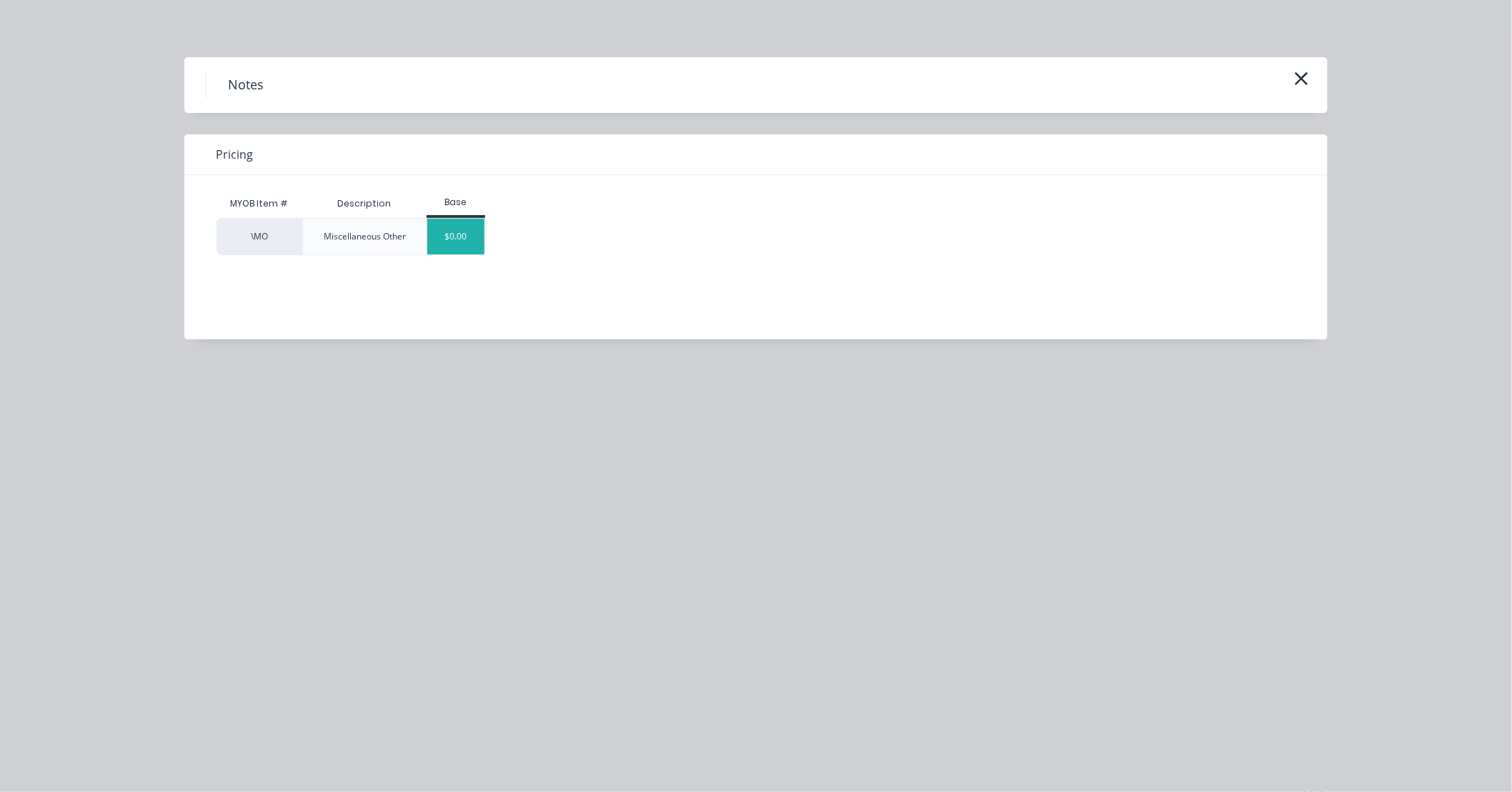
click at [471, 231] on div "$0.00" at bounding box center [457, 236] width 58 height 36
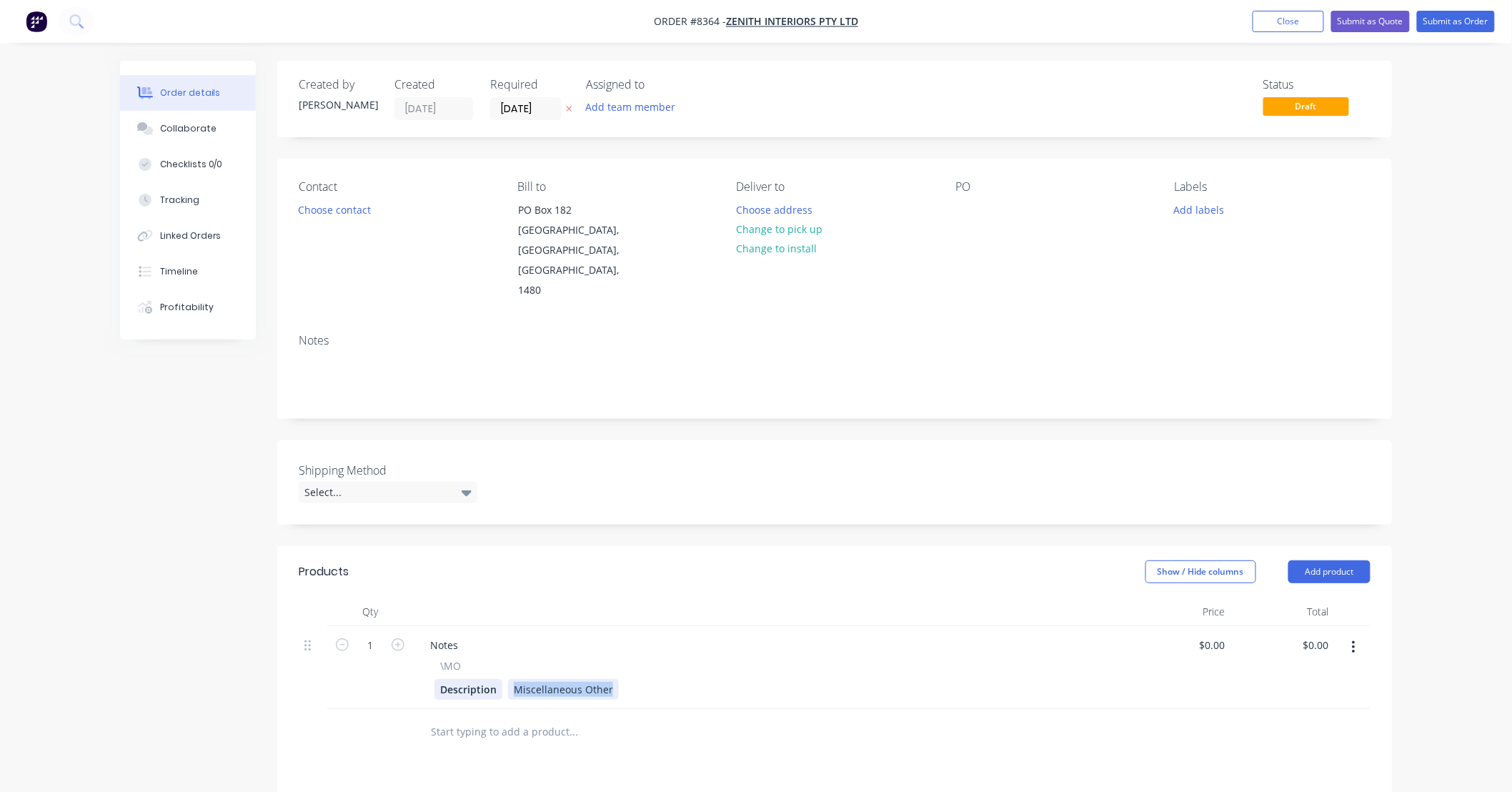
drag, startPoint x: 612, startPoint y: 645, endPoint x: 491, endPoint y: 653, distance: 121.3
click at [491, 679] on div "Description Miscellaneous Other" at bounding box center [767, 689] width 666 height 21
type input "3.50"
type input "0.00"
type input "$3.50"
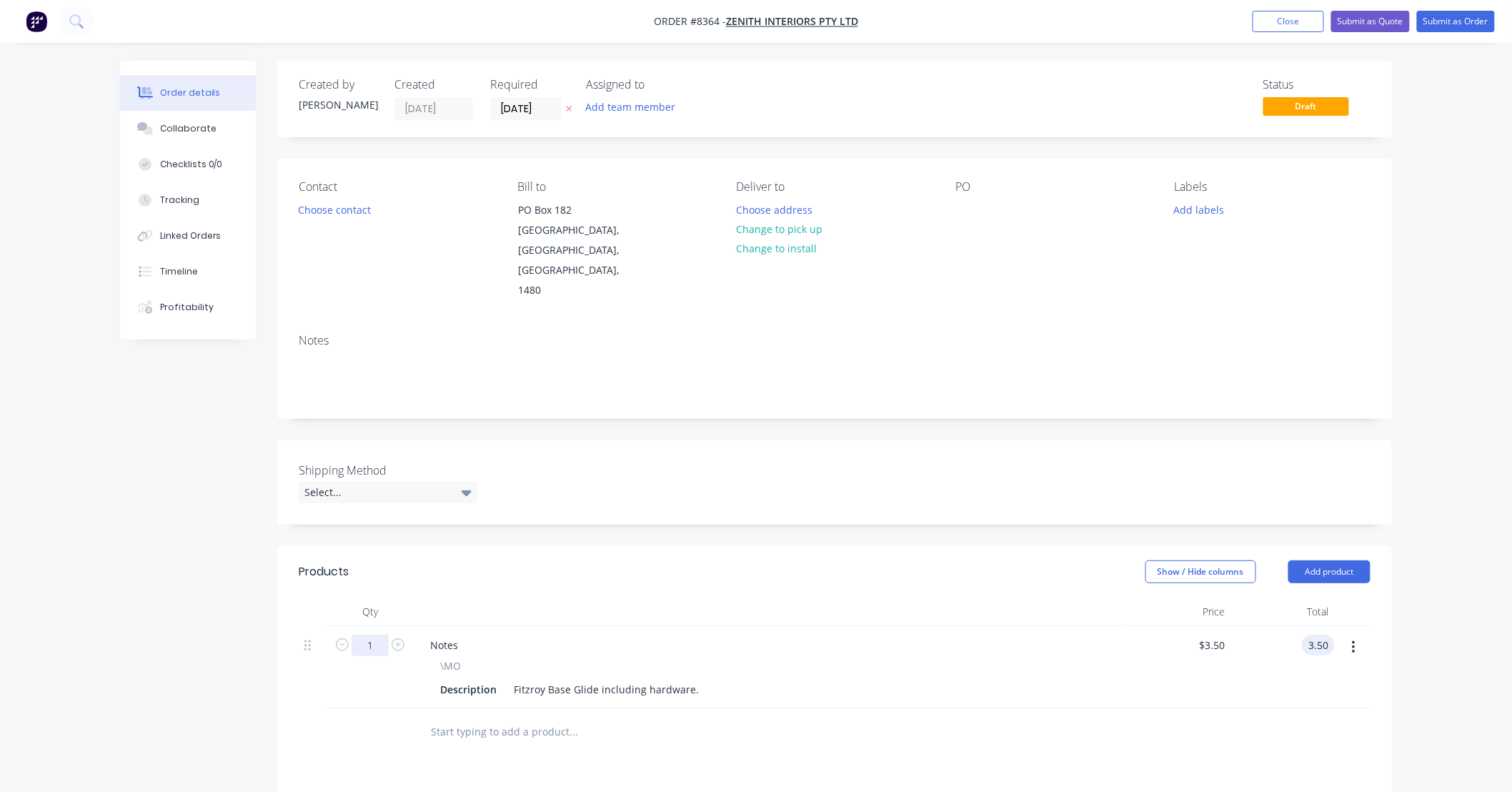
type input "$3.50"
type input "60"
type input "$210.00"
click at [648, 679] on div "Fitzroy Base Glide including hardware." at bounding box center [606, 689] width 197 height 21
drag, startPoint x: 644, startPoint y: 649, endPoint x: 724, endPoint y: 652, distance: 80.1
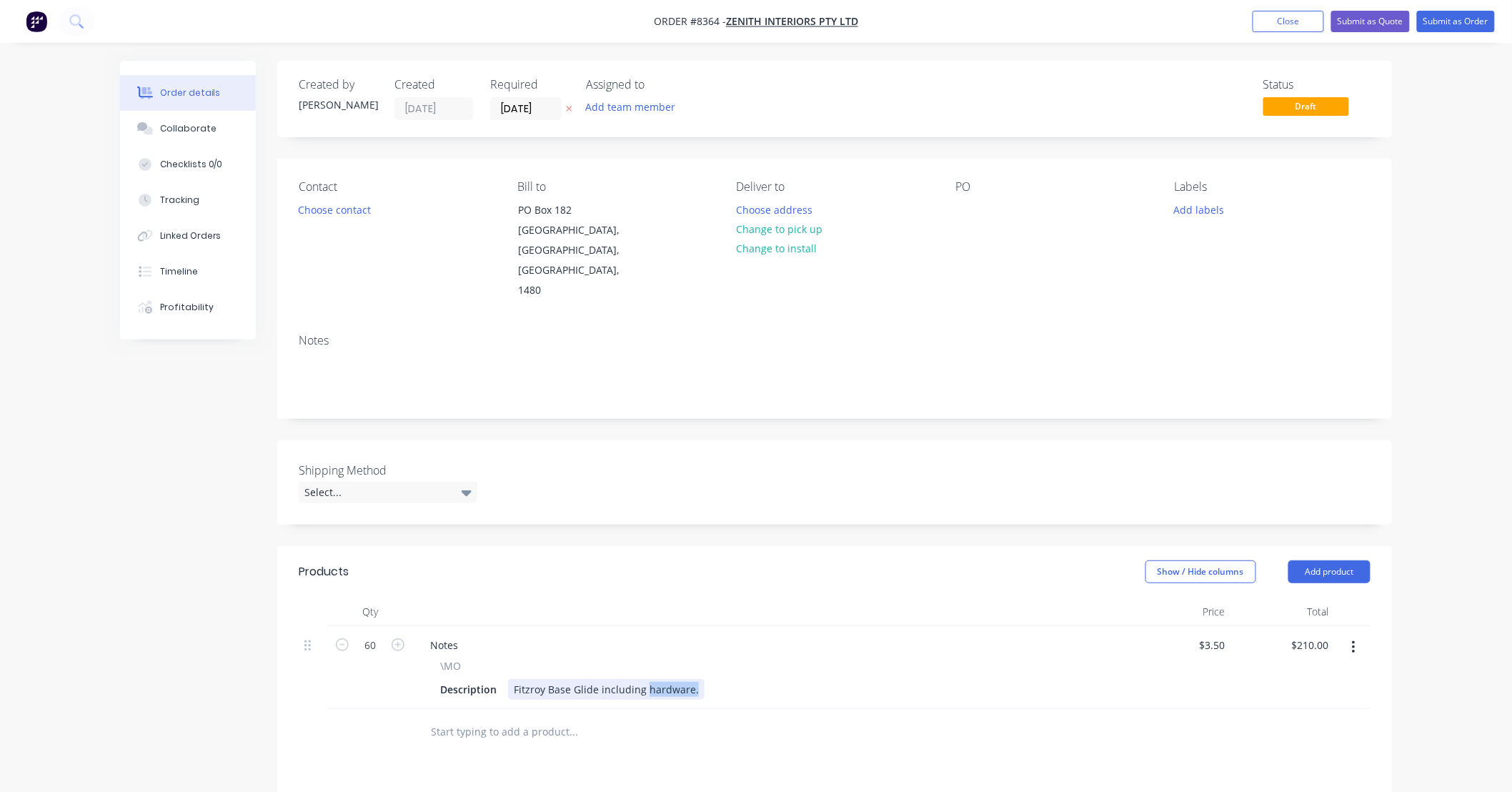
click at [724, 679] on div "Description Fitzroy Base Glide including hardware." at bounding box center [767, 689] width 666 height 21
type input "$3.50"
click at [701, 715] on div at bounding box center [670, 732] width 514 height 46
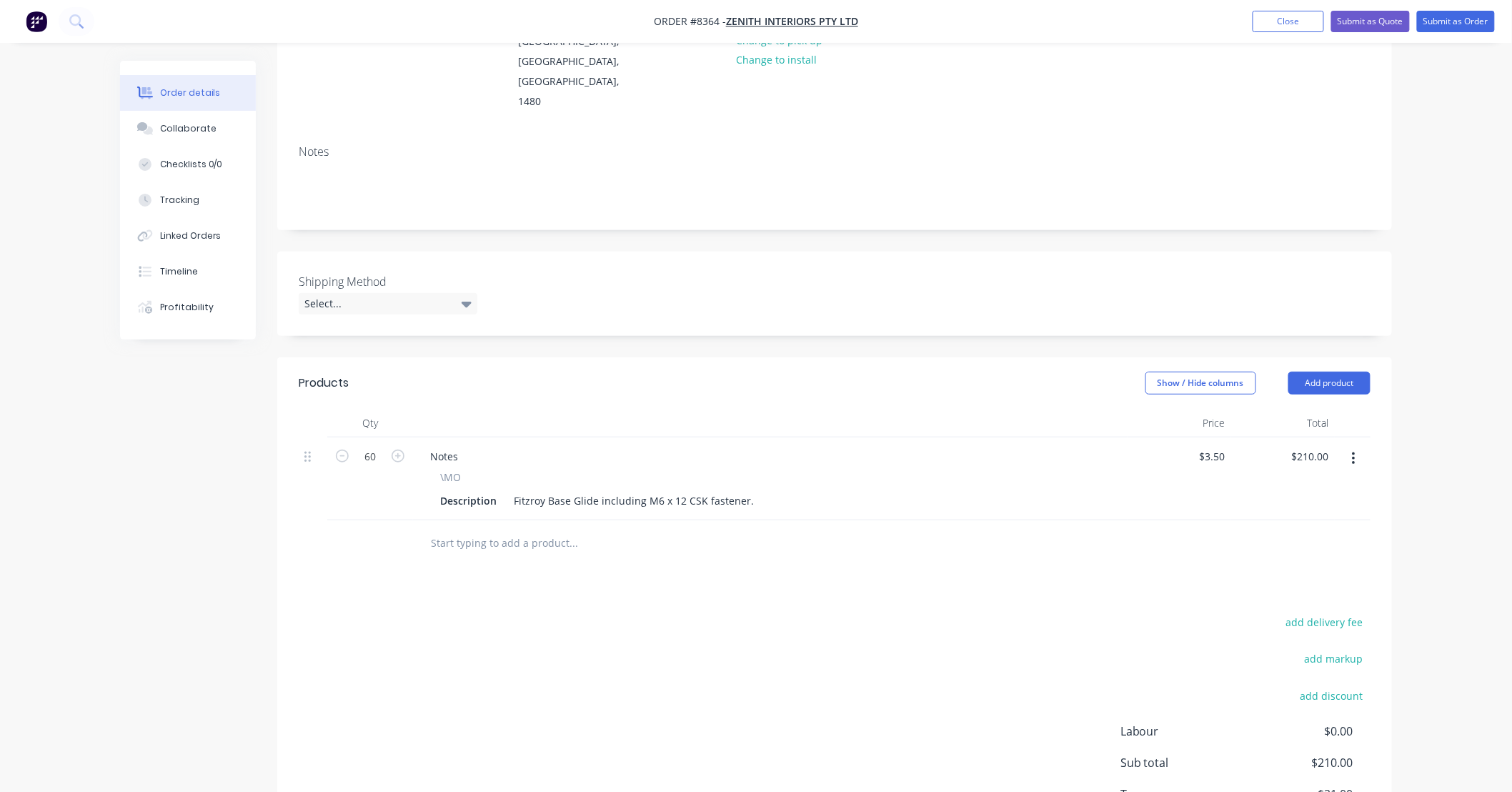
scroll to position [212, 0]
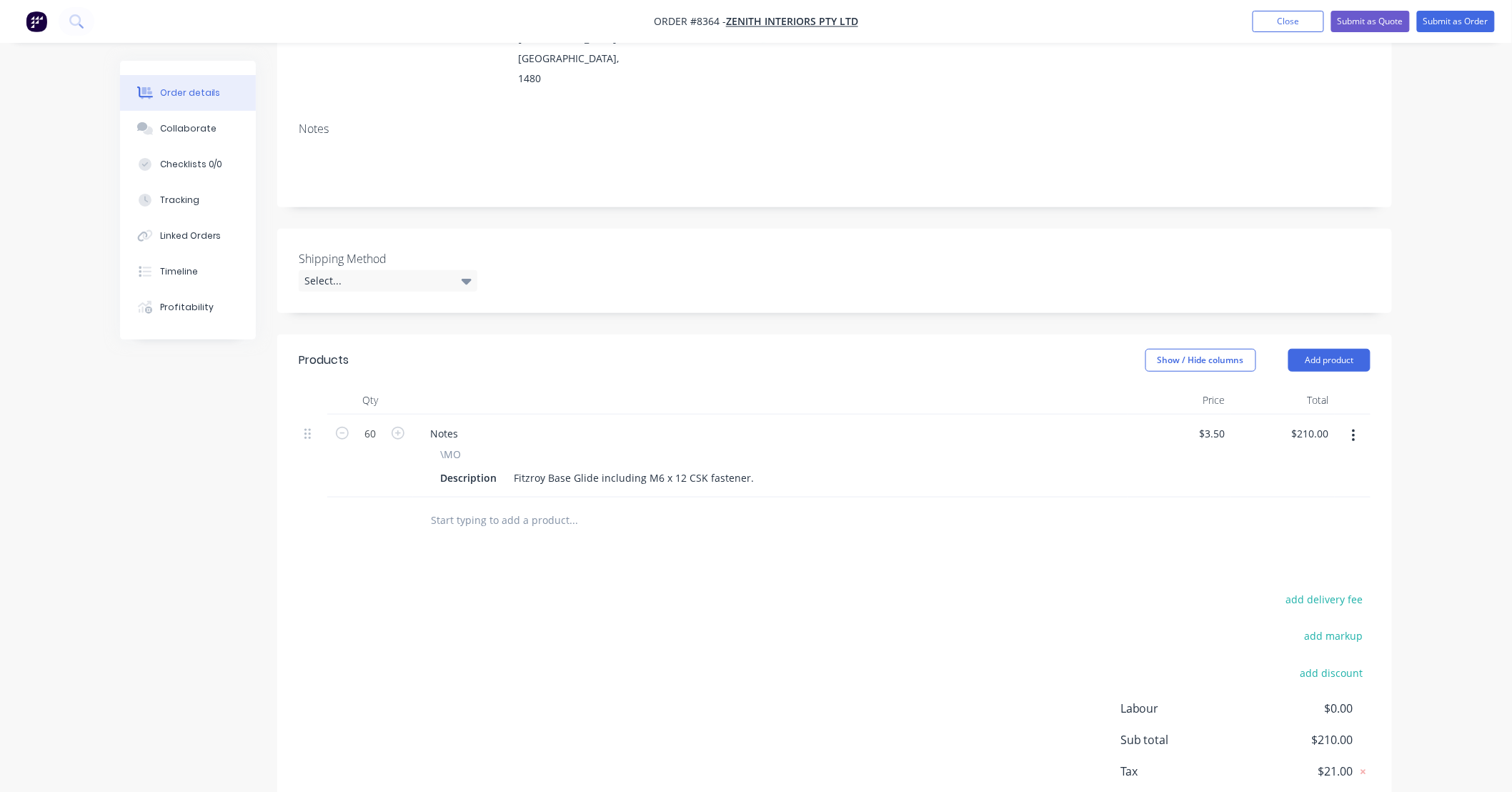
click at [567, 506] on input "text" at bounding box center [573, 521] width 286 height 29
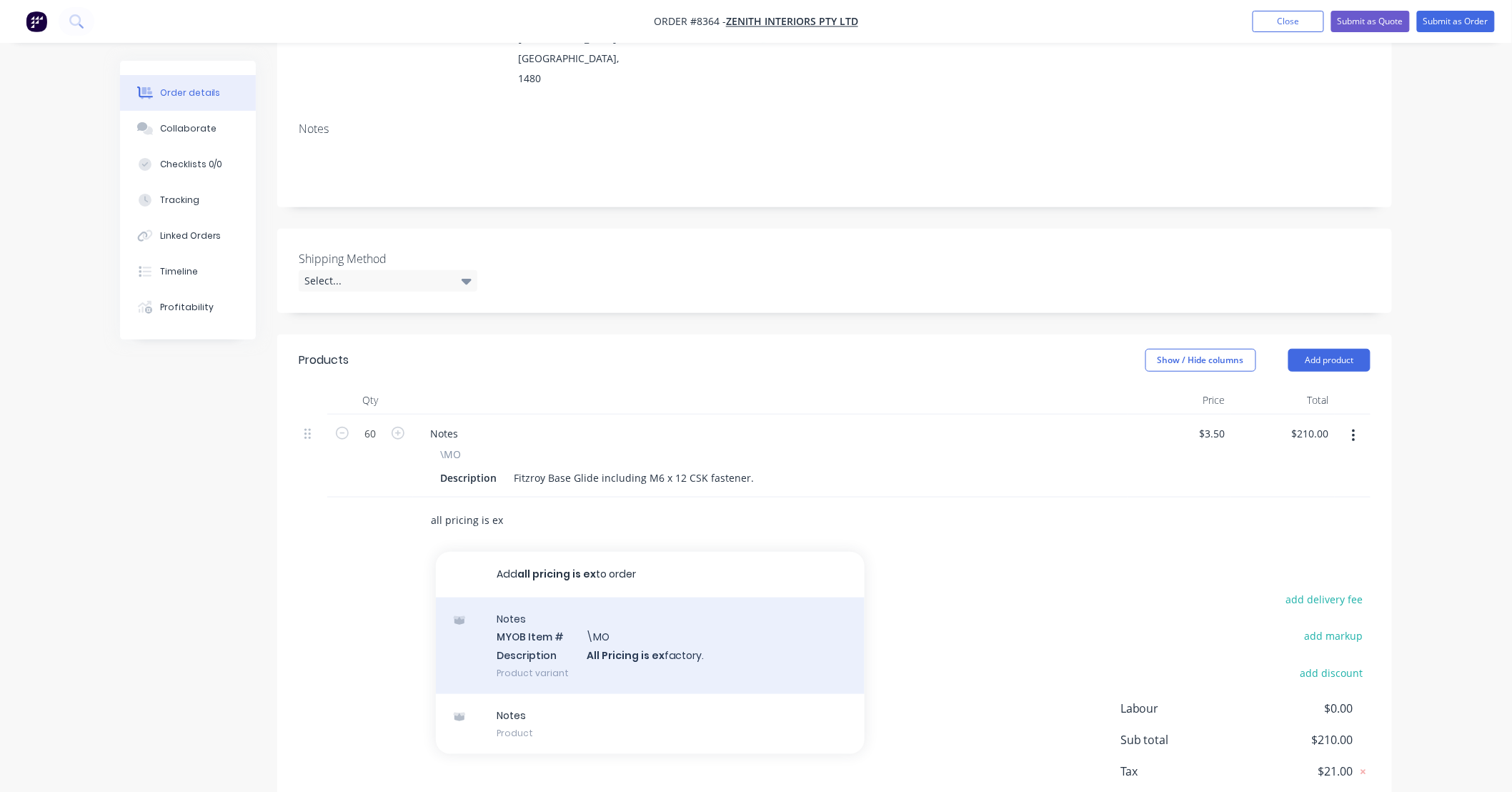
type input "all pricing is ex"
click at [749, 607] on div "Notes MYOB Item # \MO Description All Pricing is ex factory. Product variant" at bounding box center [650, 646] width 428 height 97
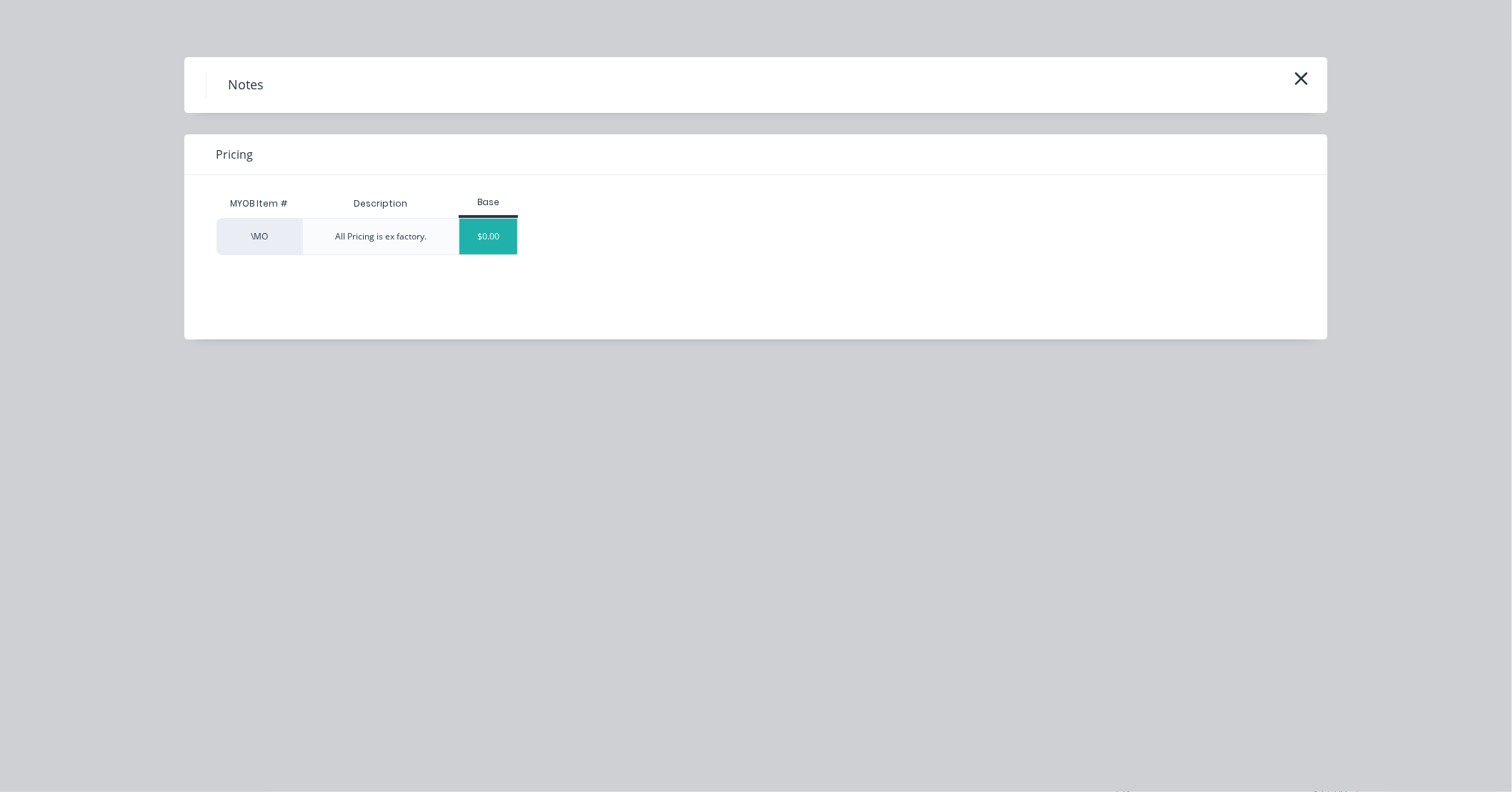
click at [505, 238] on div "$0.00" at bounding box center [489, 236] width 58 height 36
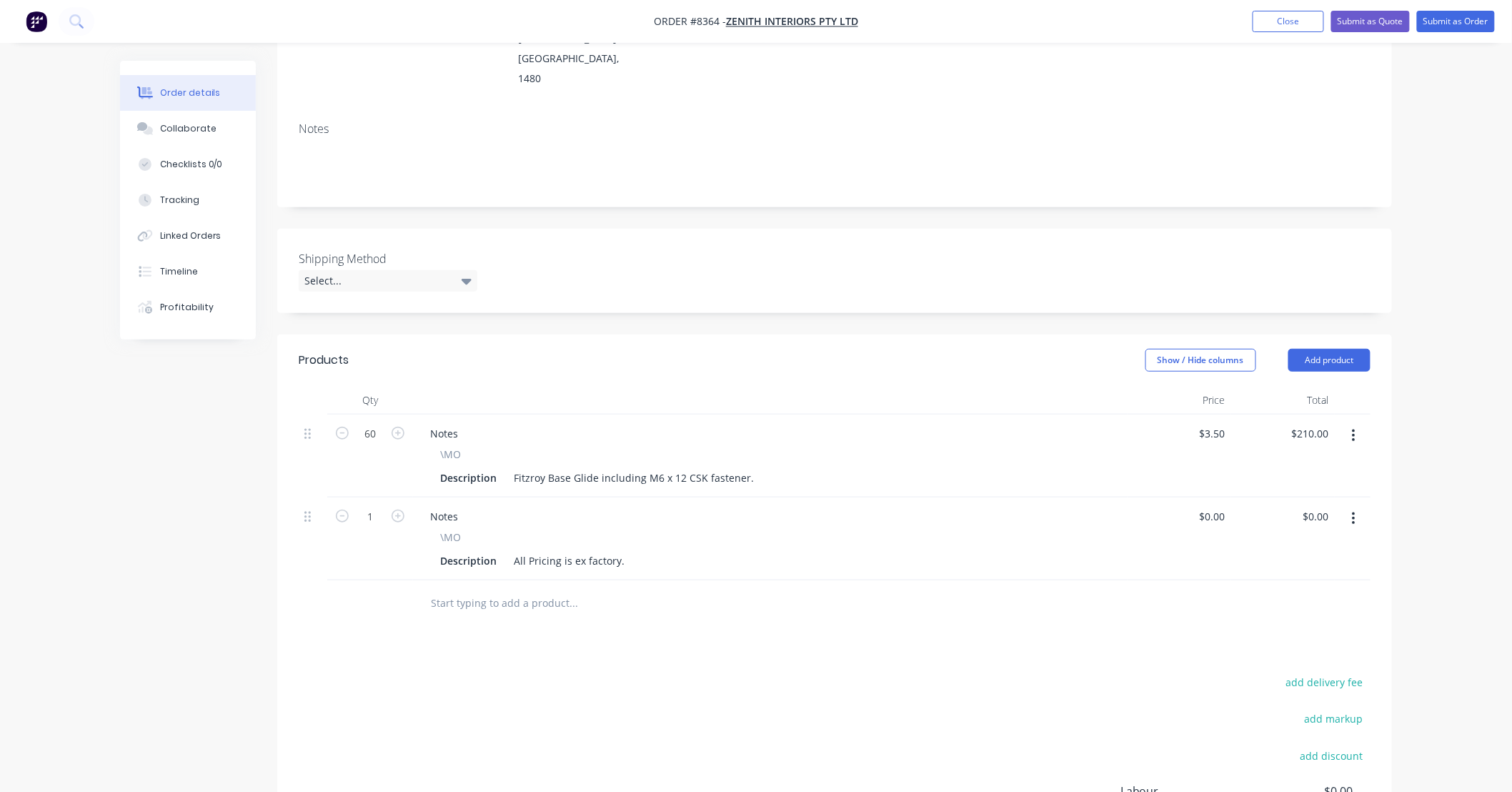
click at [770, 618] on div "Products Show / Hide columns Add product Qty Price Total 60 Notes \MO Descripti…" at bounding box center [835, 636] width 1115 height 604
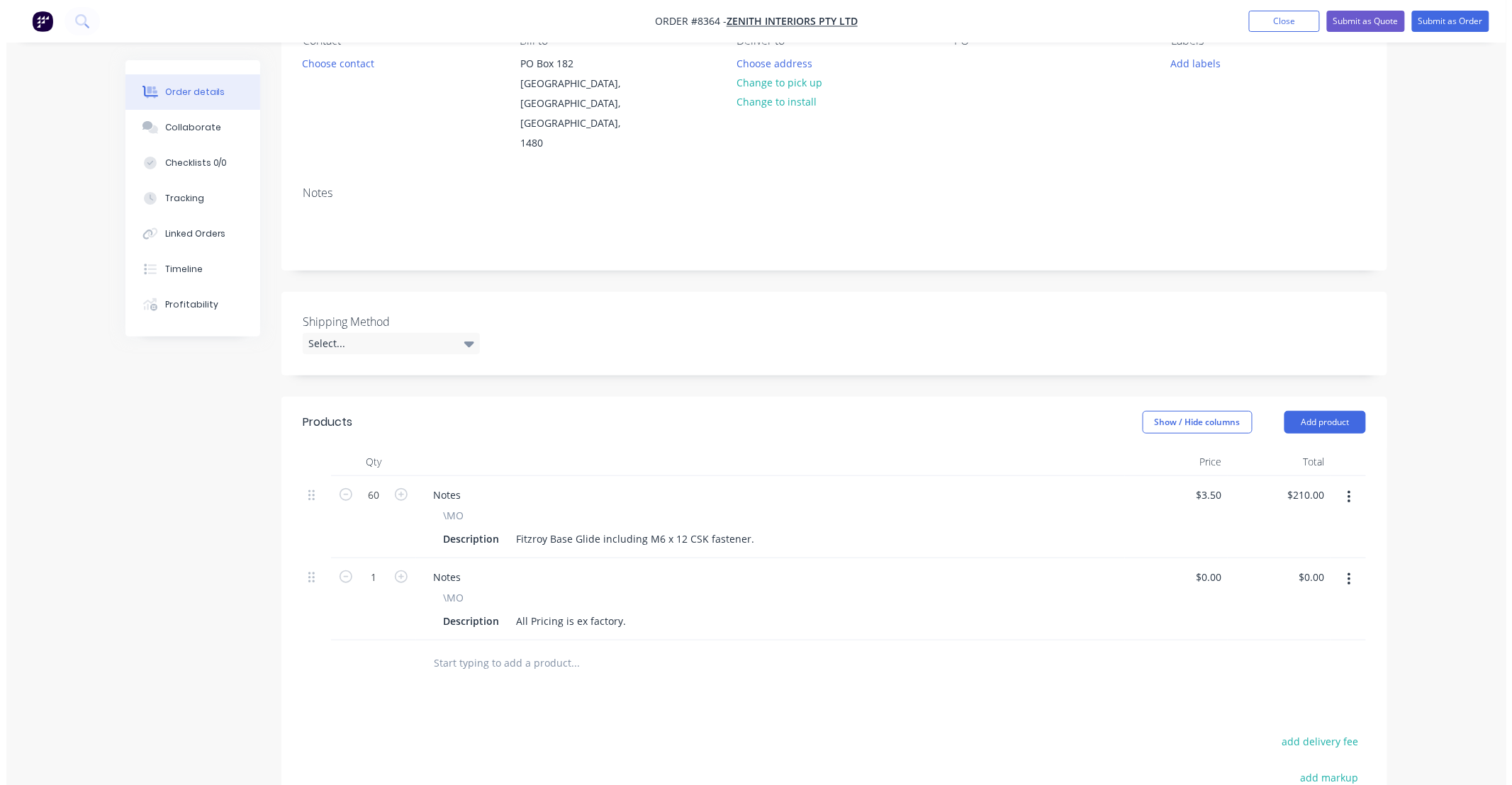
scroll to position [0, 0]
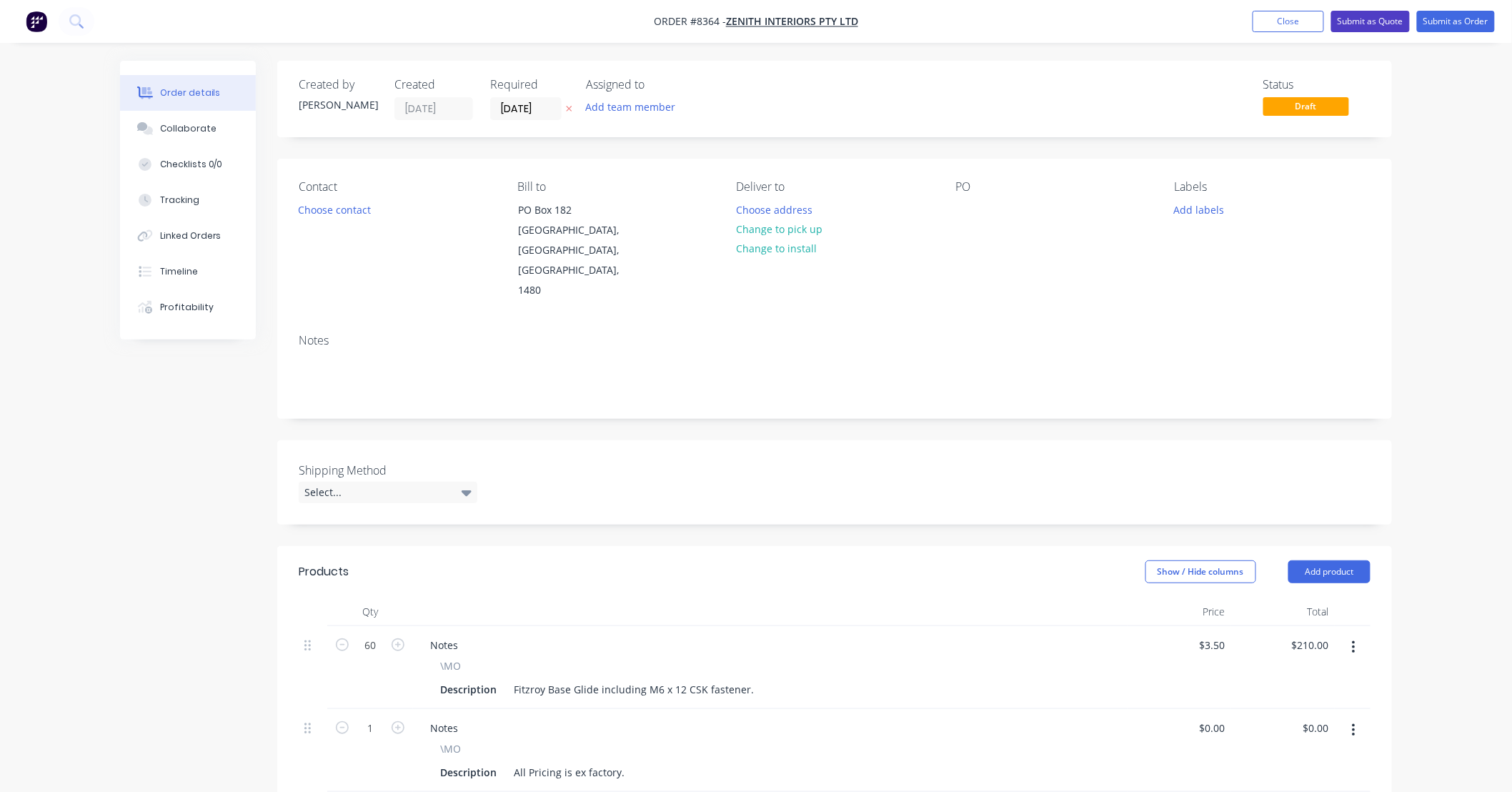
click at [1384, 18] on button "Submit as Quote" at bounding box center [1371, 22] width 79 height 22
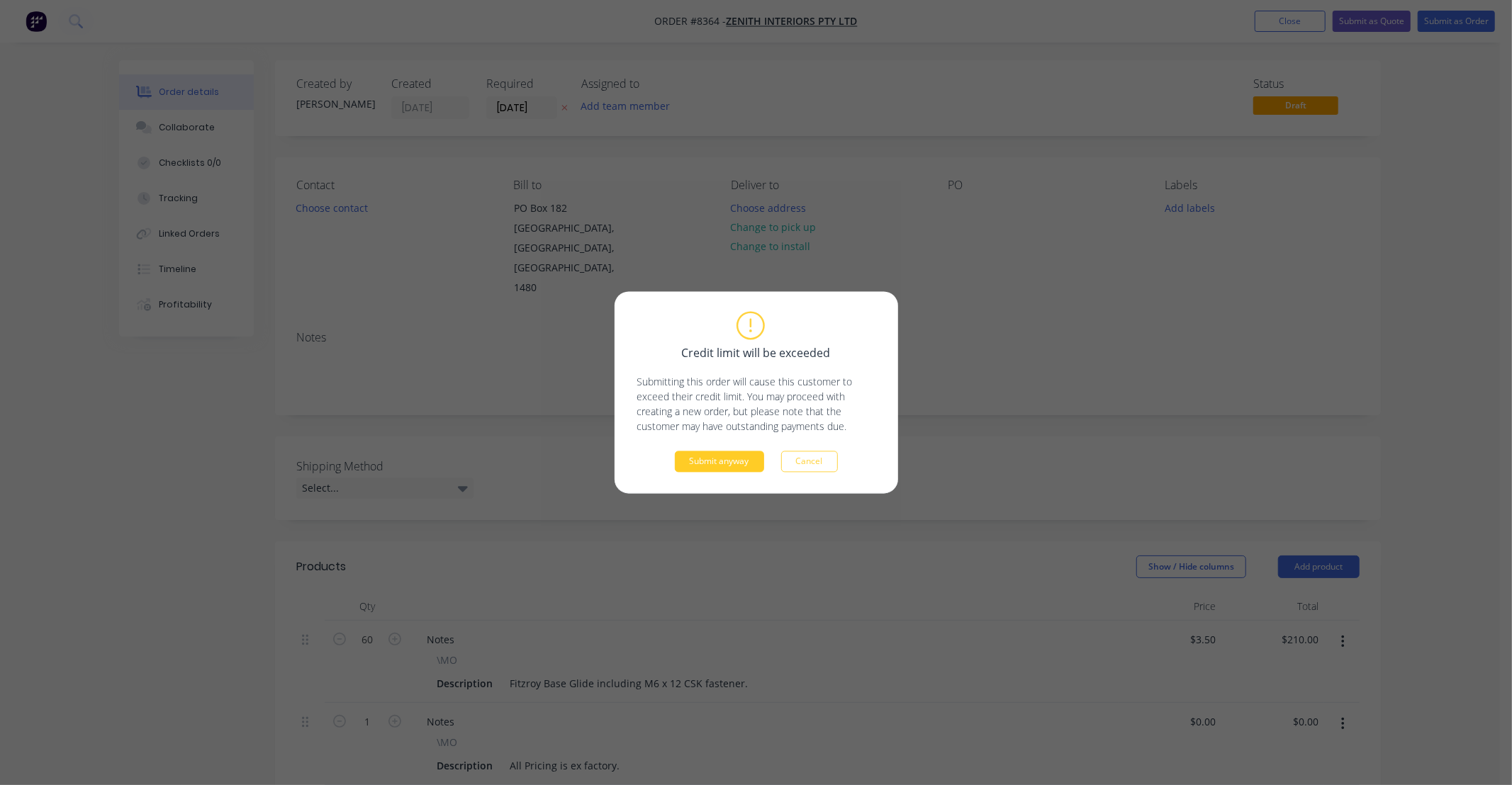
click at [733, 467] on button "Submit anyway" at bounding box center [719, 462] width 89 height 21
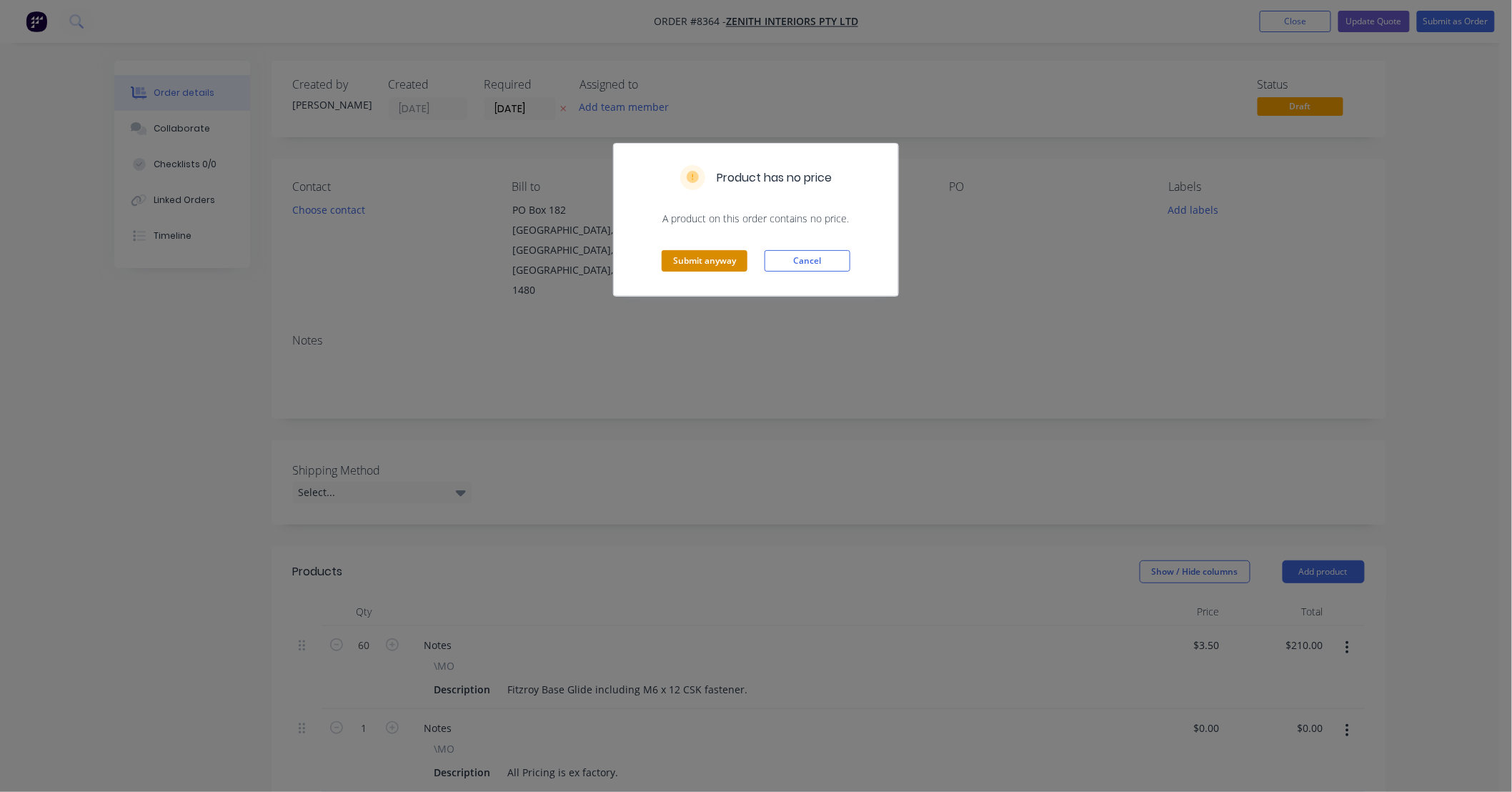
click at [715, 251] on button "Submit anyway" at bounding box center [705, 261] width 86 height 22
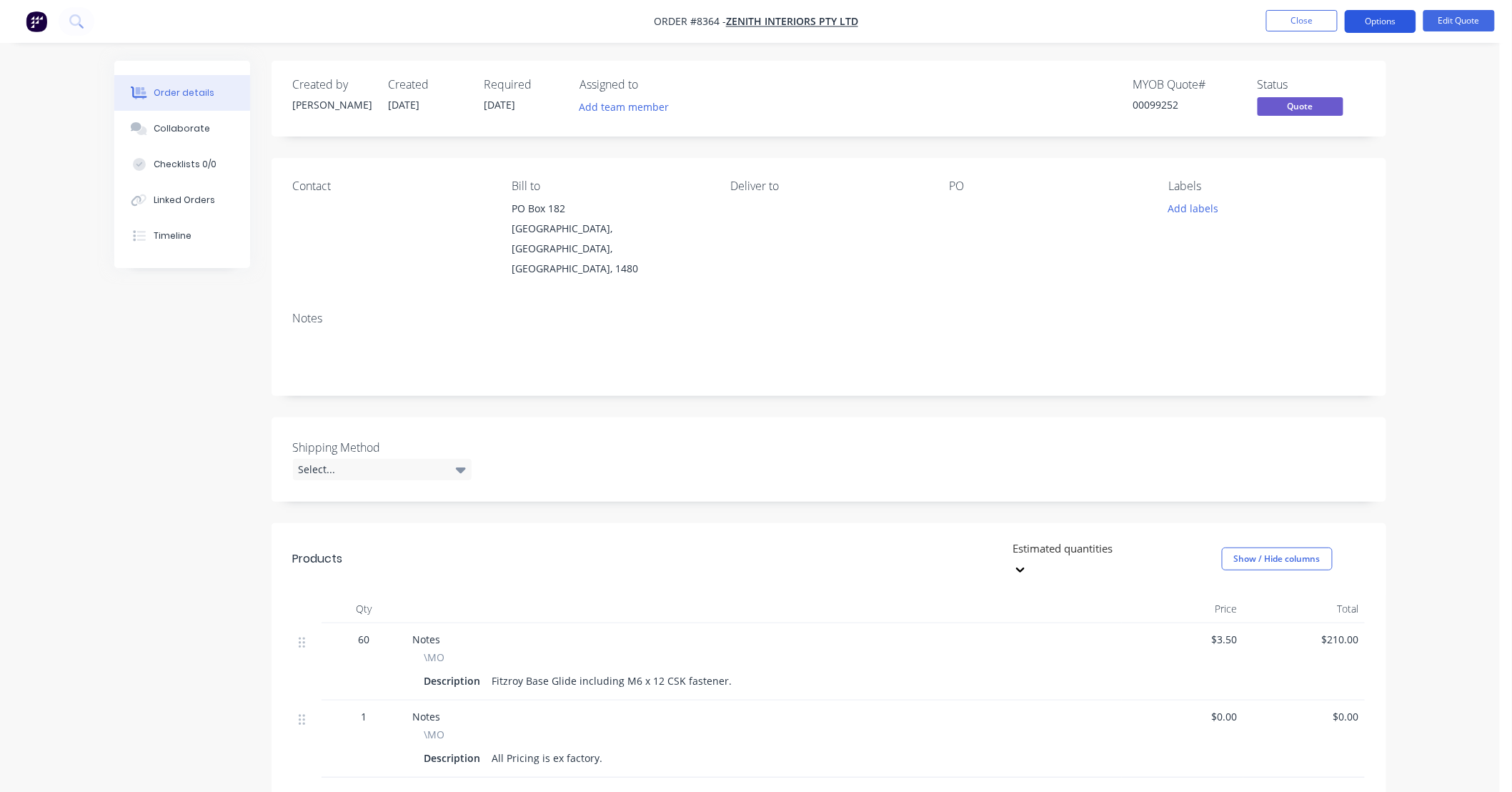
click at [1383, 15] on button "Options" at bounding box center [1380, 22] width 71 height 23
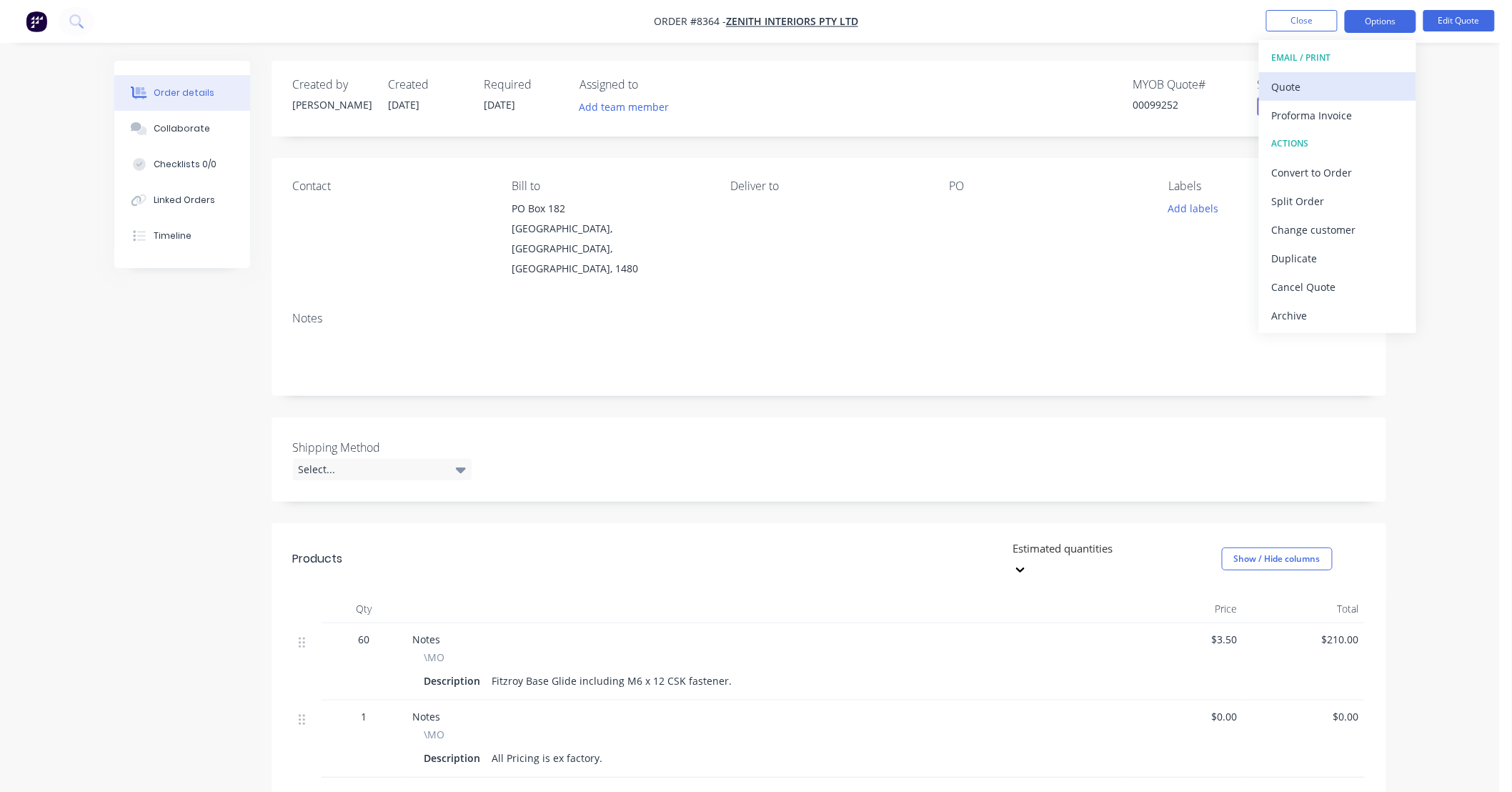
click at [1321, 89] on div "Quote" at bounding box center [1337, 86] width 132 height 21
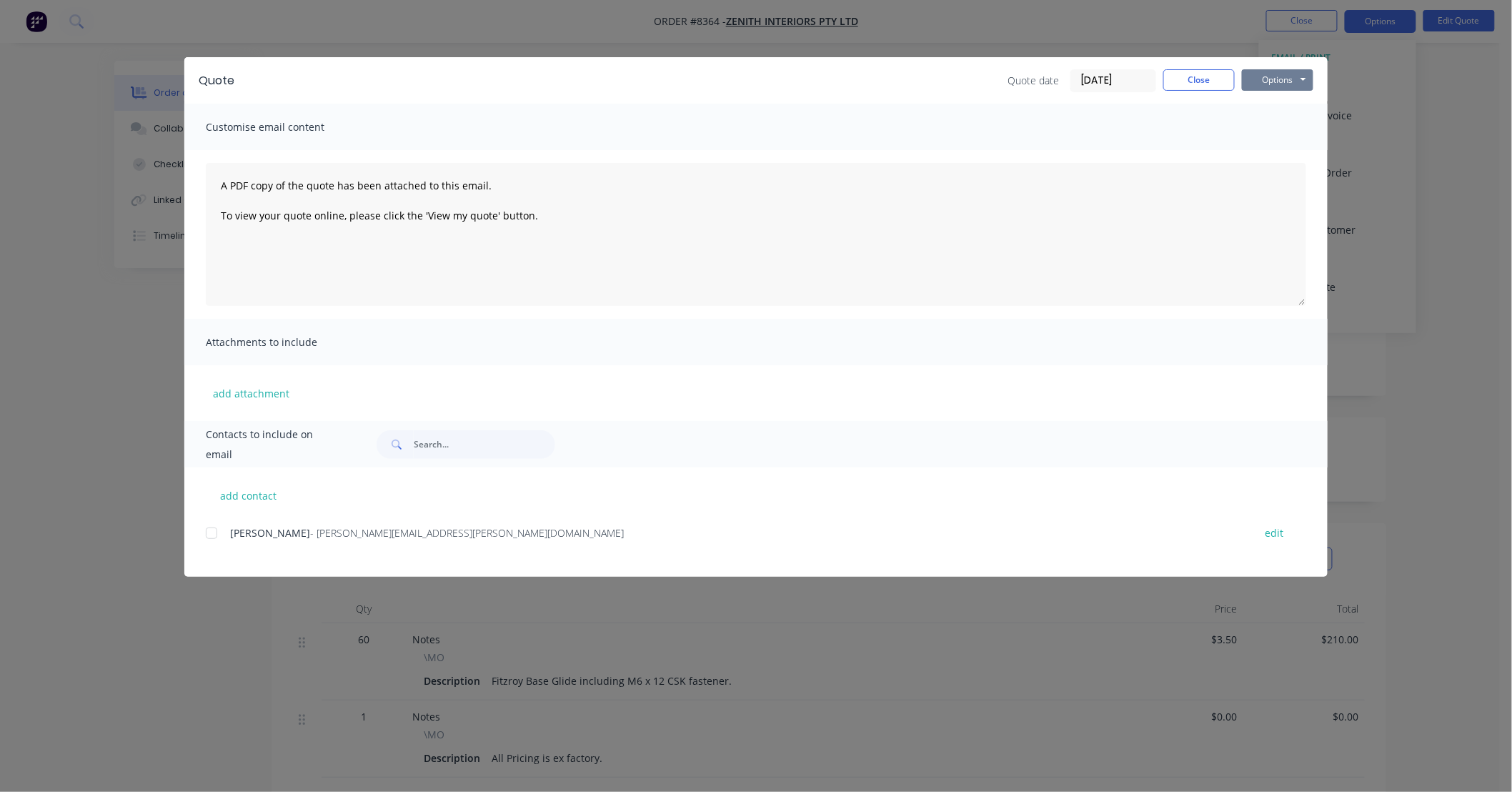
click at [1290, 76] on button "Options" at bounding box center [1278, 80] width 71 height 22
click at [1295, 98] on button "Preview" at bounding box center [1288, 105] width 92 height 24
click at [1217, 79] on button "Close" at bounding box center [1199, 80] width 71 height 22
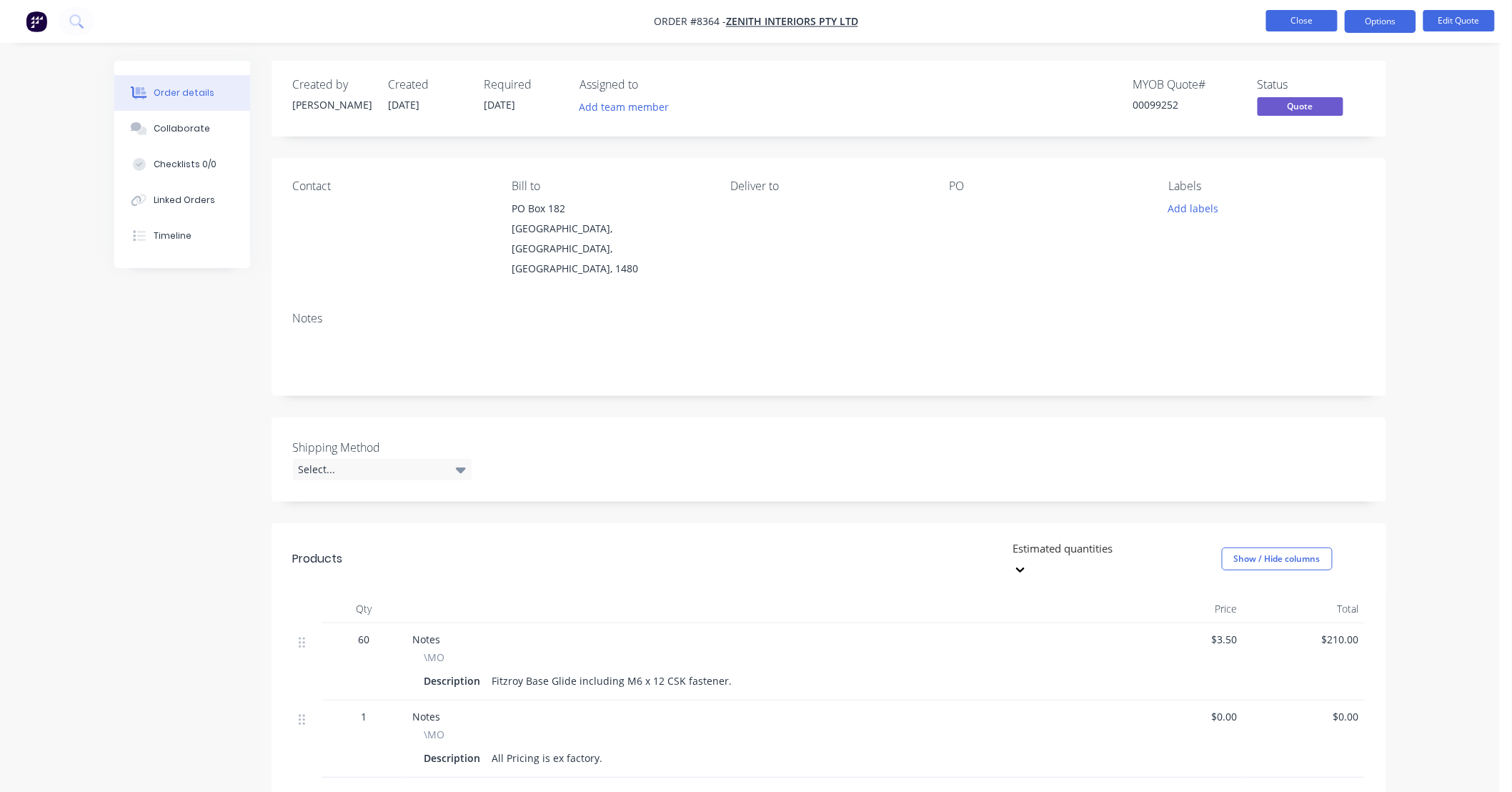
click at [1311, 18] on button "Close" at bounding box center [1302, 21] width 71 height 22
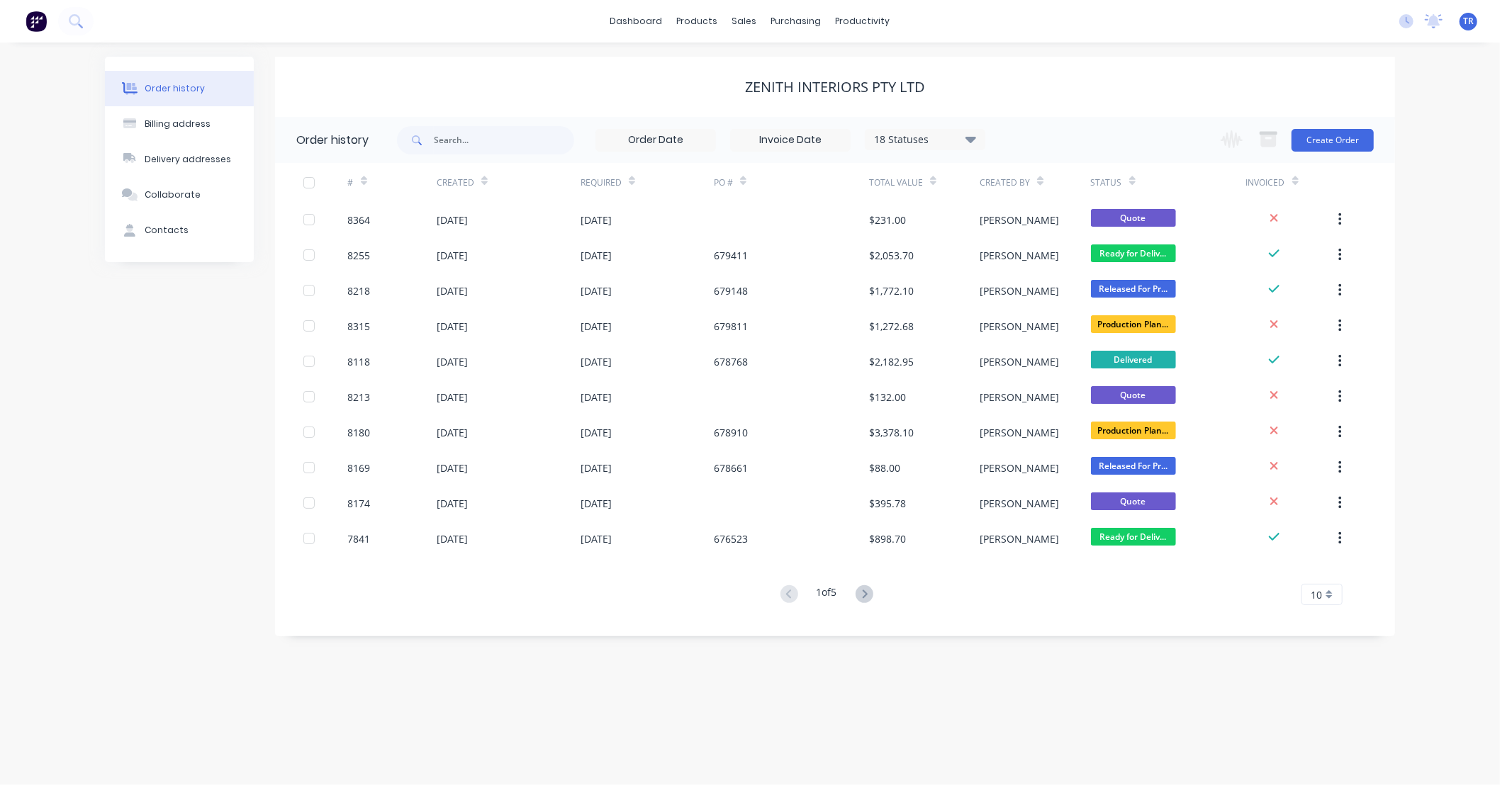
click at [1446, 89] on div "Order history Billing address Delivery addresses Collaborate Contacts Zenith In…" at bounding box center [750, 414] width 1500 height 743
click at [1447, 202] on div "Order history Billing address Delivery addresses Collaborate Contacts Zenith In…" at bounding box center [750, 414] width 1500 height 743
